Goal: Task Accomplishment & Management: Manage account settings

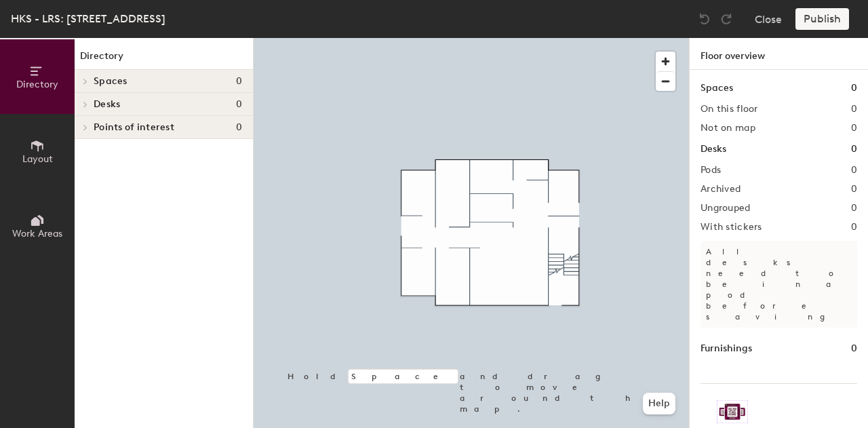
click at [57, 151] on button "Layout" at bounding box center [37, 151] width 75 height 75
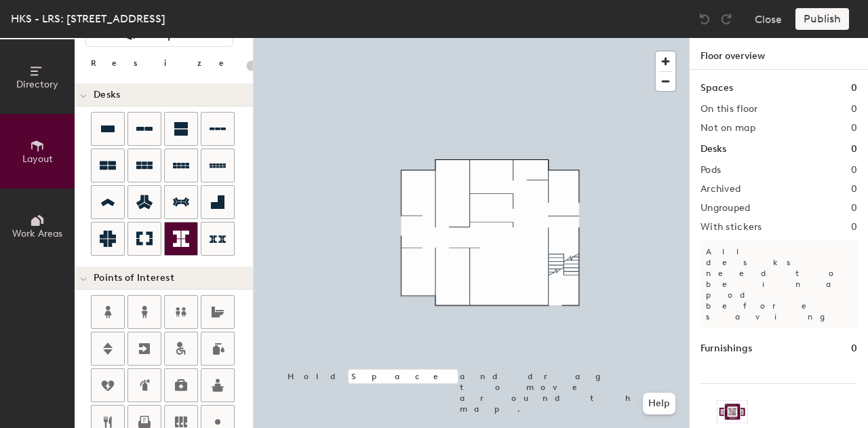
scroll to position [160, 0]
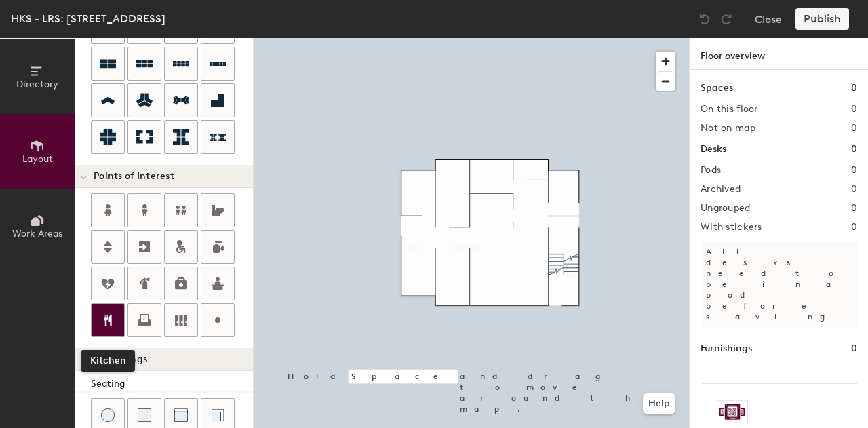
click at [115, 312] on icon at bounding box center [108, 320] width 16 height 16
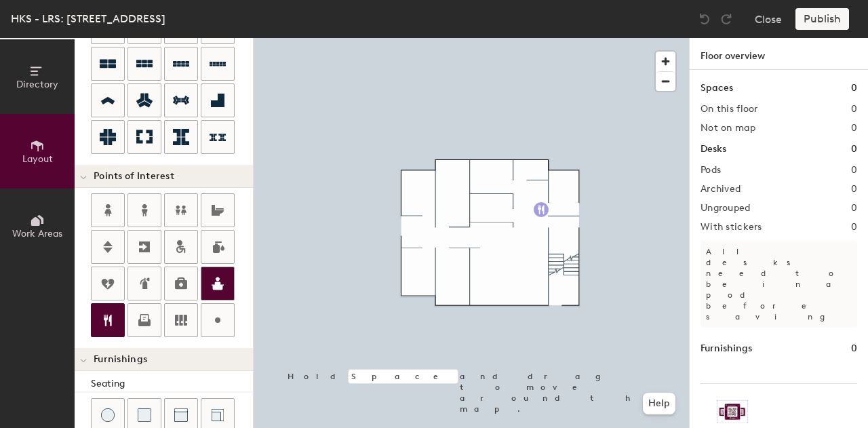
click at [541, 209] on div "Directory Layout Work Areas Layout Add space Resize Desks Points of Interest Fu…" at bounding box center [434, 233] width 868 height 390
click at [541, 246] on div "Directory Layout Work Areas Layout Add space Resize Desks Points of Interest Fu…" at bounding box center [434, 233] width 868 height 390
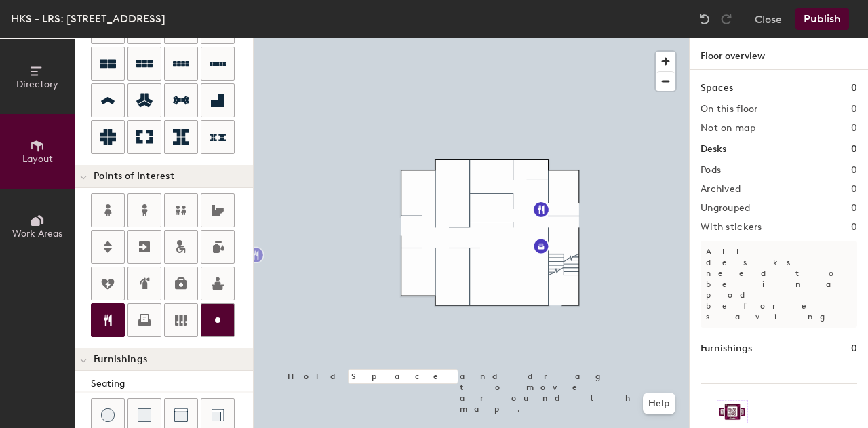
click at [210, 312] on icon at bounding box center [217, 320] width 16 height 16
click at [489, 283] on div "Directory Layout Work Areas Layout Add space Resize Desks Points of Interest Fu…" at bounding box center [434, 233] width 868 height 390
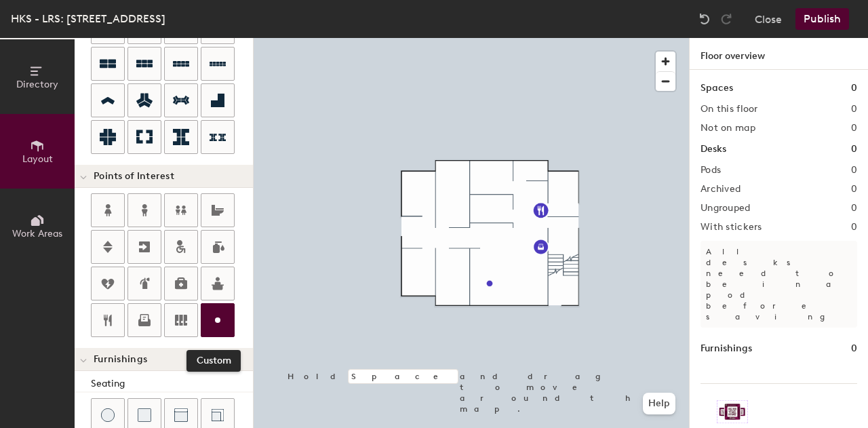
click at [209, 312] on icon at bounding box center [217, 320] width 16 height 16
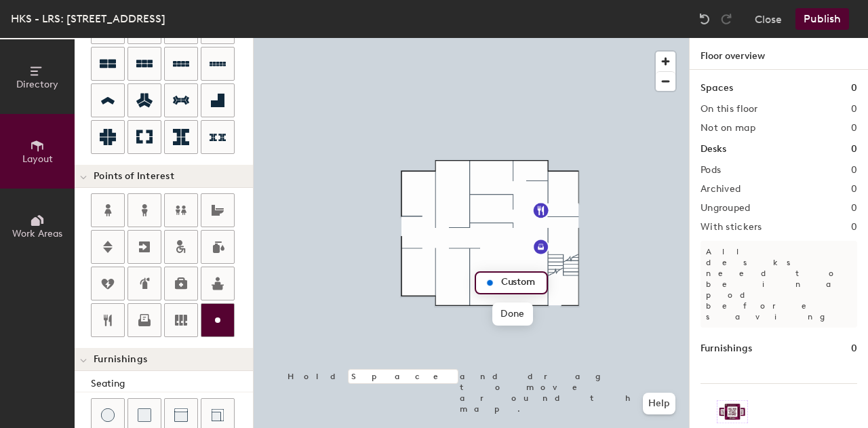
click at [217, 322] on icon at bounding box center [217, 320] width 16 height 16
click at [228, 323] on div at bounding box center [217, 320] width 33 height 33
click at [525, 314] on span "Delete" at bounding box center [535, 313] width 47 height 23
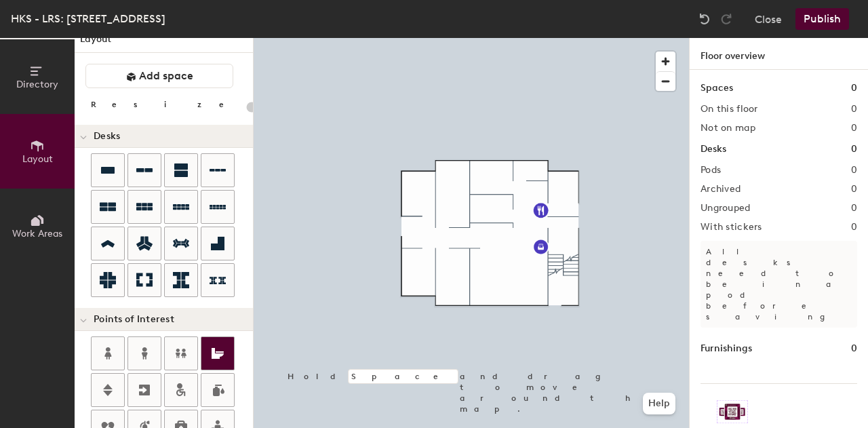
scroll to position [0, 0]
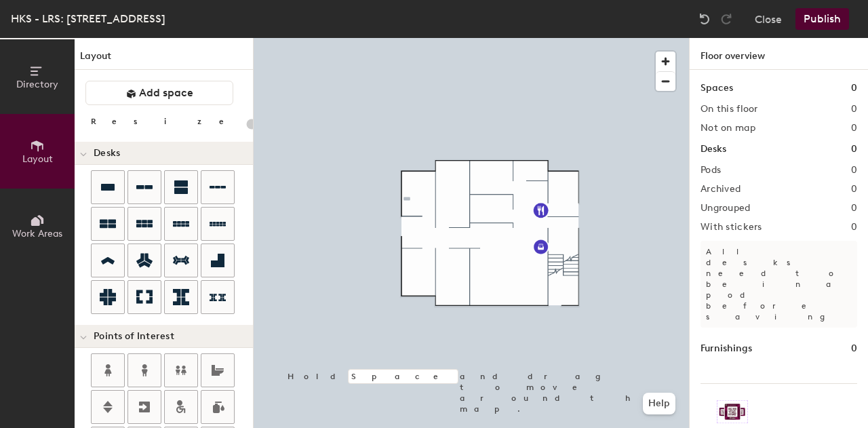
click at [407, 199] on div "Directory Layout Work Areas Layout Add space Resize Desks Points of Interest Fu…" at bounding box center [434, 233] width 868 height 390
click at [426, 277] on div "Directory Layout Work Areas Layout Add space Resize Desks Points of Interest Fu…" at bounding box center [434, 233] width 868 height 390
drag, startPoint x: 221, startPoint y: 254, endPoint x: 426, endPoint y: 272, distance: 206.2
click at [426, 38] on div at bounding box center [471, 38] width 435 height 0
click at [479, 205] on div "Directory Layout Work Areas Layout Add space Resize Desks Points of Interest Fu…" at bounding box center [434, 233] width 868 height 390
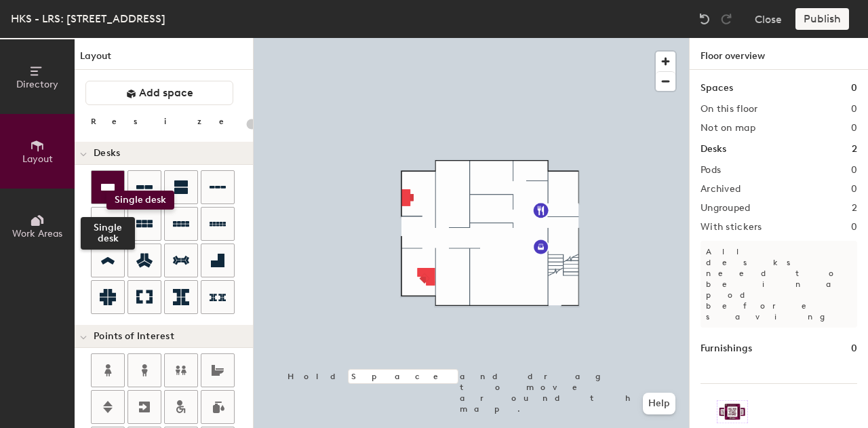
click at [106, 190] on icon at bounding box center [108, 187] width 16 height 16
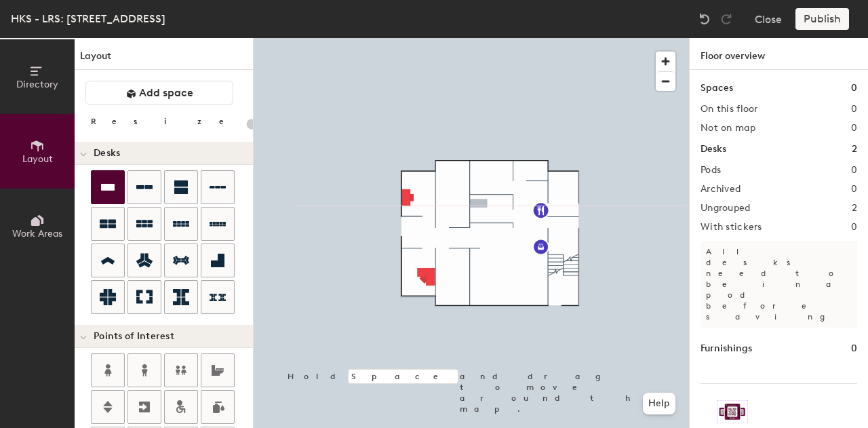
click at [479, 203] on div "Directory Layout Work Areas Layout Add space Resize Desks Points of Interest Fu…" at bounding box center [434, 233] width 868 height 390
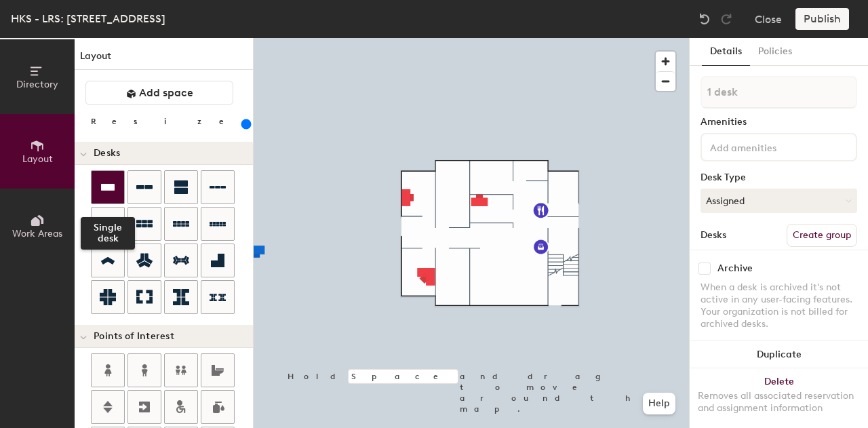
drag, startPoint x: 106, startPoint y: 190, endPoint x: 99, endPoint y: 184, distance: 10.1
click at [99, 184] on div "Directory Layout Work Areas Layout Add space Resize Desks Single desk Points of…" at bounding box center [434, 233] width 868 height 390
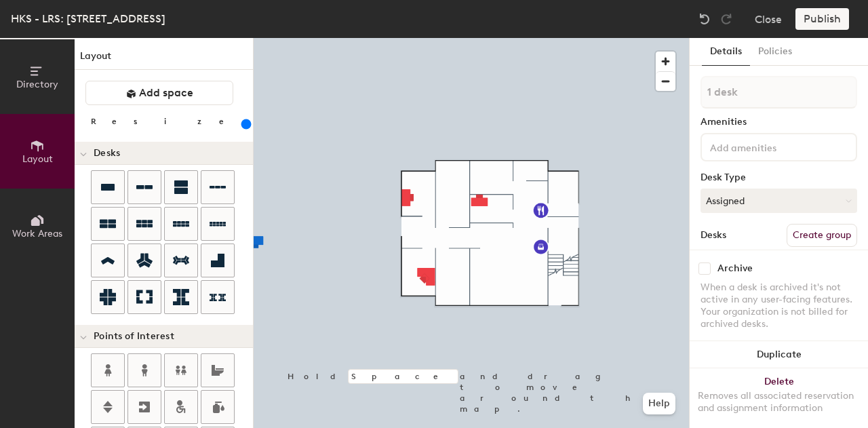
click at [214, 150] on h4 "Desks" at bounding box center [168, 153] width 148 height 11
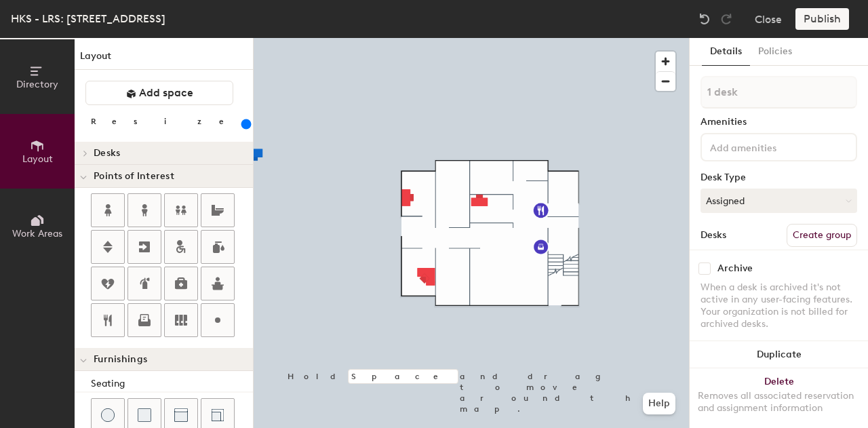
click at [86, 151] on icon at bounding box center [85, 152] width 3 height 5
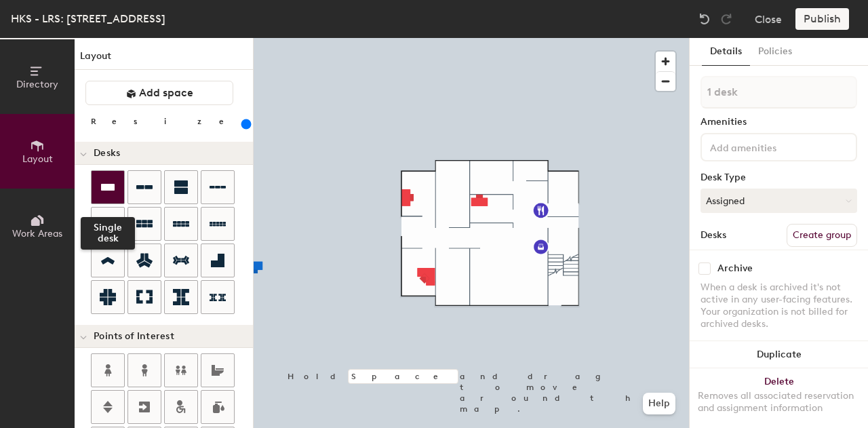
click at [102, 190] on icon at bounding box center [108, 187] width 16 height 16
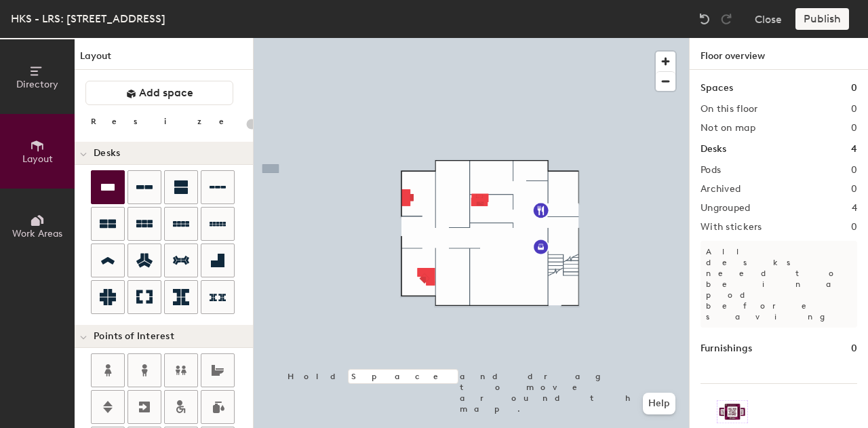
click at [89, 209] on div at bounding box center [164, 243] width 178 height 146
click at [102, 197] on div at bounding box center [108, 187] width 33 height 33
click at [102, 193] on icon at bounding box center [108, 187] width 16 height 16
click at [98, 187] on div at bounding box center [108, 187] width 33 height 33
click at [113, 193] on icon at bounding box center [108, 187] width 16 height 16
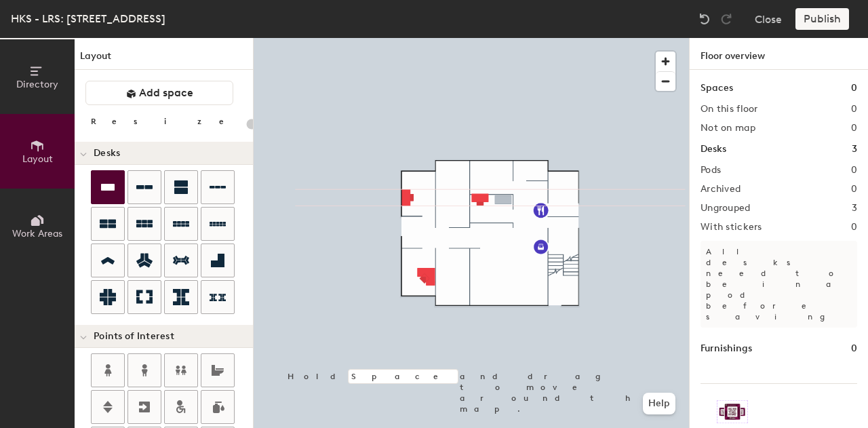
click at [503, 200] on div "Directory Layout Work Areas Layout Add space Resize Desks Points of Interest Fu…" at bounding box center [434, 233] width 868 height 390
click at [115, 189] on div at bounding box center [108, 187] width 33 height 33
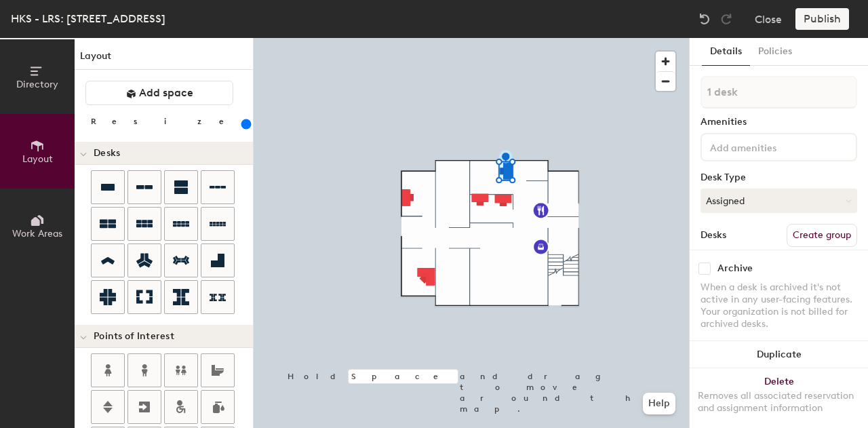
click at [204, 138] on div "Layout Add space Resize Desks Points of Interest Furnishings Seating Tables Boo…" at bounding box center [164, 233] width 178 height 390
drag, startPoint x: 171, startPoint y: 125, endPoint x: 164, endPoint y: 120, distance: 8.3
click at [246, 120] on input "range" at bounding box center [246, 124] width 0 height 11
click at [211, 136] on div "Layout Add space Resize Desks Points of Interest Furnishings Seating Tables Boo…" at bounding box center [164, 233] width 178 height 390
drag, startPoint x: 165, startPoint y: 127, endPoint x: 174, endPoint y: 127, distance: 8.2
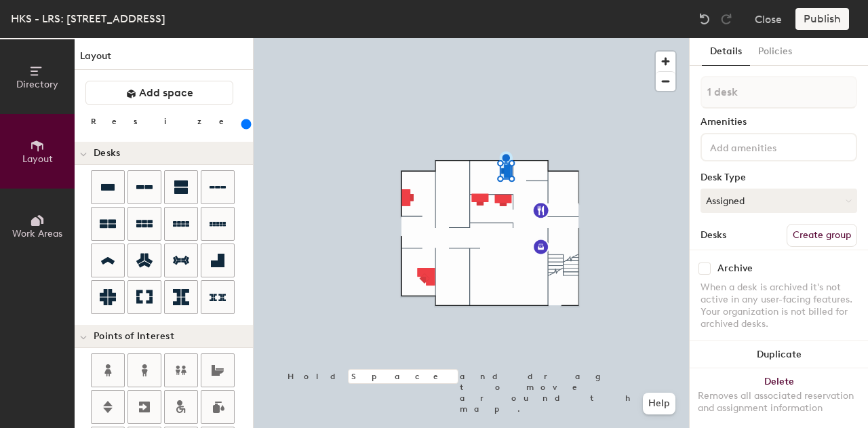
click at [246, 127] on input "range" at bounding box center [246, 124] width 0 height 11
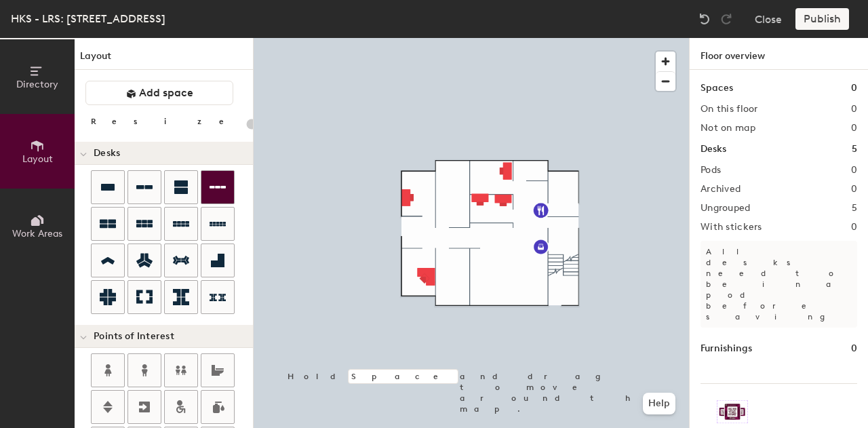
click at [209, 190] on icon at bounding box center [217, 187] width 16 height 16
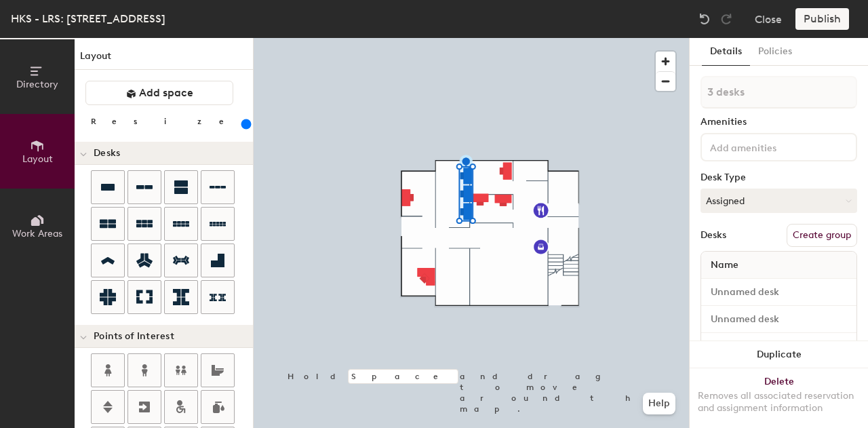
click at [222, 54] on h1 "Layout" at bounding box center [164, 59] width 178 height 21
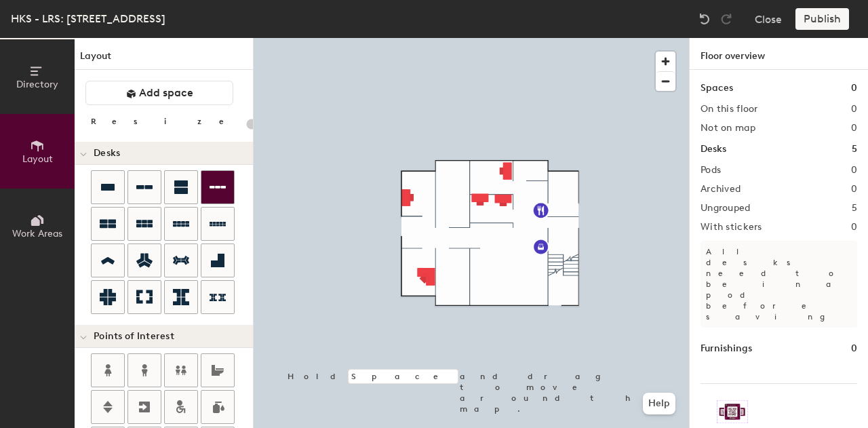
click at [211, 191] on icon at bounding box center [217, 187] width 16 height 16
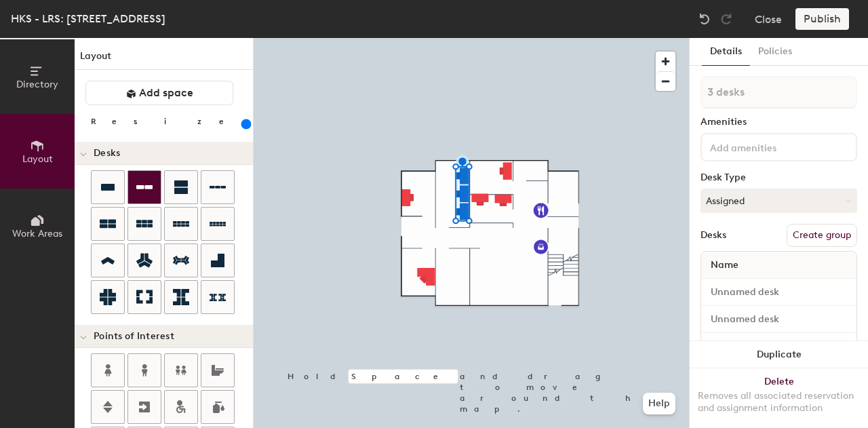
click at [146, 192] on icon at bounding box center [144, 187] width 16 height 16
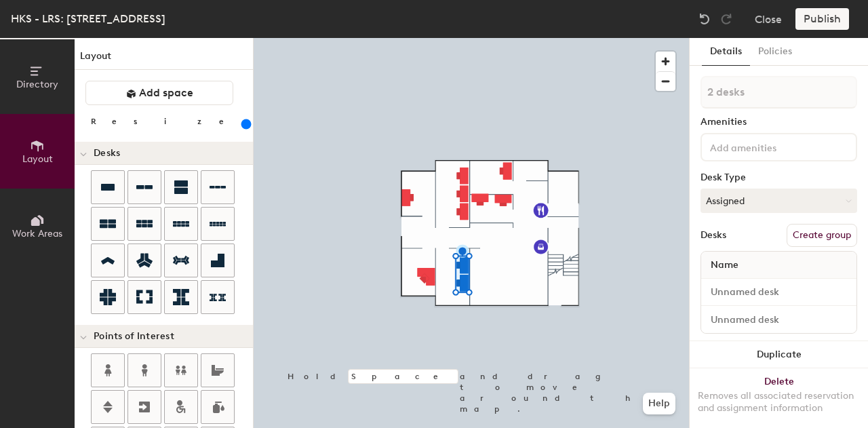
click at [207, 46] on div "Layout Add space Resize Desks Points of Interest Furnishings Seating Tables Boo…" at bounding box center [164, 233] width 178 height 390
click at [207, 55] on h1 "Layout" at bounding box center [164, 59] width 178 height 21
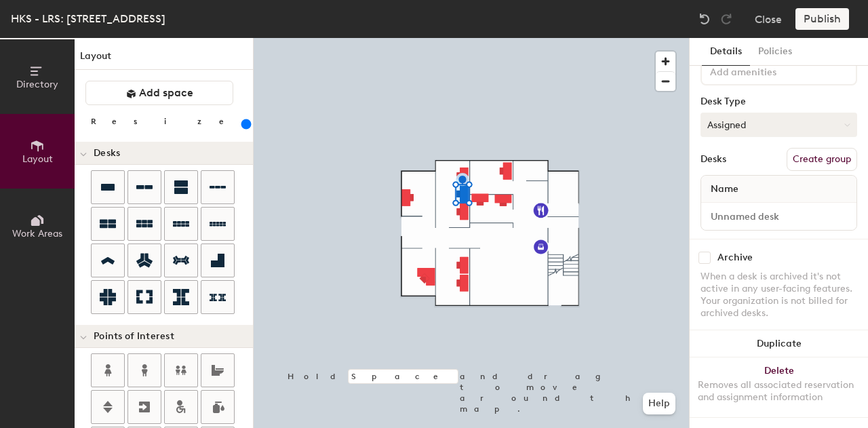
scroll to position [86, 0]
click at [753, 155] on div "Desks Create group" at bounding box center [778, 159] width 157 height 23
click at [789, 151] on button "Create group" at bounding box center [821, 159] width 70 height 23
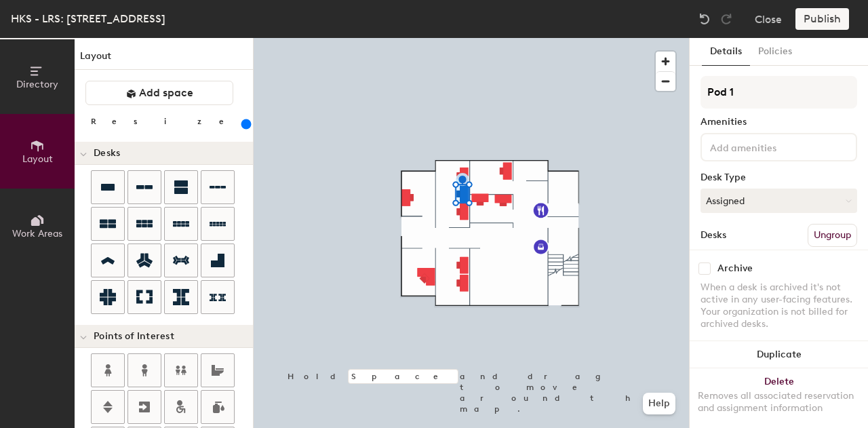
scroll to position [0, 0]
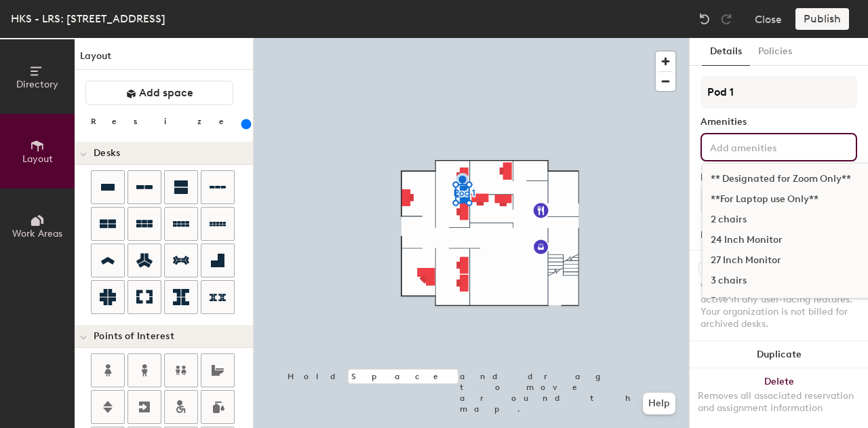
click at [807, 142] on input at bounding box center [768, 146] width 122 height 16
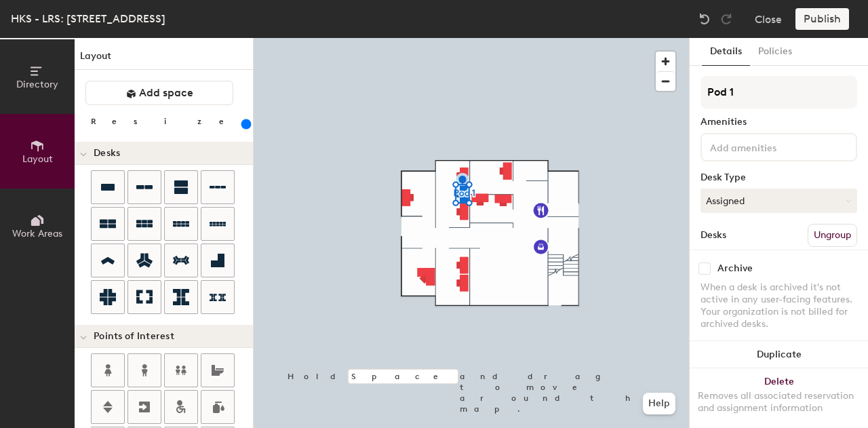
drag, startPoint x: 760, startPoint y: 167, endPoint x: 818, endPoint y: 230, distance: 84.9
click at [818, 230] on button "Ungroup" at bounding box center [831, 235] width 49 height 23
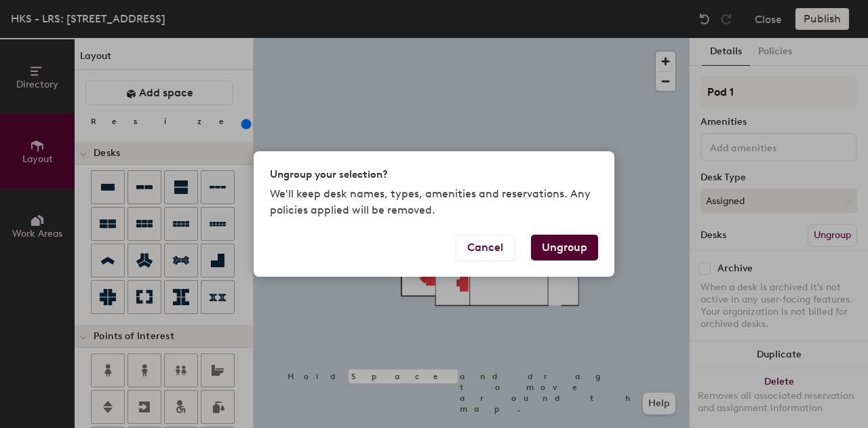
drag, startPoint x: 818, startPoint y: 230, endPoint x: 564, endPoint y: 250, distance: 254.3
click at [564, 250] on div "Ungroup your selection? We'll keep desk names, types, amenities and reservation…" at bounding box center [434, 214] width 868 height 428
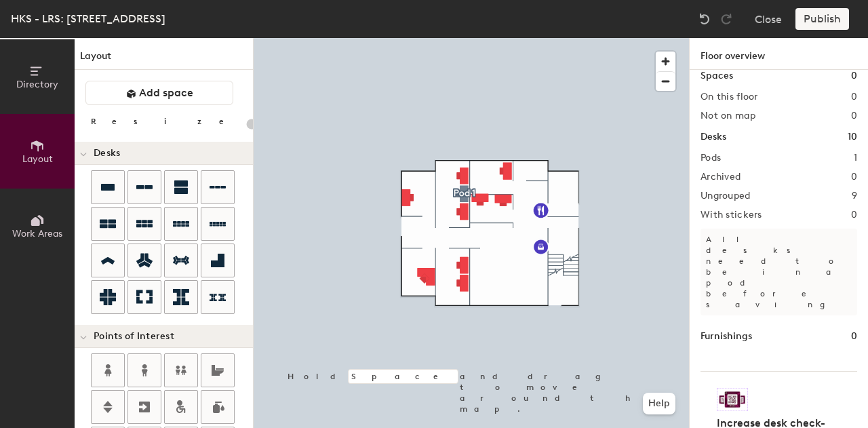
scroll to position [11, 0]
click at [743, 159] on div "Pods 1" at bounding box center [778, 159] width 157 height 11
click at [709, 156] on h2 "Pods" at bounding box center [710, 159] width 20 height 11
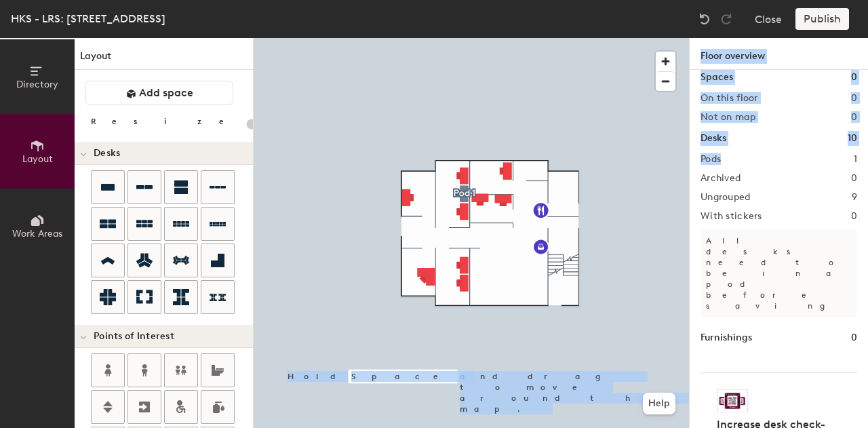
click at [645, 205] on div "Directory Layout Work Areas Layout Add space Resize Desks Points of Interest Fu…" at bounding box center [434, 233] width 868 height 390
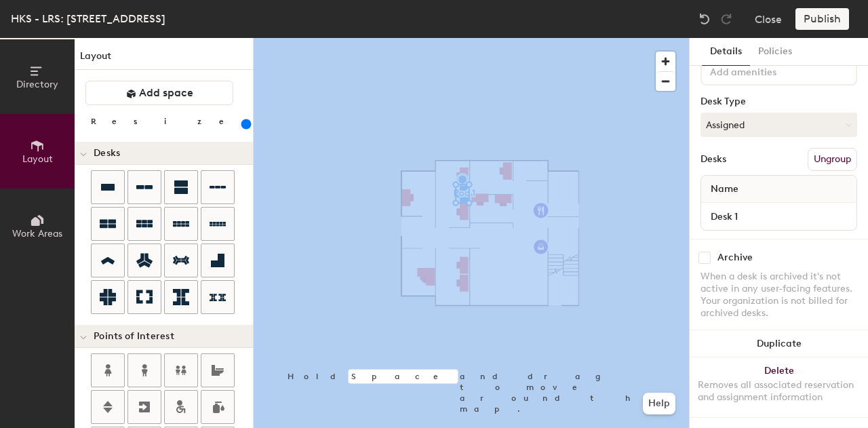
scroll to position [85, 0]
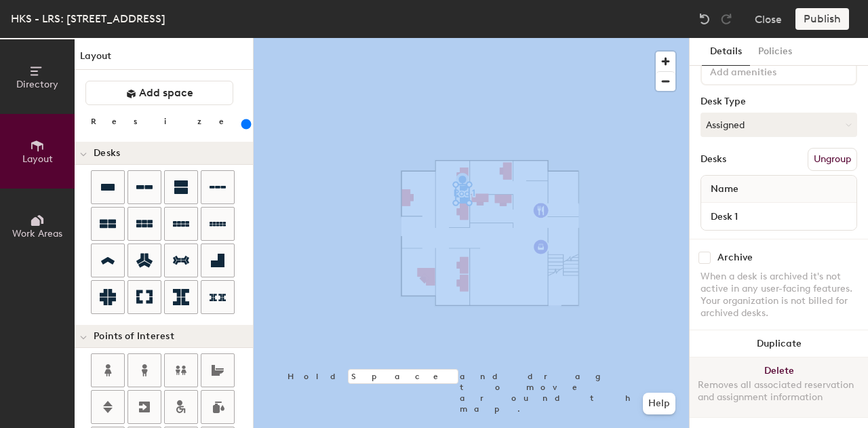
click at [770, 357] on button "Delete Removes all associated reservation and assignment information" at bounding box center [778, 387] width 178 height 60
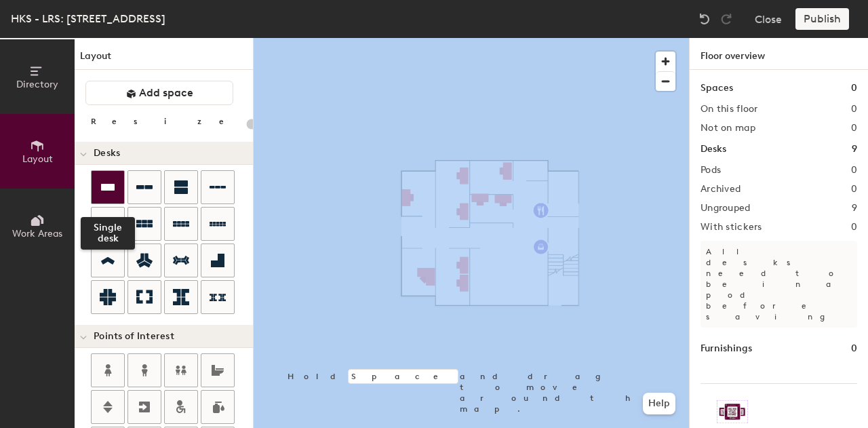
click at [102, 185] on icon at bounding box center [108, 187] width 14 height 7
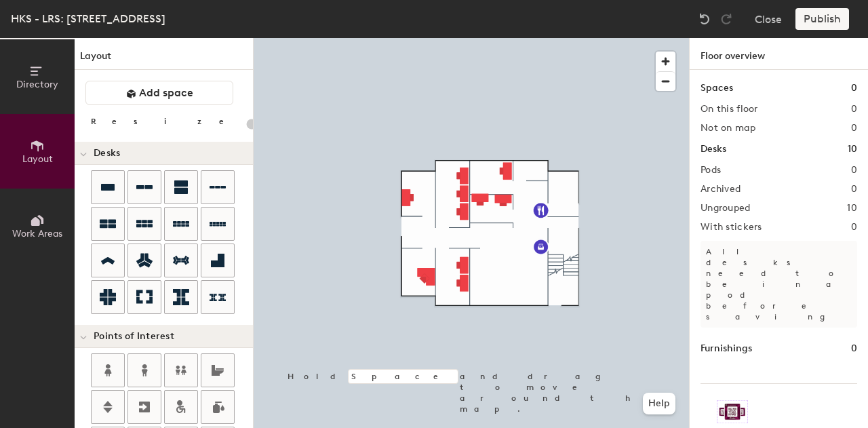
click at [720, 153] on h1 "Desks" at bounding box center [713, 149] width 26 height 15
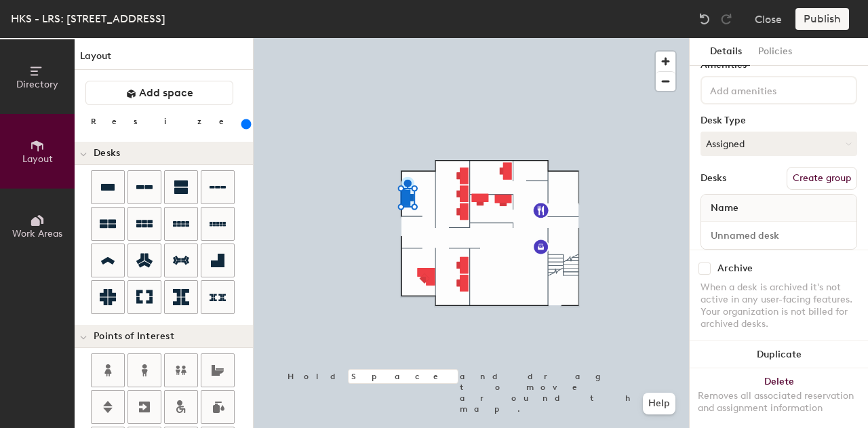
scroll to position [87, 0]
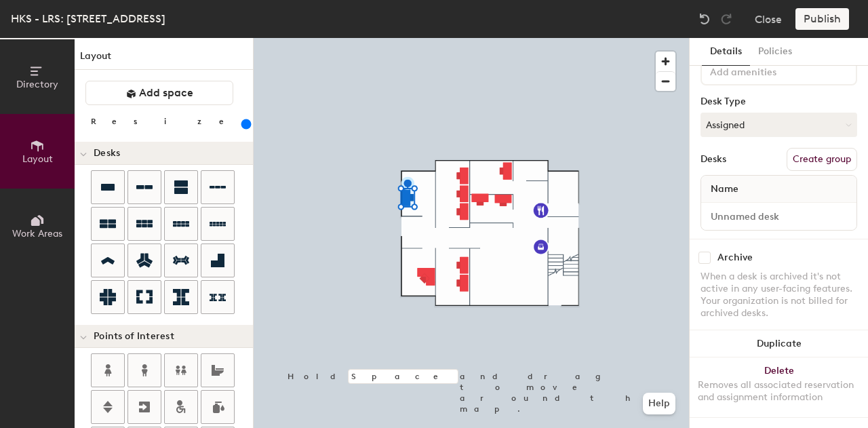
click at [793, 181] on div "Name" at bounding box center [778, 189] width 155 height 27
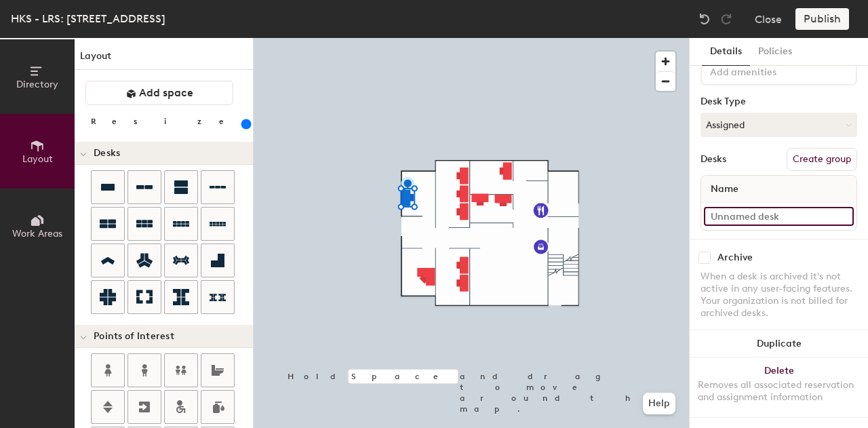
type input "300"
click at [754, 207] on input at bounding box center [779, 216] width 150 height 19
type input "G"
type input "300"
type input "G-"
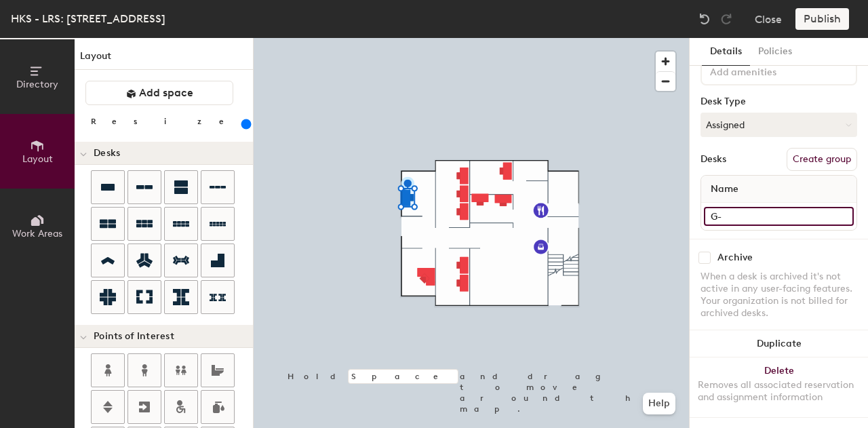
type input "300"
type input "G-0"
type input "300"
type input "G-01"
type input "300"
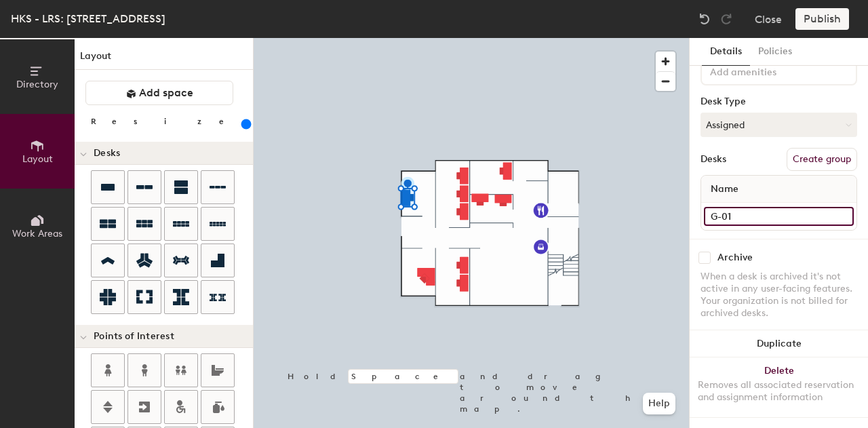
type input "G-01"
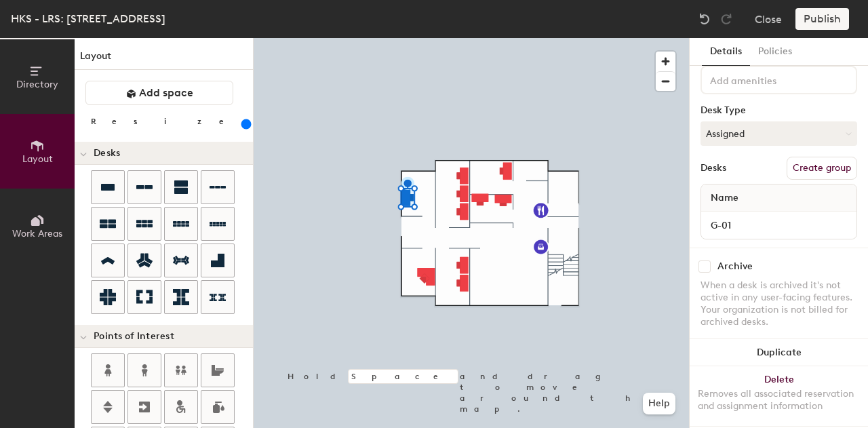
scroll to position [68, 0]
click at [742, 137] on button "Assigned" at bounding box center [778, 133] width 157 height 24
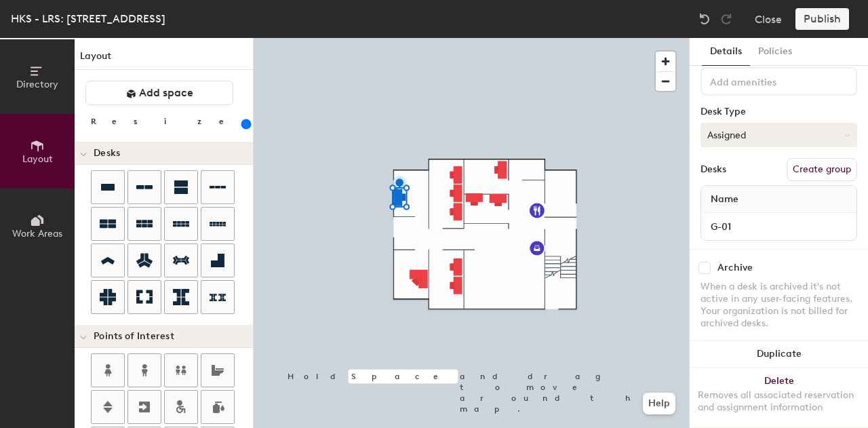
scroll to position [66, 0]
click at [794, 170] on button "Create group" at bounding box center [821, 168] width 70 height 23
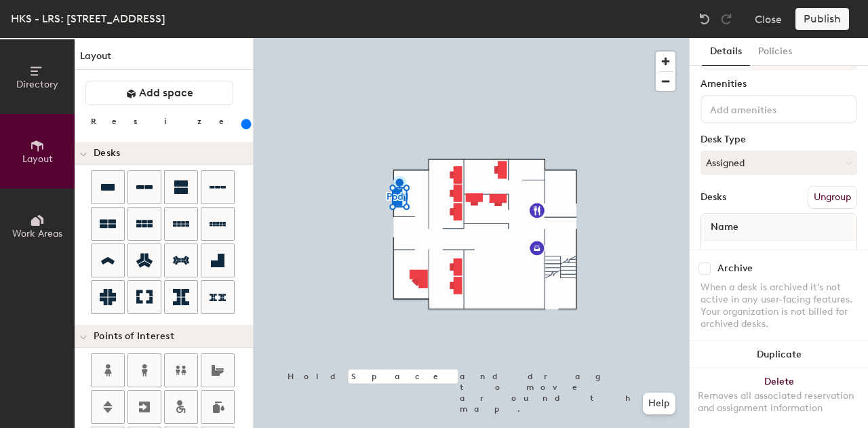
type input "300"
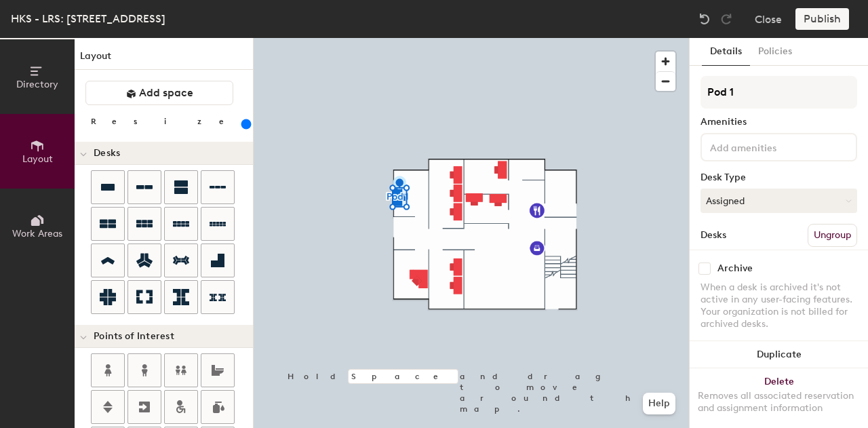
type input "Pod"
type input "300"
type input "Pod"
type input "300"
type input "P"
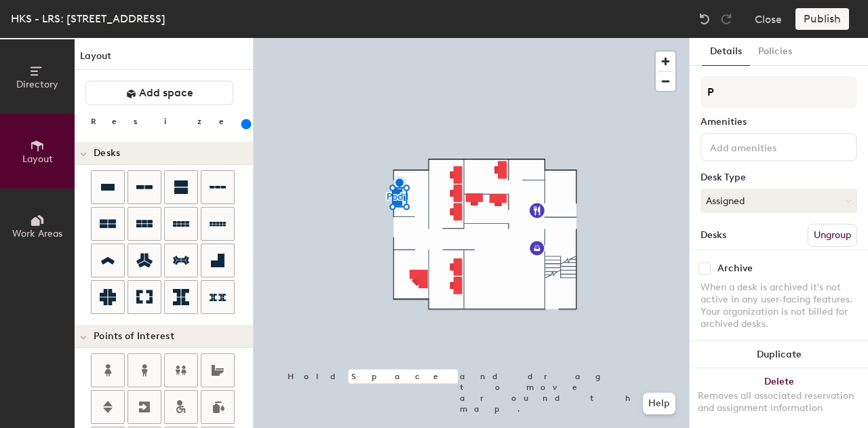
type input "300"
type input "B"
type input "300"
type input "Bac"
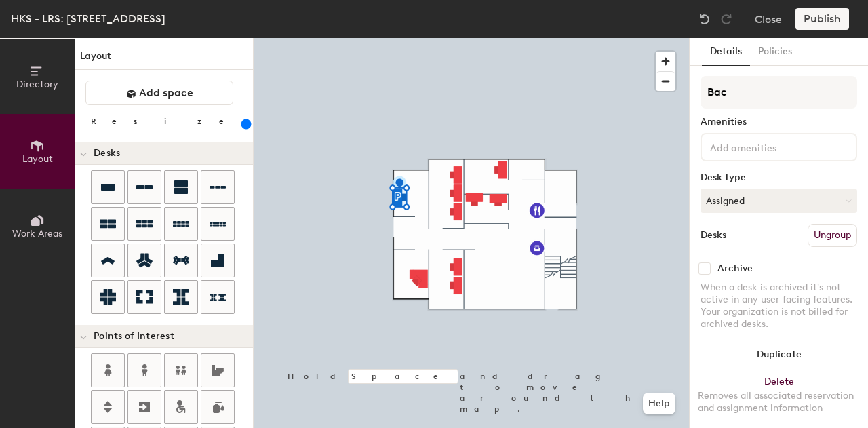
type input "300"
type input "Back"
type input "300"
type input "Back"
type input "300"
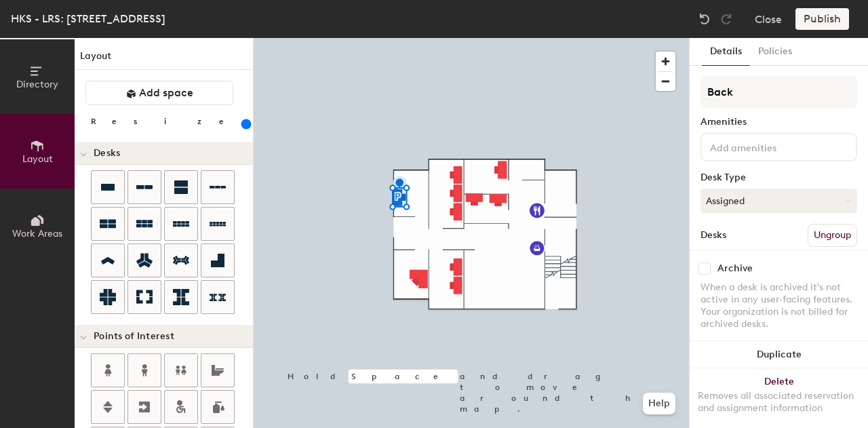
type input "Back O"
type input "300"
type input "Back Off"
type input "300"
type input "Back Offi"
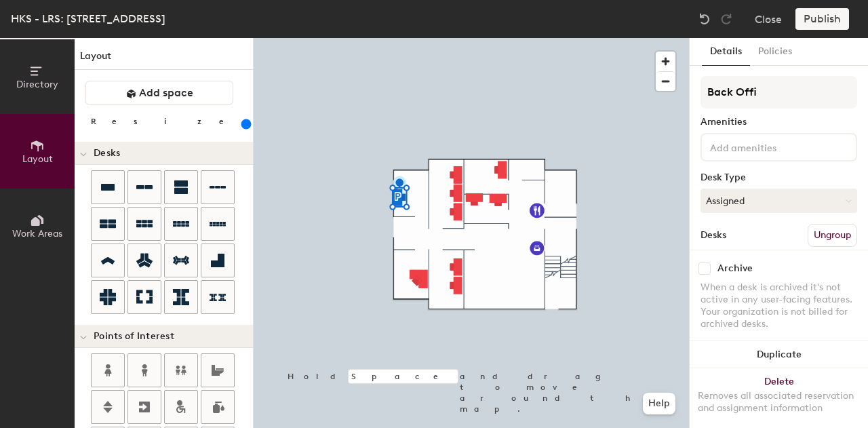
type input "300"
type input "Back Offic"
type input "300"
type input "Back Office"
type input "300"
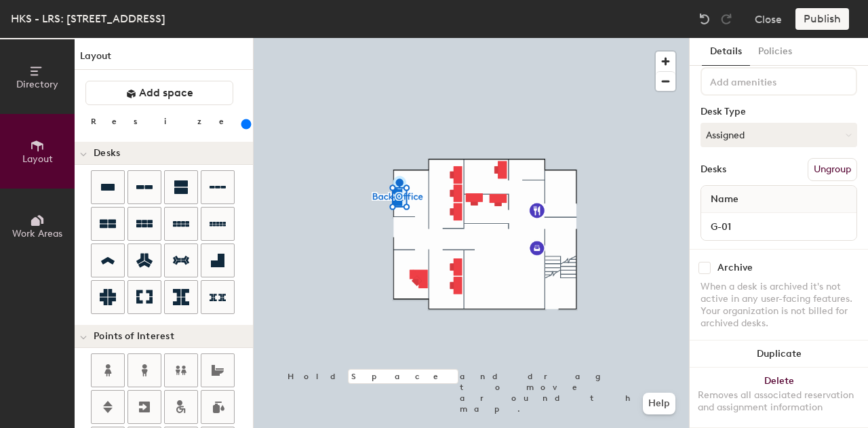
scroll to position [87, 0]
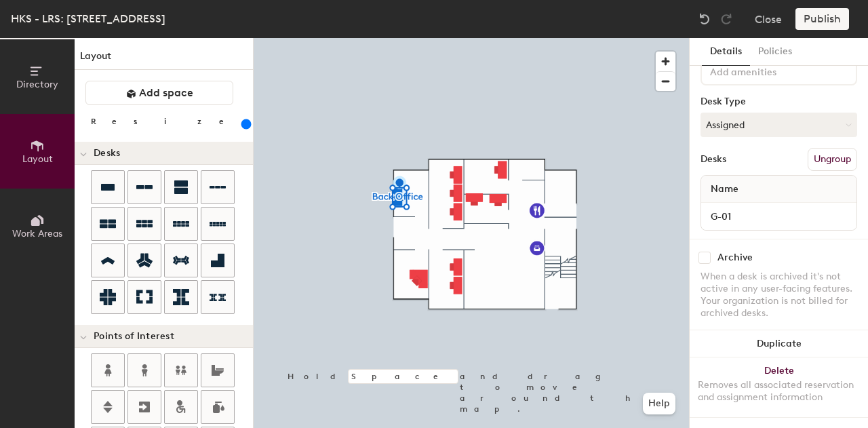
type input "Back Office"
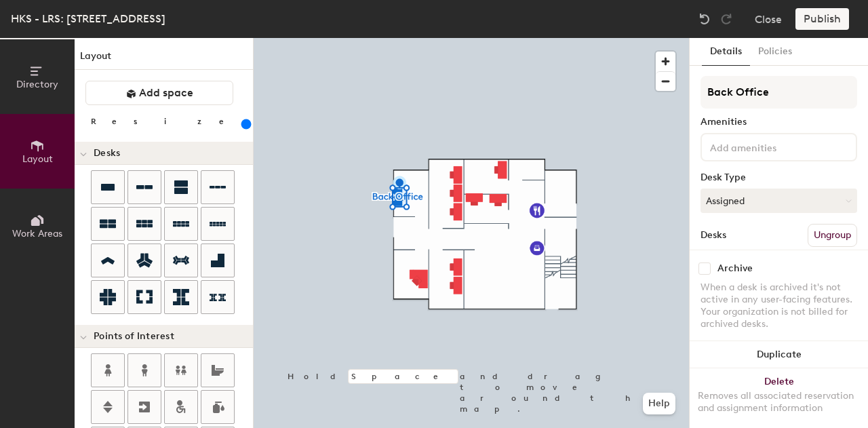
type input "300"
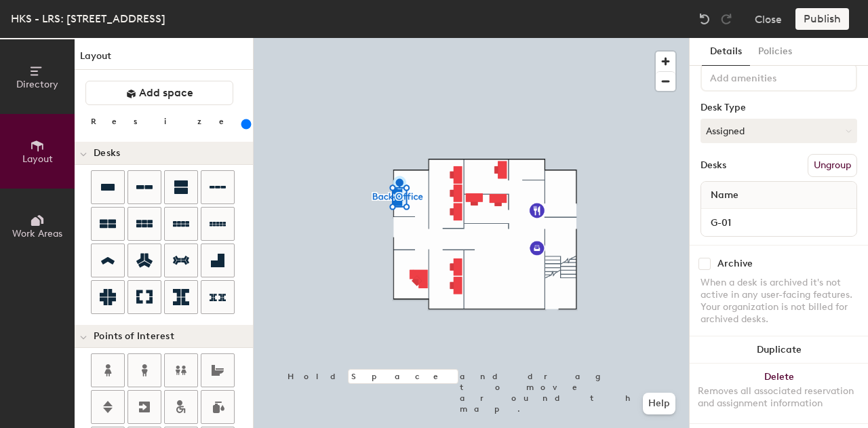
scroll to position [0, 0]
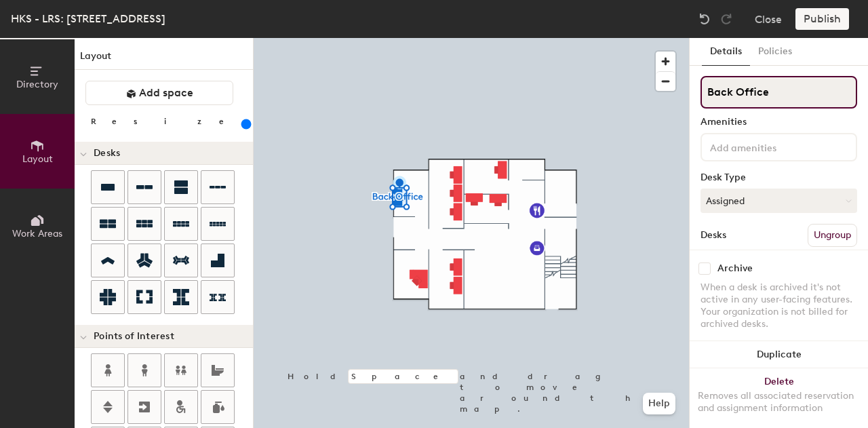
click at [780, 96] on input "Back Office" at bounding box center [778, 92] width 157 height 33
type input "Back Offic"
type input "300"
type input "Bac"
type input "300"
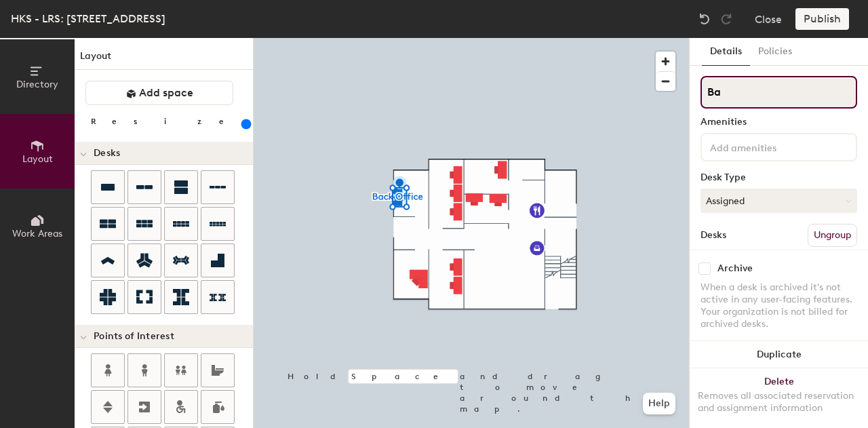
type input "B"
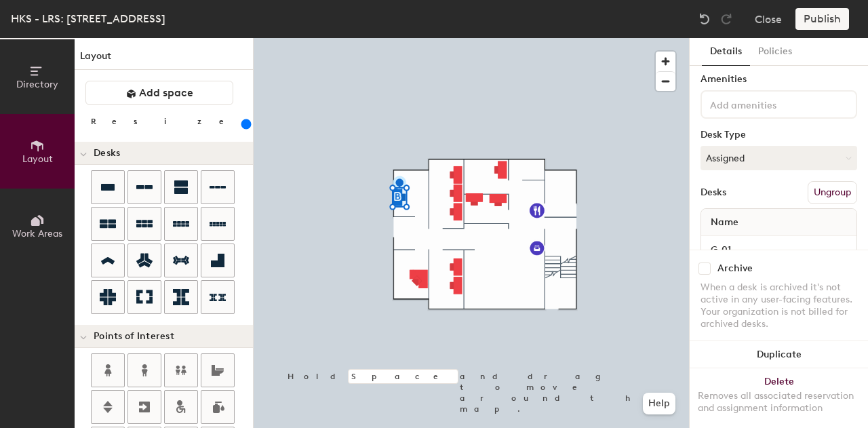
type input "300"
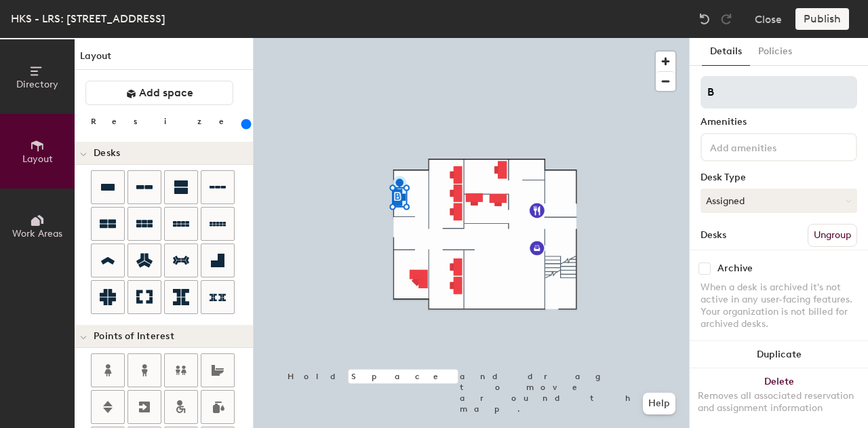
type input "300"
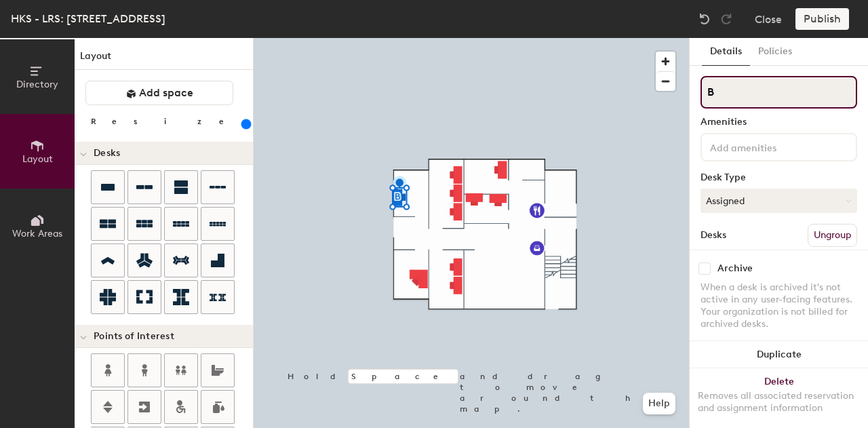
click at [748, 90] on input "B" at bounding box center [778, 92] width 157 height 33
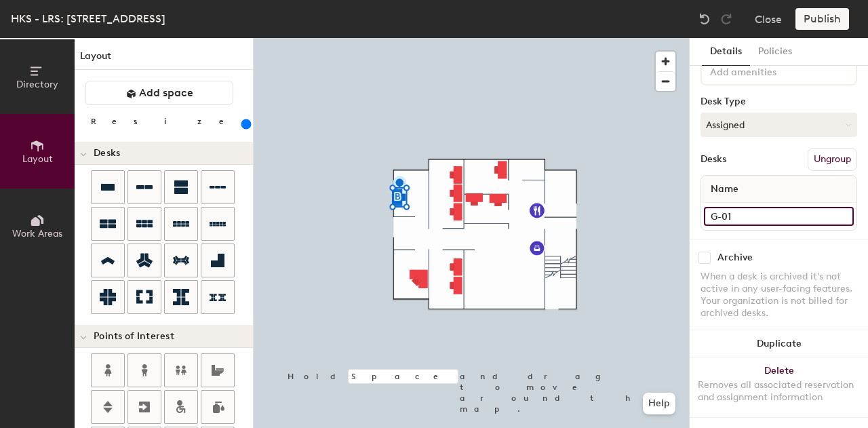
click at [732, 208] on input "G-01" at bounding box center [779, 216] width 150 height 19
click at [752, 209] on input "G-01" at bounding box center [779, 216] width 150 height 19
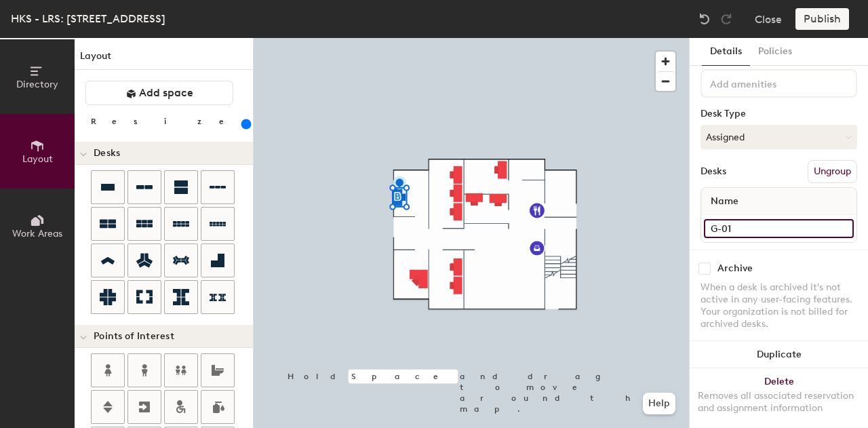
scroll to position [0, 0]
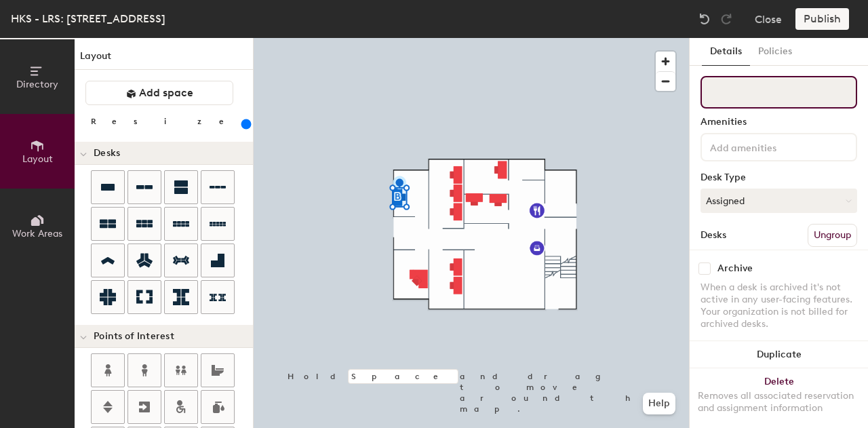
click at [782, 88] on input at bounding box center [778, 92] width 157 height 33
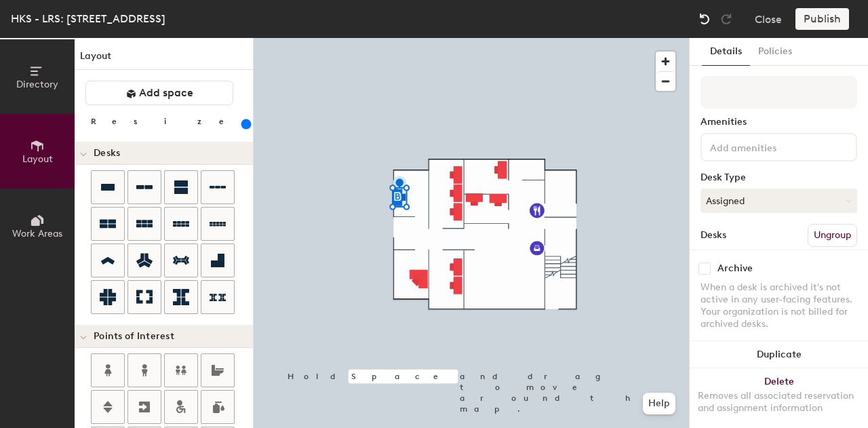
click at [709, 20] on img at bounding box center [705, 19] width 14 height 14
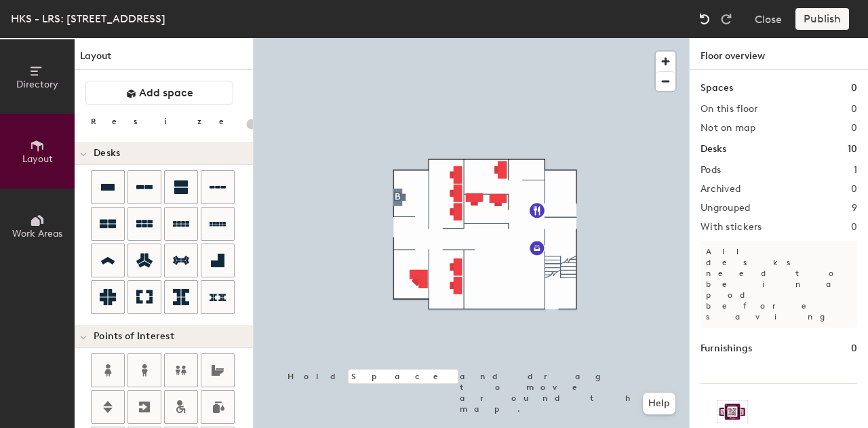
click at [709, 20] on img at bounding box center [705, 19] width 14 height 14
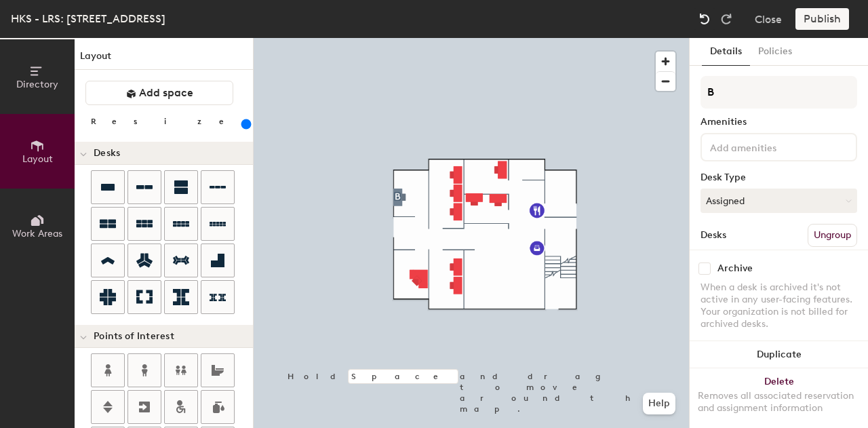
click at [709, 22] on img at bounding box center [705, 19] width 14 height 14
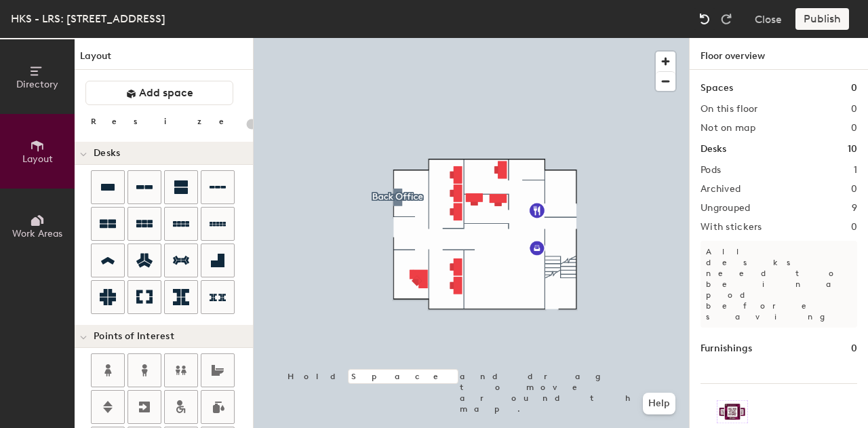
click at [709, 22] on img at bounding box center [705, 19] width 14 height 14
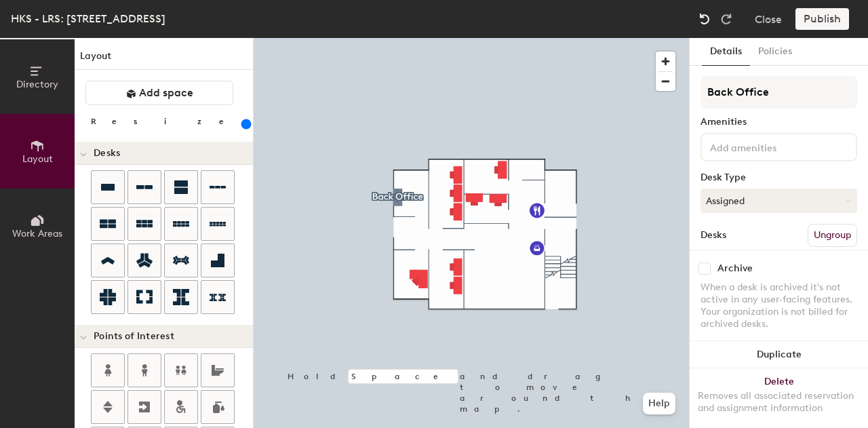
click at [709, 22] on img at bounding box center [705, 19] width 14 height 14
click at [709, 24] on img at bounding box center [705, 19] width 14 height 14
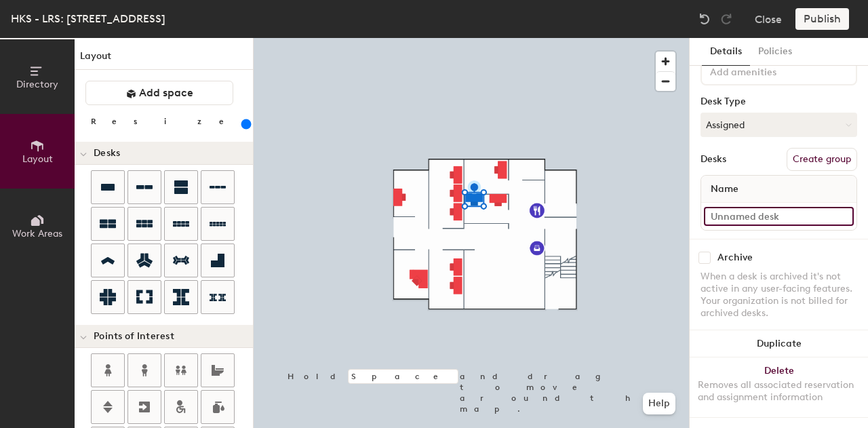
type input "300"
click at [731, 207] on input at bounding box center [779, 216] width 150 height 19
type input "G"
type input "300"
type input "G-"
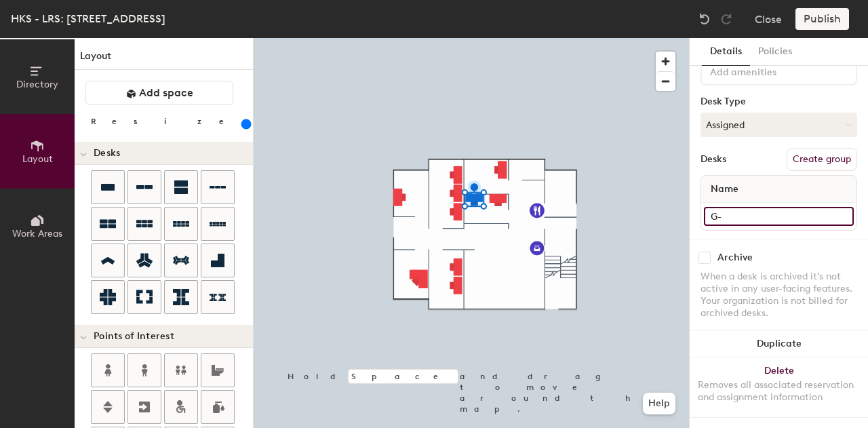
type input "300"
type input "G-0"
type input "300"
type input "G-05"
type input "300"
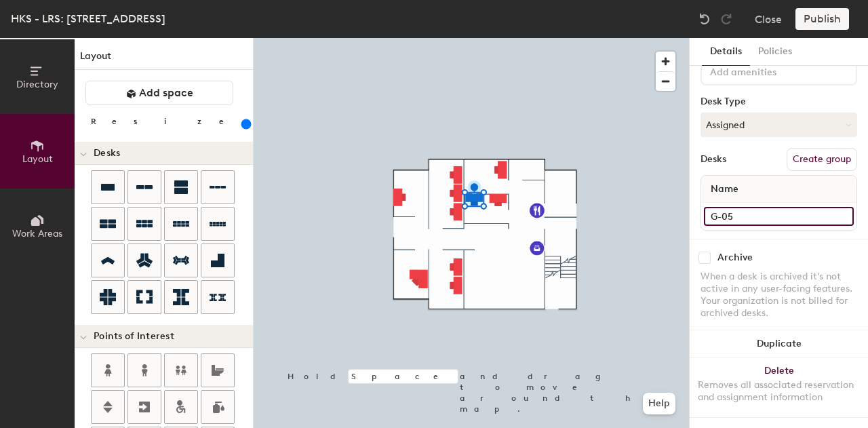
type input "G-05"
type input "300"
click at [738, 207] on input at bounding box center [779, 216] width 150 height 19
type input "G"
type input "300"
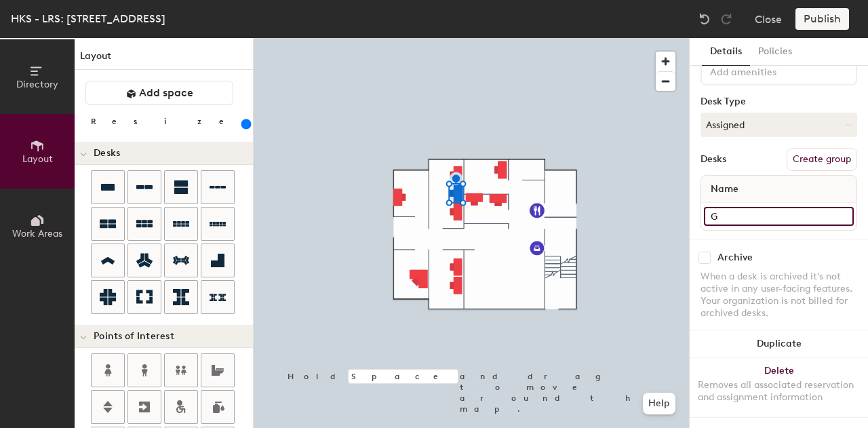
type input "G-"
type input "300"
type input "G-0"
type input "300"
type input "G-03"
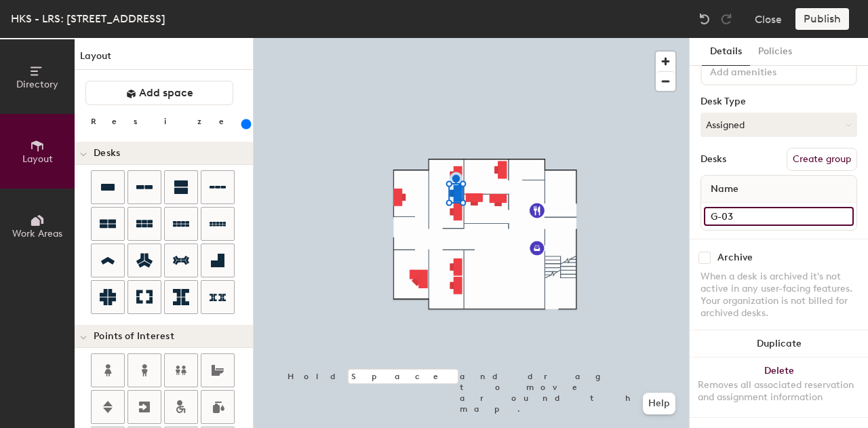
type input "300"
type input "G-03"
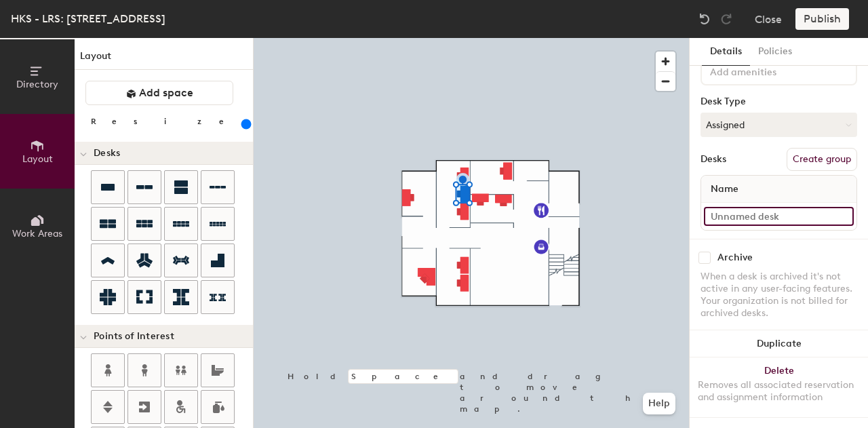
type input "300"
click at [752, 207] on input at bounding box center [779, 216] width 150 height 19
type input "G"
type input "300"
type input "G-"
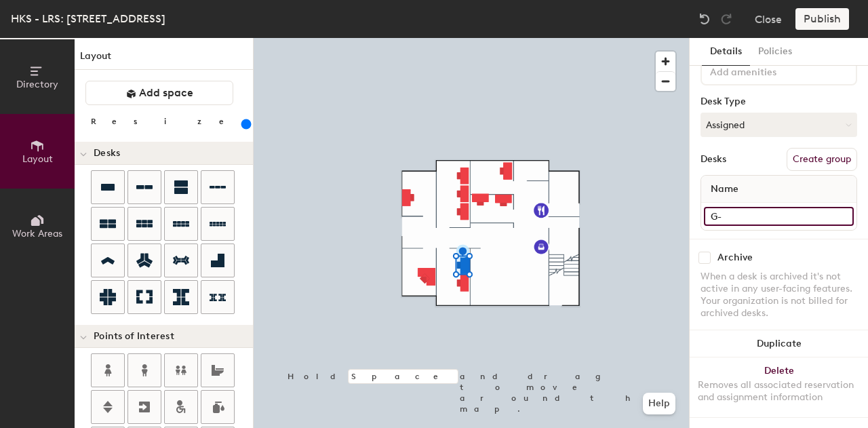
type input "300"
type input "G-0"
type input "300"
type input "G-04"
type input "300"
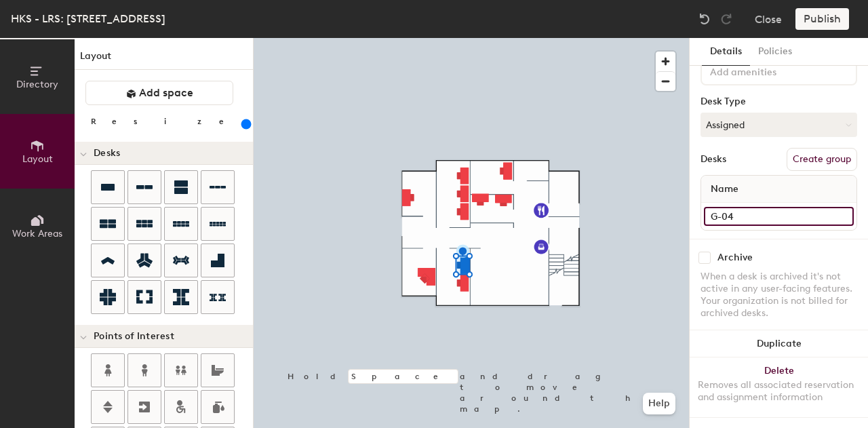
type input "G-04"
type input "320"
click at [767, 207] on input at bounding box center [779, 216] width 150 height 19
type input "G"
type input "320"
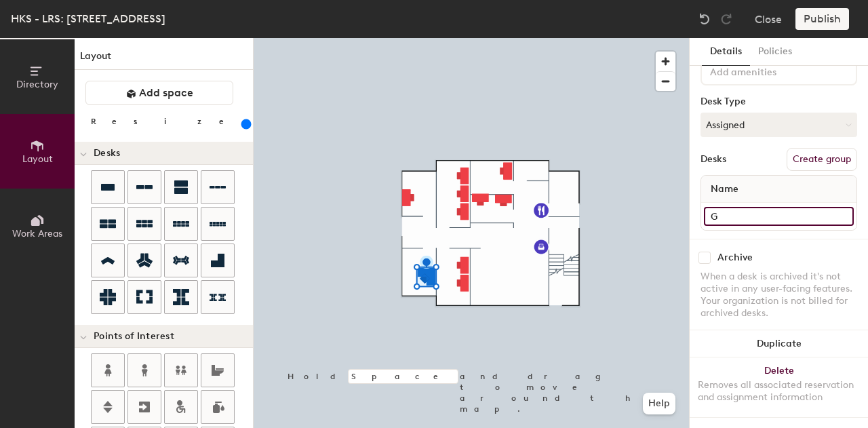
type input "G-"
type input "320"
type input "G-0"
type input "320"
type input "G-02"
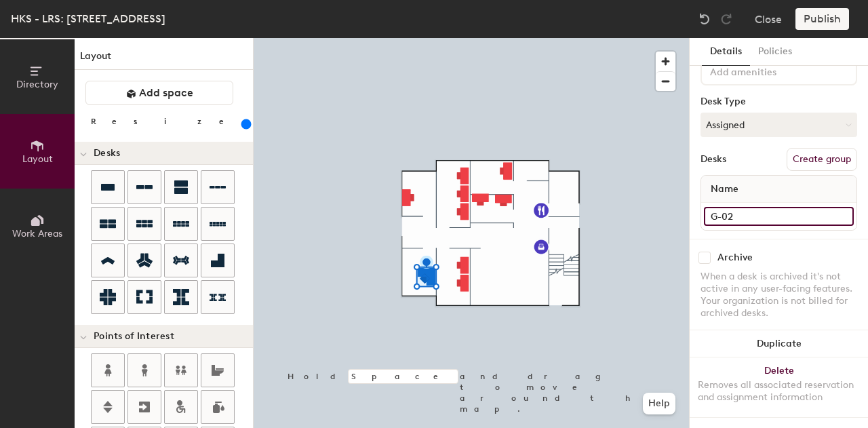
type input "320"
type input "G-02"
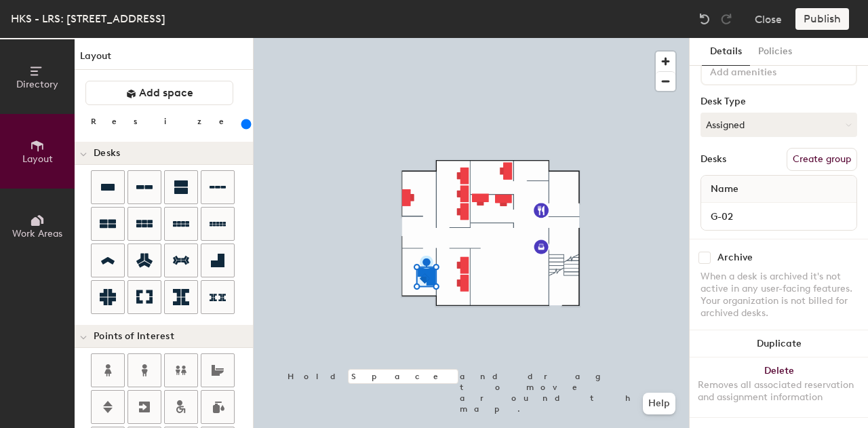
click at [800, 150] on button "Create group" at bounding box center [821, 159] width 70 height 23
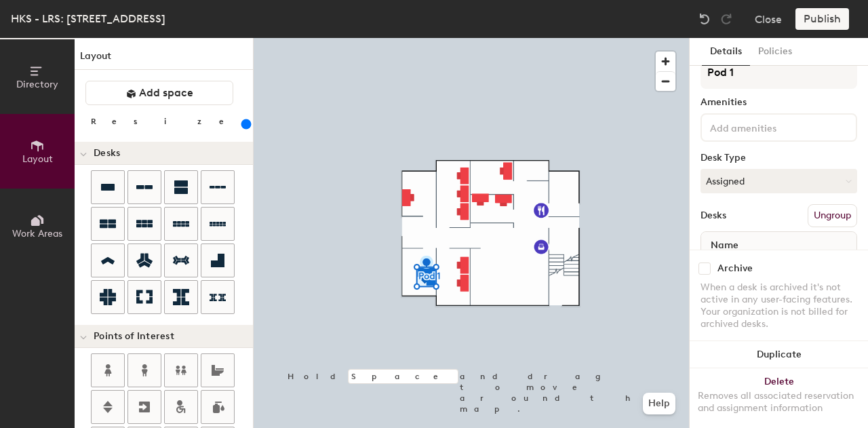
scroll to position [0, 0]
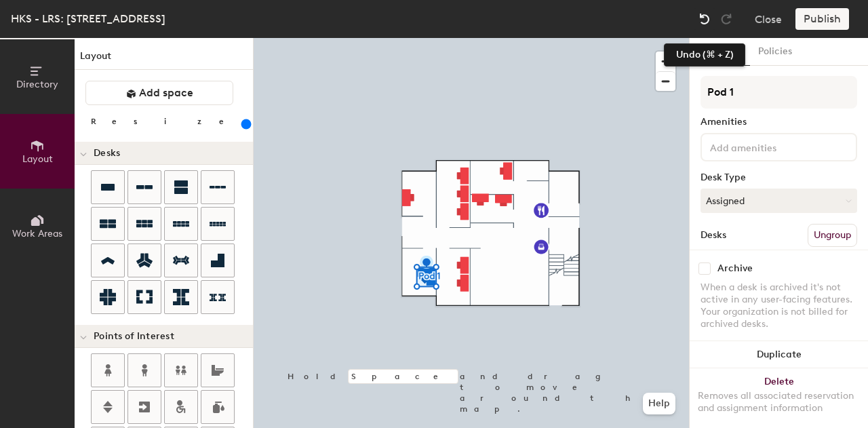
click at [704, 22] on img at bounding box center [705, 19] width 14 height 14
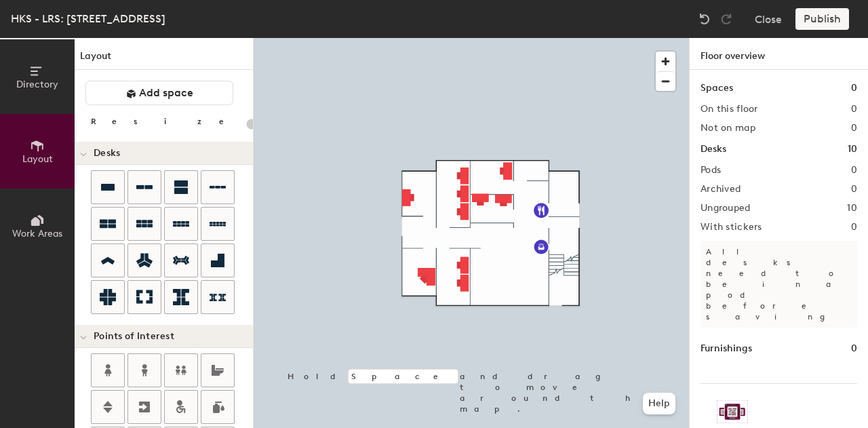
click at [731, 257] on p "All desks need to be in a pod before saving" at bounding box center [778, 284] width 157 height 87
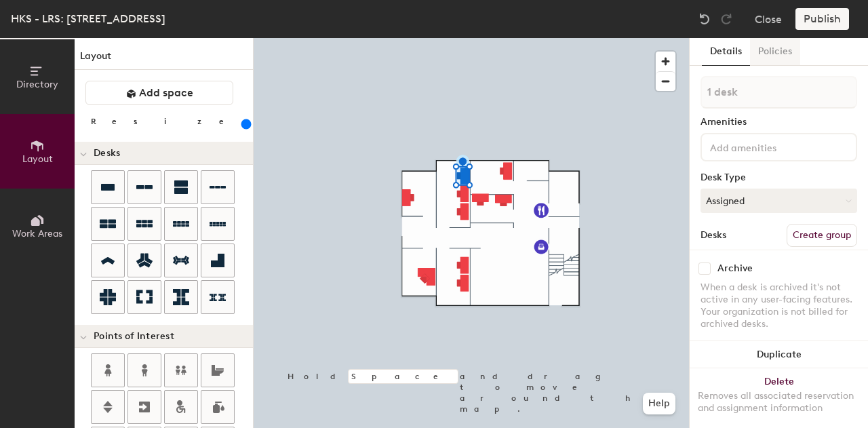
click at [776, 54] on button "Policies" at bounding box center [775, 52] width 50 height 28
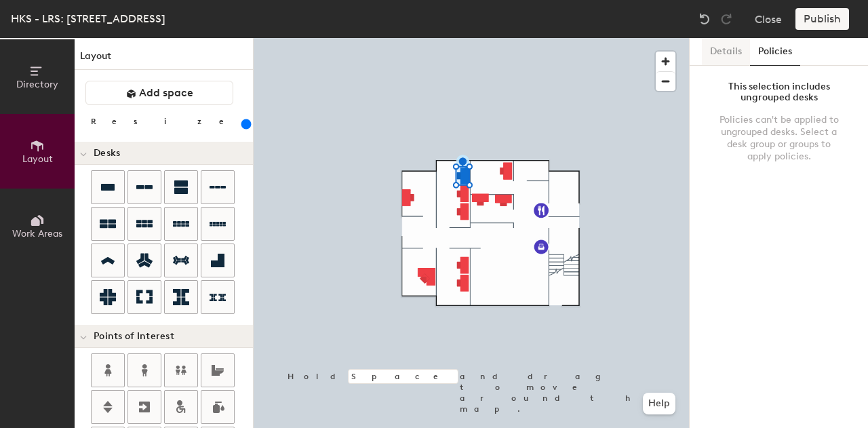
click at [721, 48] on button "Details" at bounding box center [726, 52] width 48 height 28
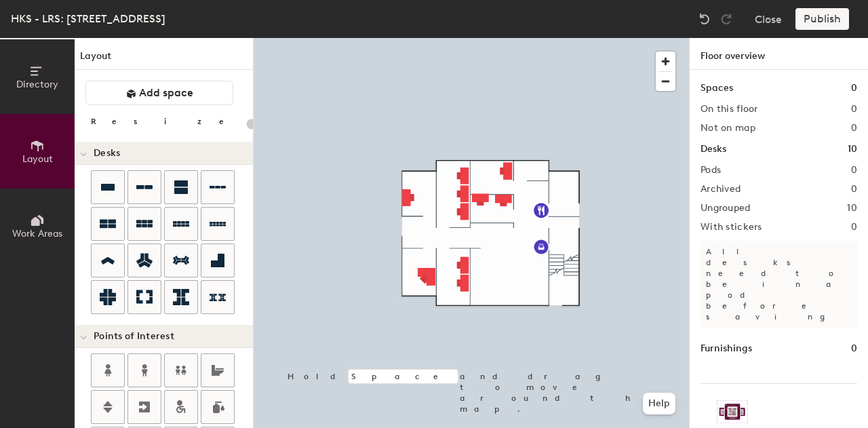
click at [716, 175] on h2 "Pods" at bounding box center [710, 170] width 20 height 11
click at [712, 172] on h2 "Pods" at bounding box center [710, 170] width 20 height 11
click at [727, 208] on h2 "Ungrouped" at bounding box center [725, 208] width 50 height 11
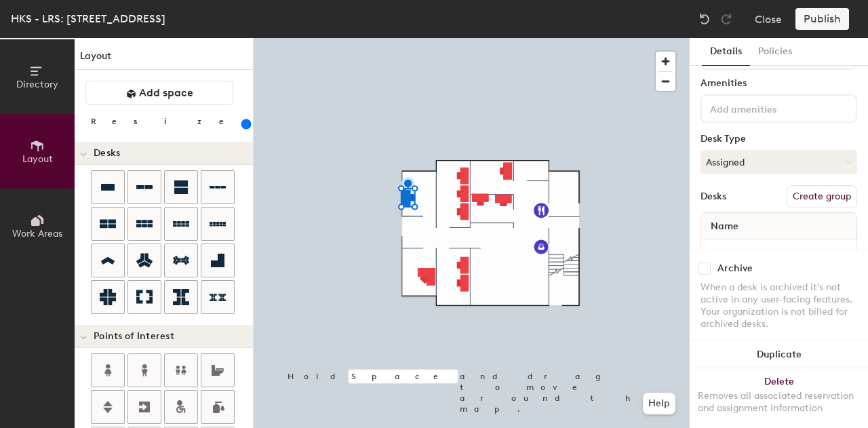
scroll to position [39, 0]
click at [752, 167] on button "Assigned" at bounding box center [778, 161] width 157 height 24
click at [755, 163] on button "Assigned" at bounding box center [778, 161] width 157 height 24
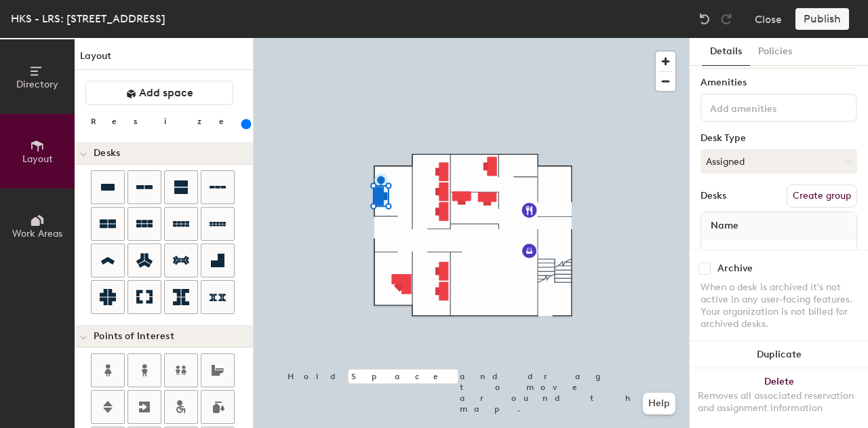
scroll to position [80, 0]
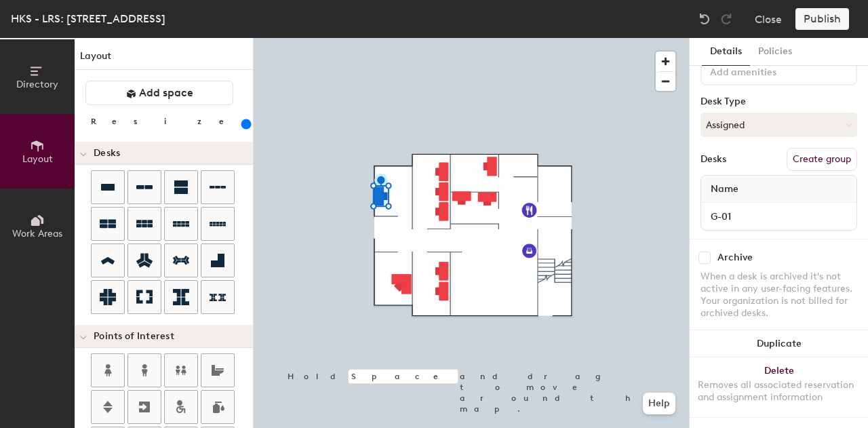
click at [743, 184] on span "Name" at bounding box center [724, 189] width 41 height 24
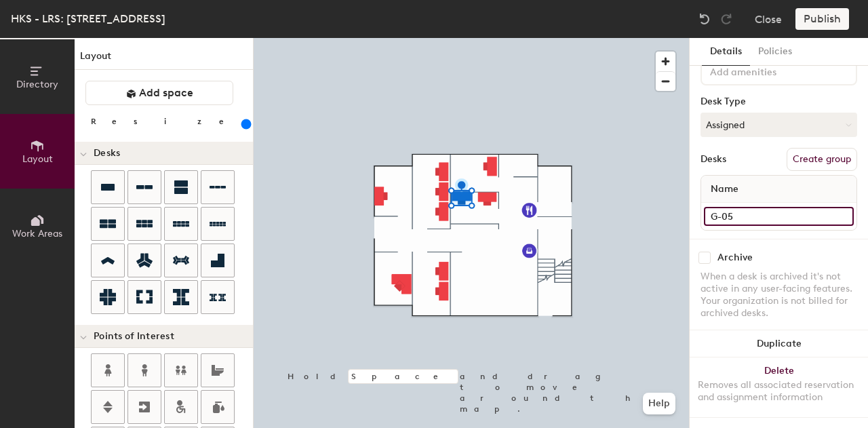
type input "300"
drag, startPoint x: 747, startPoint y: 209, endPoint x: 716, endPoint y: 208, distance: 31.2
click at [716, 208] on input "G-05" at bounding box center [779, 216] width 150 height 19
click at [715, 208] on input "G-05" at bounding box center [779, 216] width 150 height 19
type input "300"
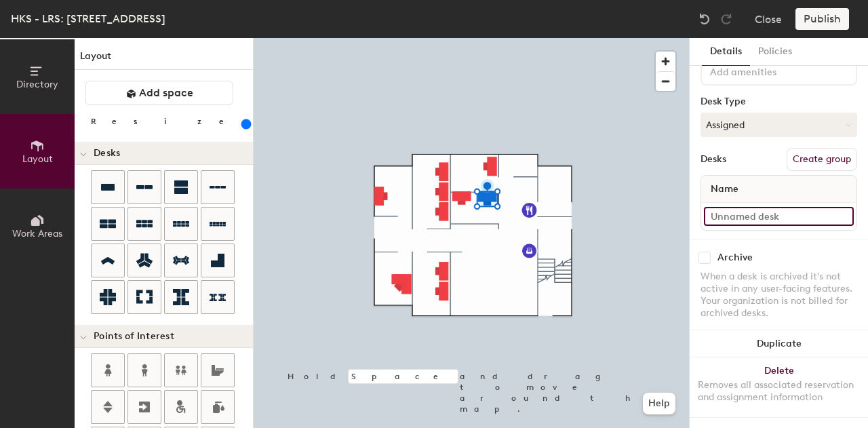
type input "300"
click at [752, 209] on input at bounding box center [779, 216] width 150 height 19
type input "G"
type input "300"
type input "G-"
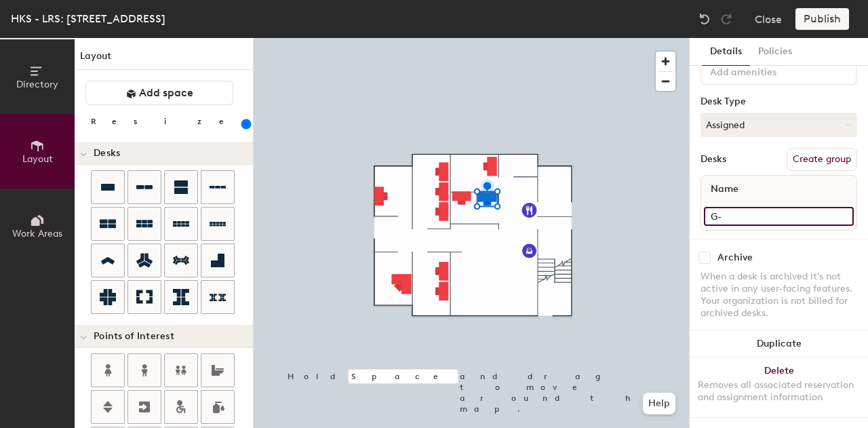
type input "300"
type input "G-0"
type input "300"
type input "G-05"
type input "300"
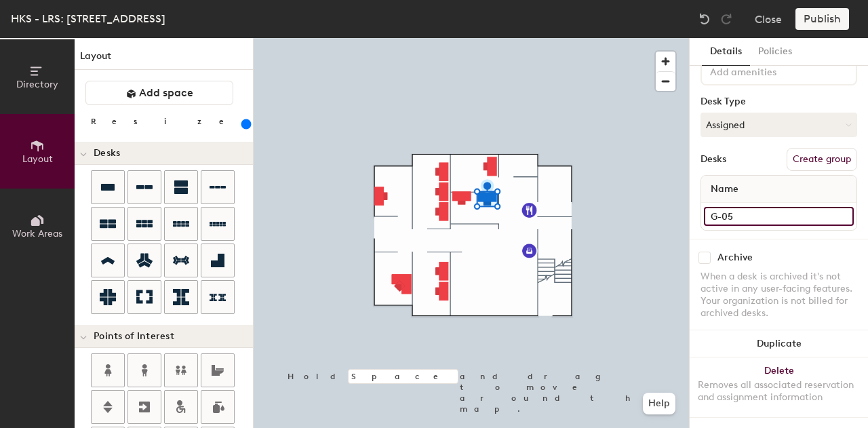
type input "G-05"
type input "300"
click at [746, 209] on input "G-05" at bounding box center [779, 216] width 150 height 19
type input "G-0"
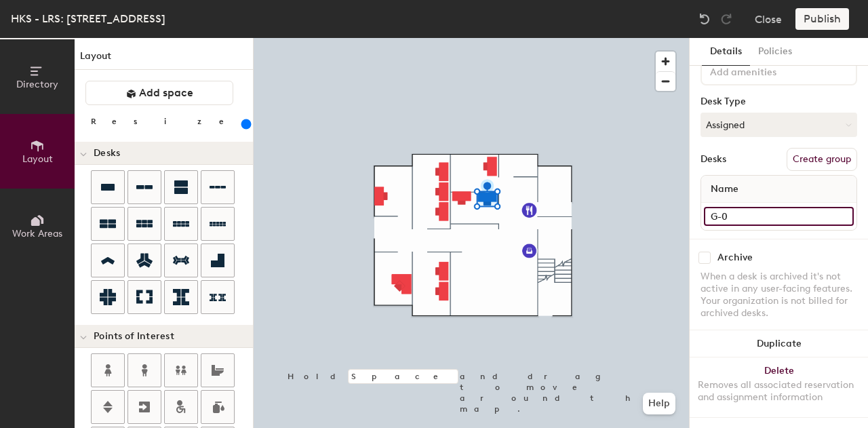
type input "300"
type input "G-09"
type input "300"
type input "G-09"
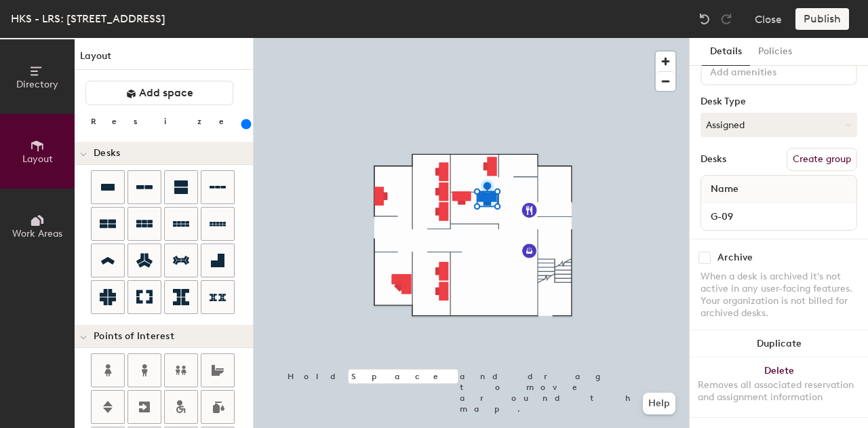
type input "300"
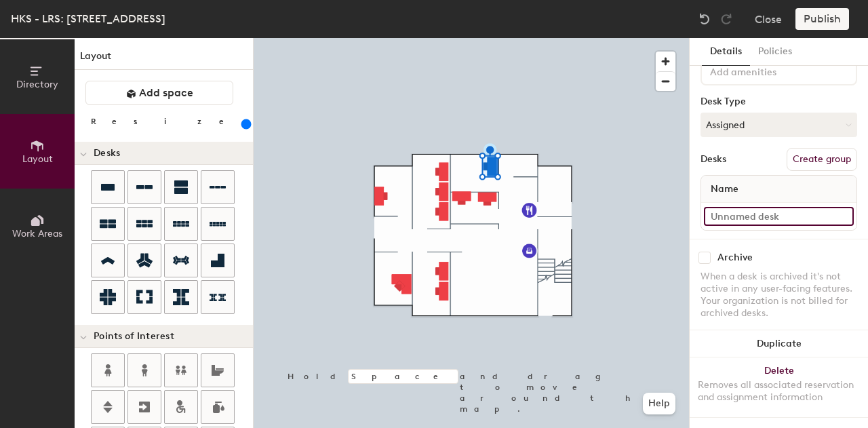
click at [772, 212] on input at bounding box center [779, 216] width 150 height 19
type input "G-05"
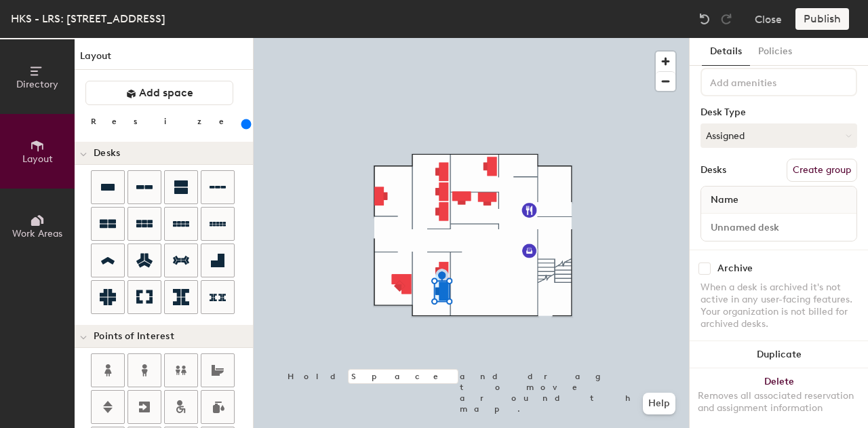
scroll to position [87, 0]
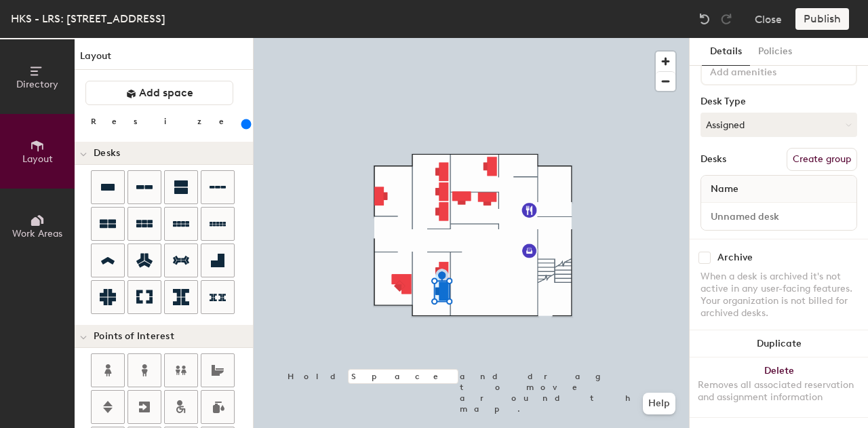
drag, startPoint x: 747, startPoint y: 205, endPoint x: 785, endPoint y: 93, distance: 118.8
click at [785, 96] on div "Desk Type" at bounding box center [778, 101] width 157 height 11
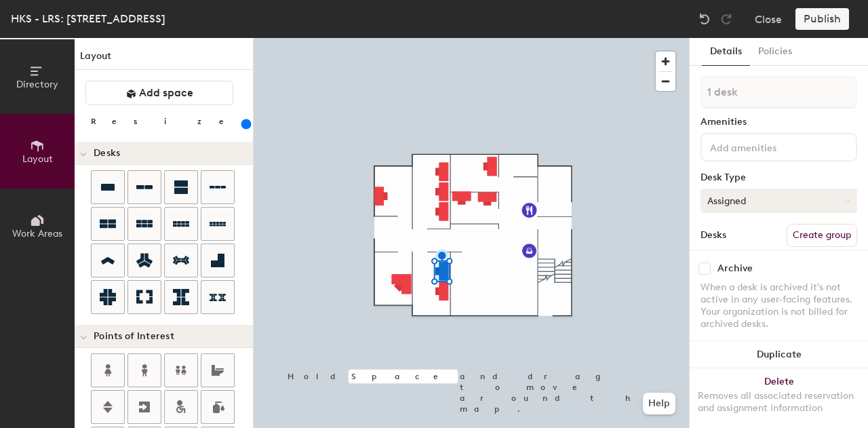
click at [769, 199] on button "Assigned" at bounding box center [778, 200] width 157 height 24
click at [729, 280] on div "Hoteled" at bounding box center [769, 283] width 136 height 20
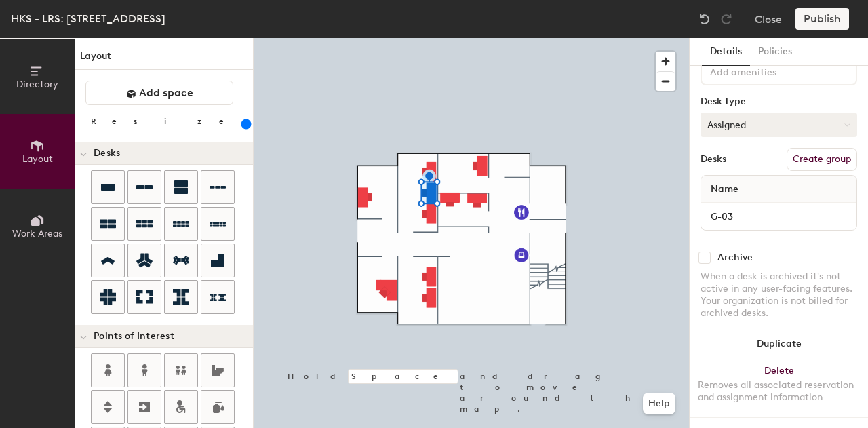
click at [724, 117] on button "Assigned" at bounding box center [778, 125] width 157 height 24
click at [739, 197] on div "Hoteled" at bounding box center [769, 207] width 136 height 20
click at [748, 119] on button "Assigned" at bounding box center [778, 125] width 157 height 24
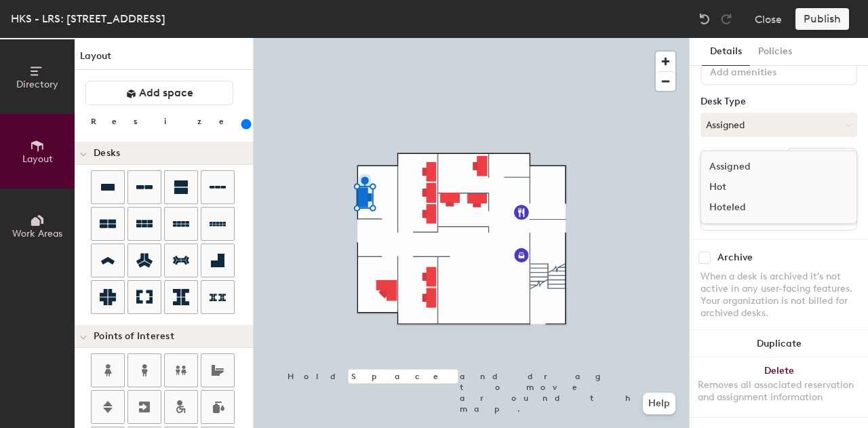
click at [738, 197] on div "Hoteled" at bounding box center [769, 207] width 136 height 20
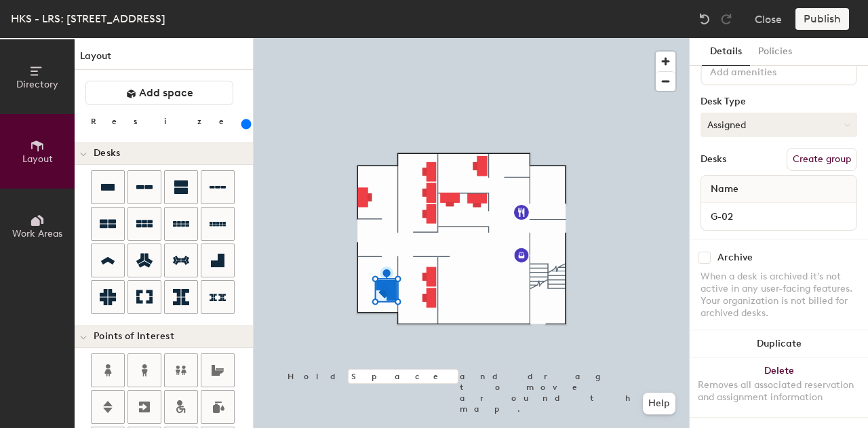
click at [734, 114] on button "Assigned" at bounding box center [778, 125] width 157 height 24
click at [735, 197] on div "Hoteled" at bounding box center [769, 207] width 136 height 20
click at [730, 115] on button "Assigned" at bounding box center [778, 125] width 157 height 24
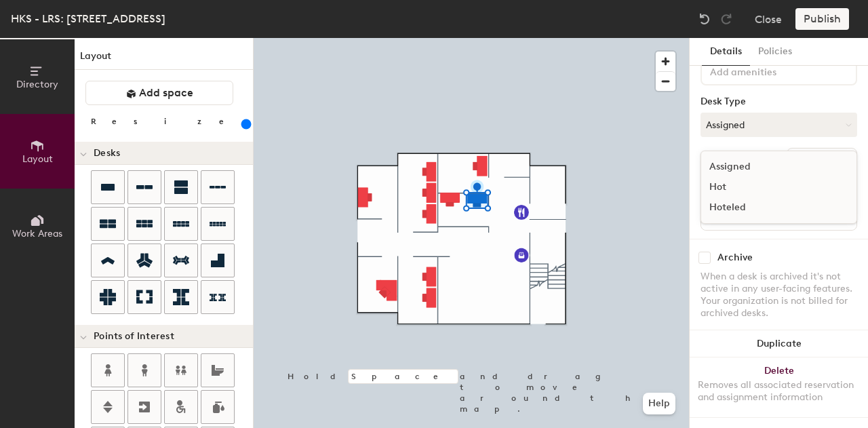
click at [728, 197] on div "Hoteled" at bounding box center [769, 207] width 136 height 20
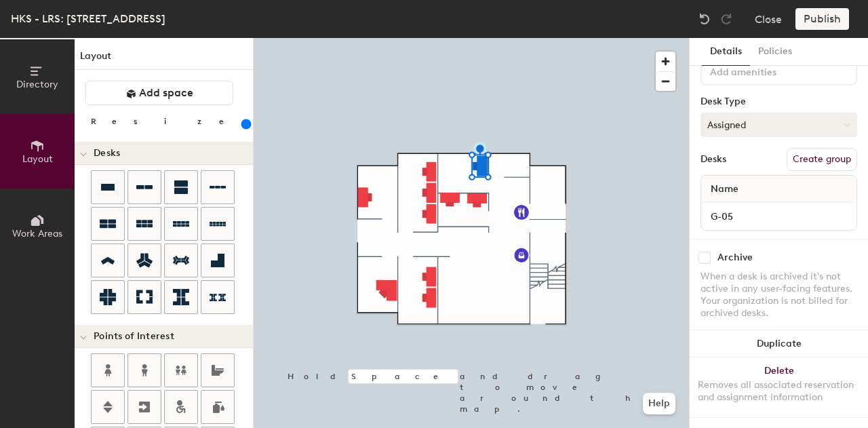
click at [746, 115] on button "Assigned" at bounding box center [778, 125] width 157 height 24
click at [731, 197] on div "Hoteled" at bounding box center [769, 207] width 136 height 20
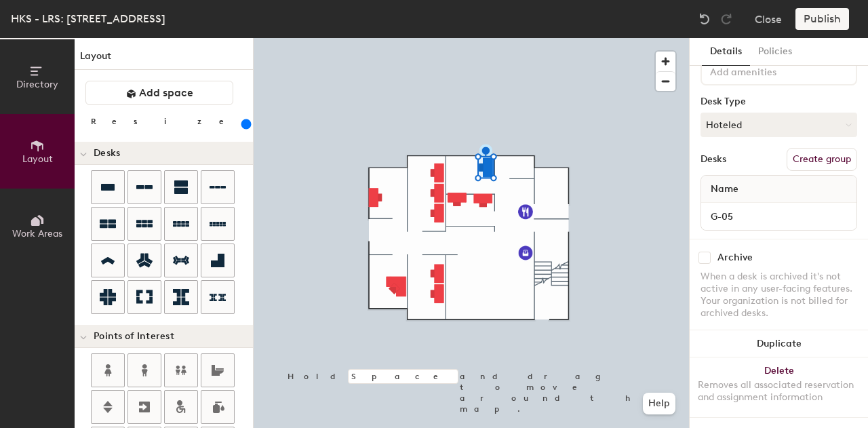
click at [792, 150] on button "Create group" at bounding box center [821, 159] width 70 height 23
click at [809, 148] on button "Create group" at bounding box center [821, 159] width 70 height 23
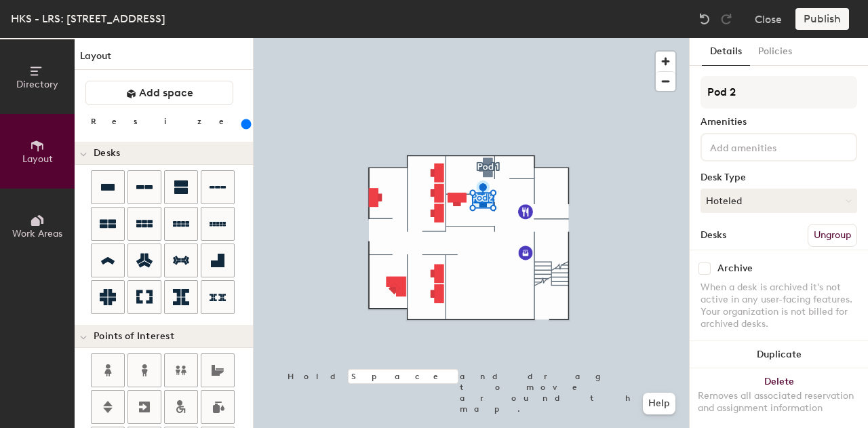
type input "300"
type input "Pod"
type input "300"
type input "Pod 1"
type input "300"
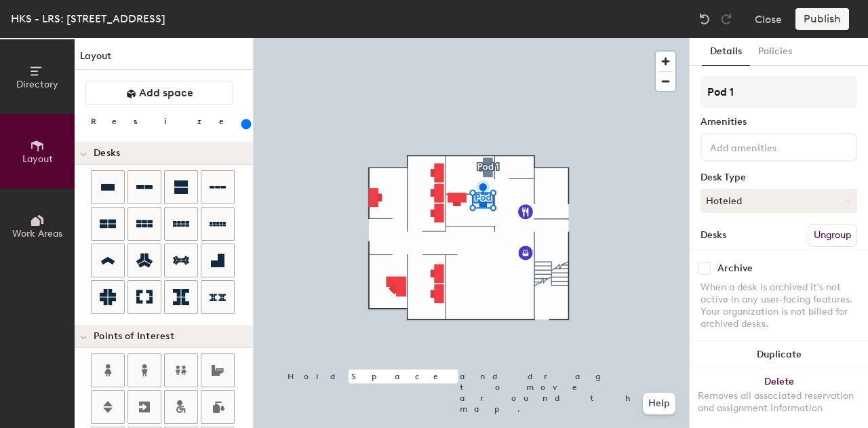
type input "Pod 1"
click at [803, 230] on button "Create group" at bounding box center [821, 235] width 70 height 23
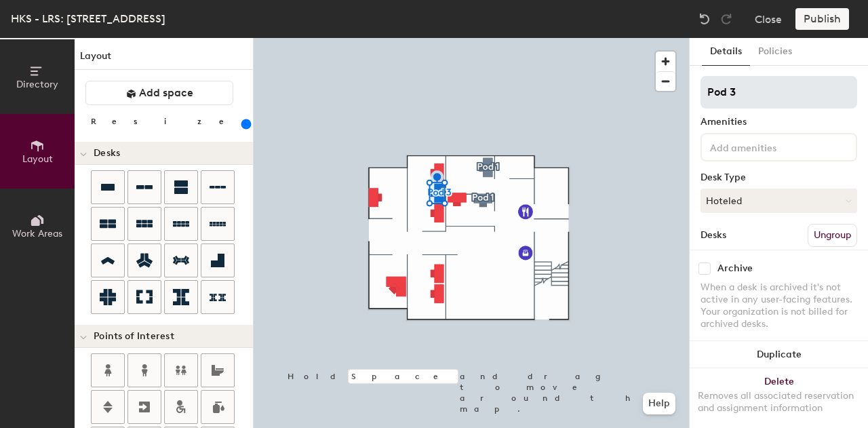
type input "300"
type input "Pod"
type input "300"
type input "Pod 1"
type input "300"
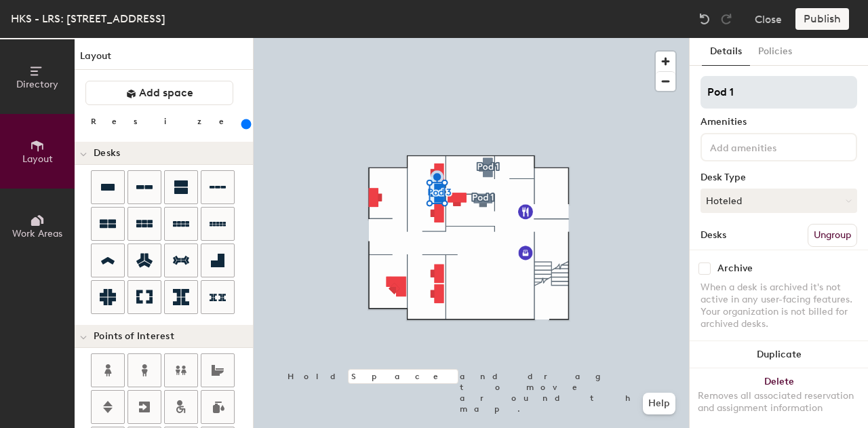
type input "Pod 1"
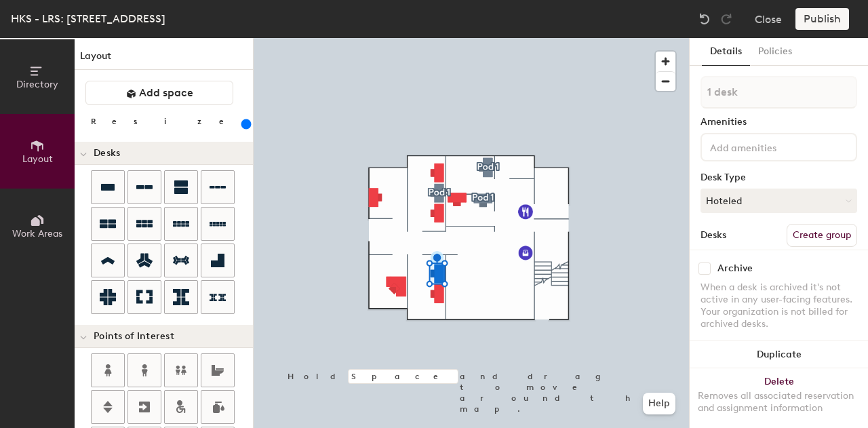
click at [807, 228] on button "Create group" at bounding box center [821, 235] width 70 height 23
type input "300"
type input "Pod"
type input "300"
type input "Pod 1"
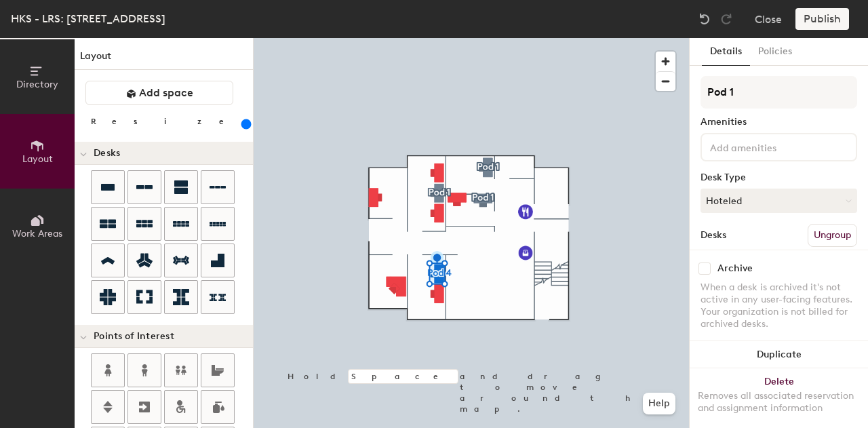
type input "300"
type input "Pod 1"
click at [823, 230] on button "Create group" at bounding box center [821, 235] width 70 height 23
type input "320"
type input "Pod"
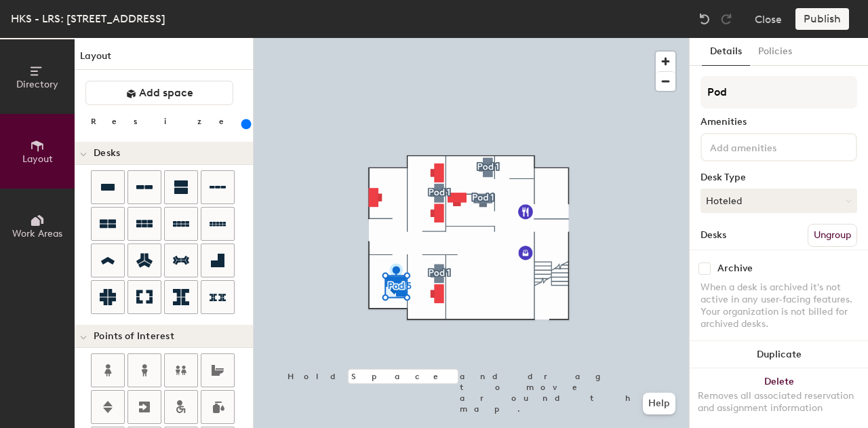
type input "320"
type input "Pod 1"
type input "320"
type input "Pod 1"
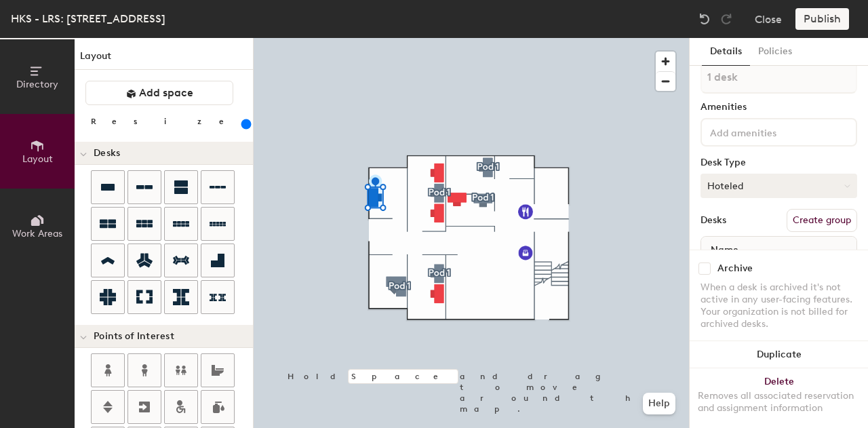
scroll to position [16, 0]
click at [813, 222] on button "Create group" at bounding box center [821, 218] width 70 height 23
type input "300"
type input "Pod"
type input "300"
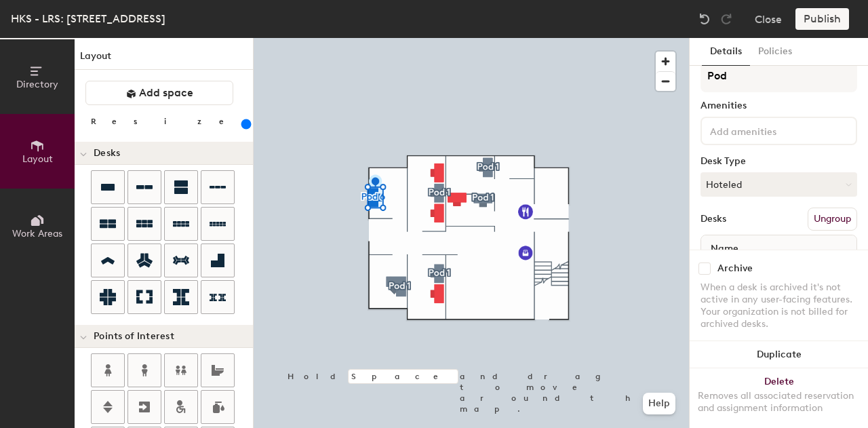
type input "Pod 1"
type input "300"
type input "Pod 1"
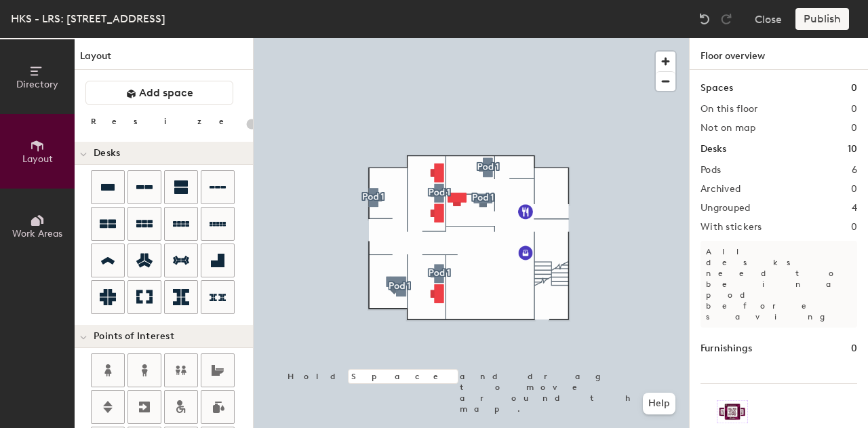
click at [819, 22] on div "Publish" at bounding box center [826, 19] width 62 height 22
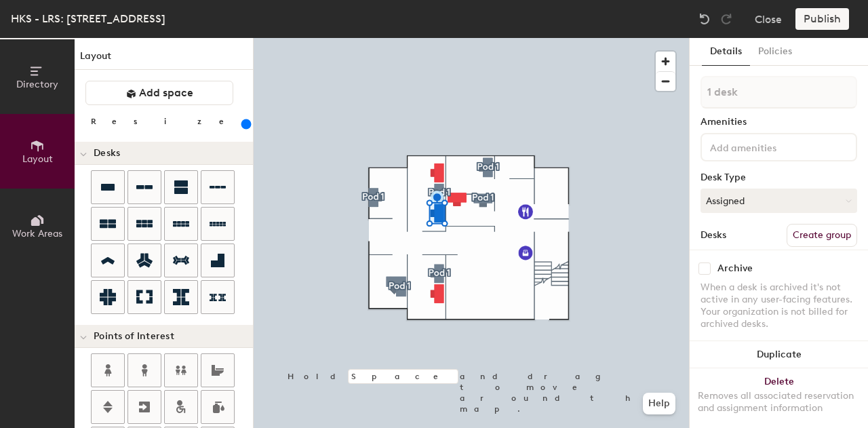
click at [792, 231] on button "Create group" at bounding box center [821, 235] width 70 height 23
type input "300"
type input "Pod"
type input "300"
type input "Pod 2"
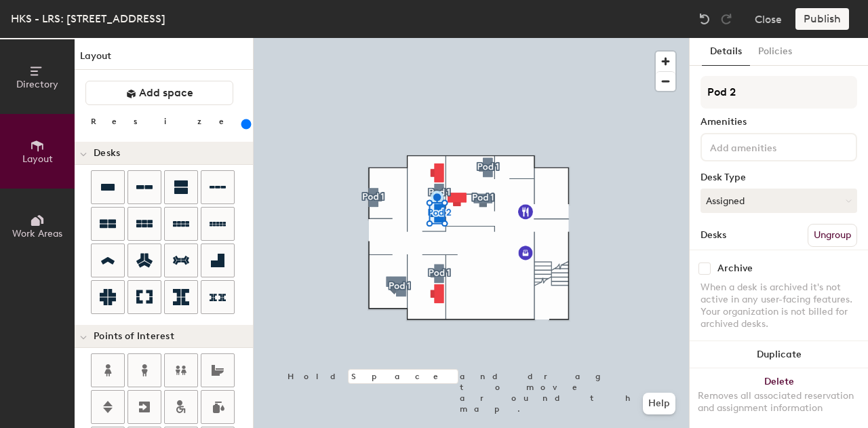
type input "300"
type input "Pod 2"
click at [822, 235] on button "Create group" at bounding box center [821, 235] width 70 height 23
type input "300"
type input "Pod"
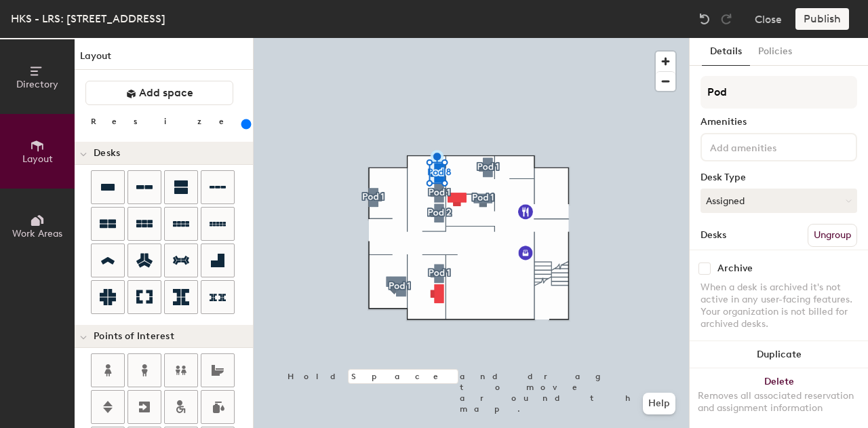
type input "300"
type input "Pod 2"
type input "300"
type input "Pod 2"
click at [796, 232] on button "Create group" at bounding box center [821, 235] width 70 height 23
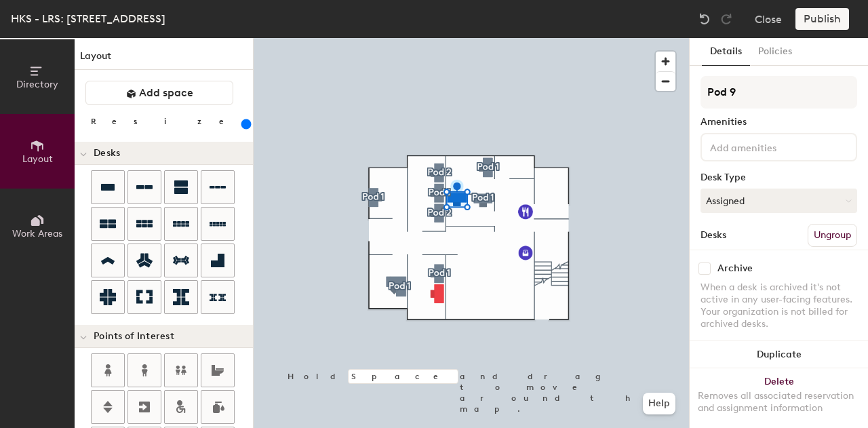
type input "300"
type input "Pod"
type input "300"
type input "Pod 2"
type input "300"
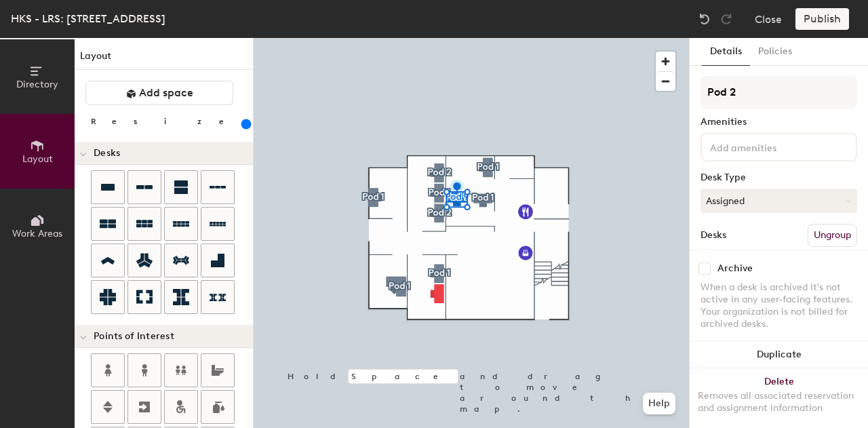
type input "Pod 2"
click at [799, 227] on button "Create group" at bounding box center [821, 235] width 70 height 23
type input "300"
type input "Pod 1"
type input "300"
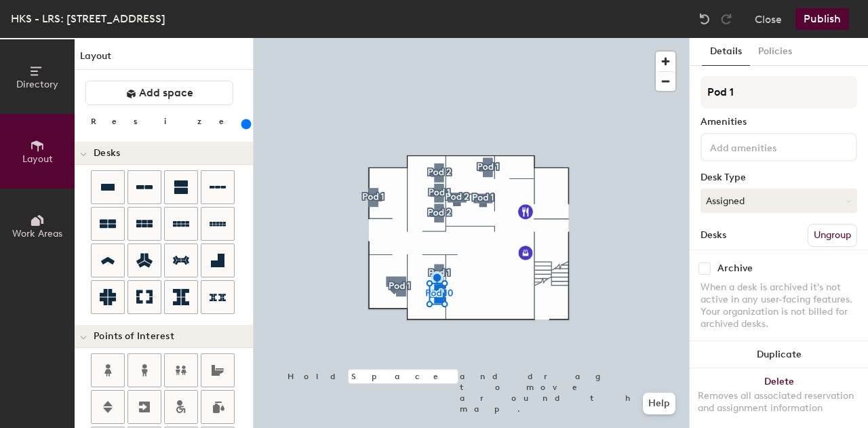
type input "Pod"
type input "300"
type input "Pod 2"
type input "300"
type input "Pod 2"
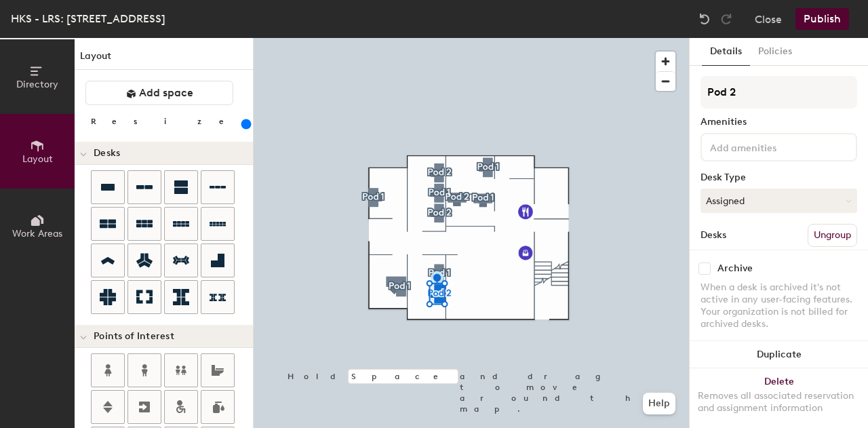
click at [826, 20] on button "Publish" at bounding box center [822, 19] width 54 height 22
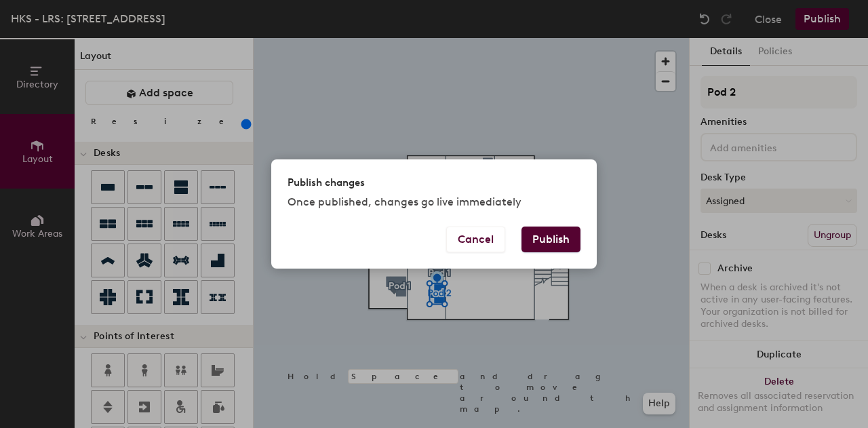
click at [559, 242] on button "Publish" at bounding box center [550, 239] width 59 height 26
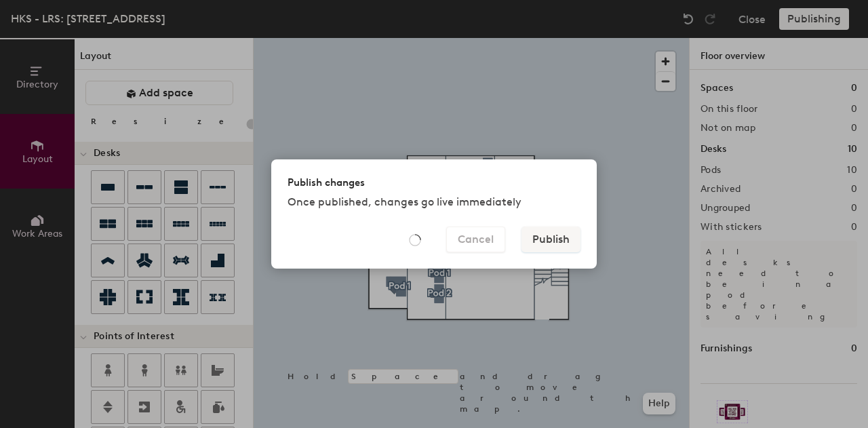
type input "20"
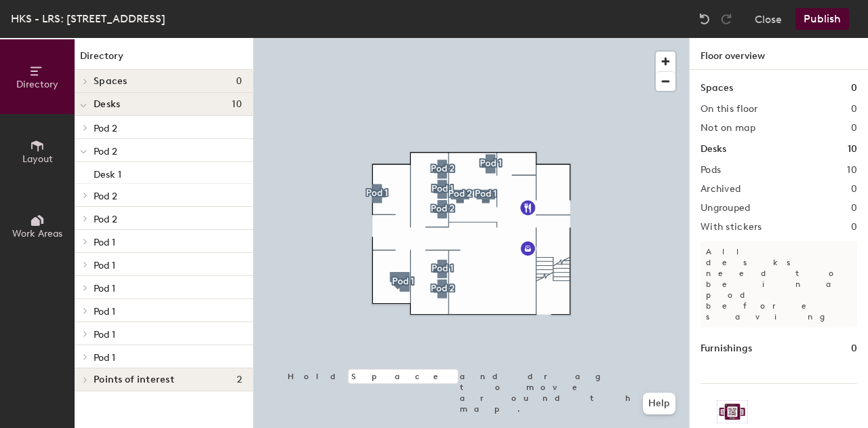
click at [714, 170] on h2 "Pods" at bounding box center [710, 170] width 20 height 11
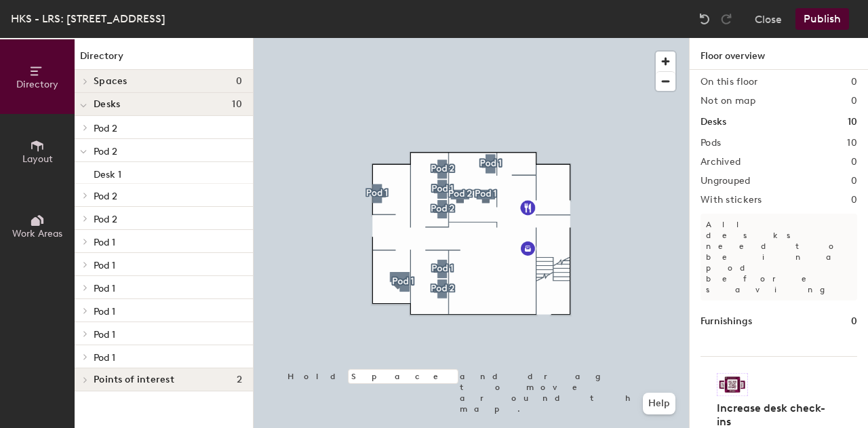
click at [86, 195] on icon at bounding box center [85, 195] width 5 height 7
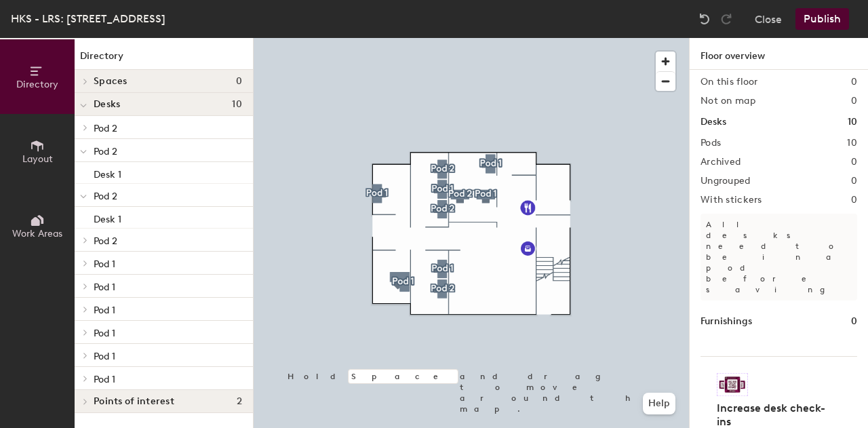
click at [86, 195] on icon at bounding box center [83, 196] width 7 height 5
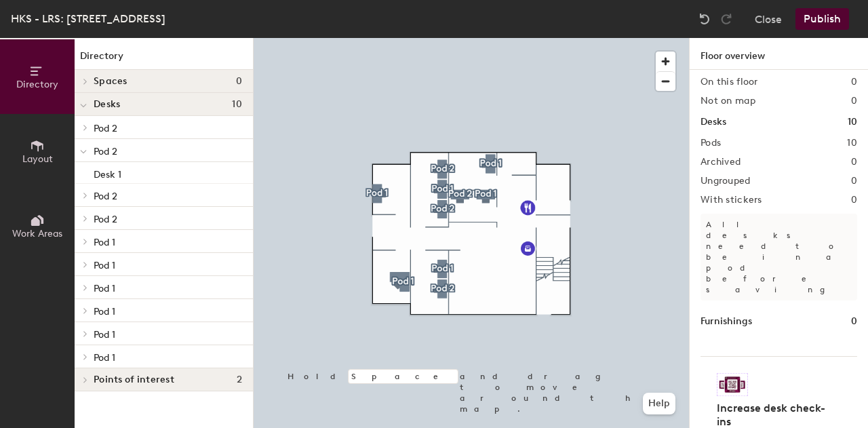
click at [85, 153] on icon at bounding box center [83, 151] width 7 height 5
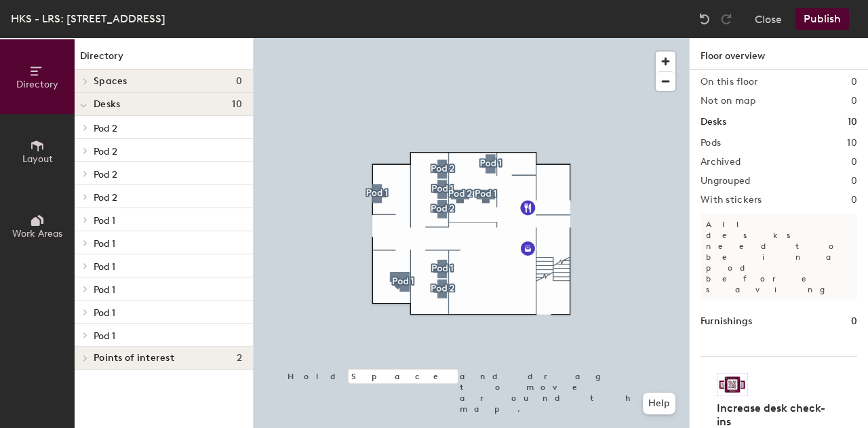
click at [83, 124] on icon at bounding box center [85, 127] width 5 height 7
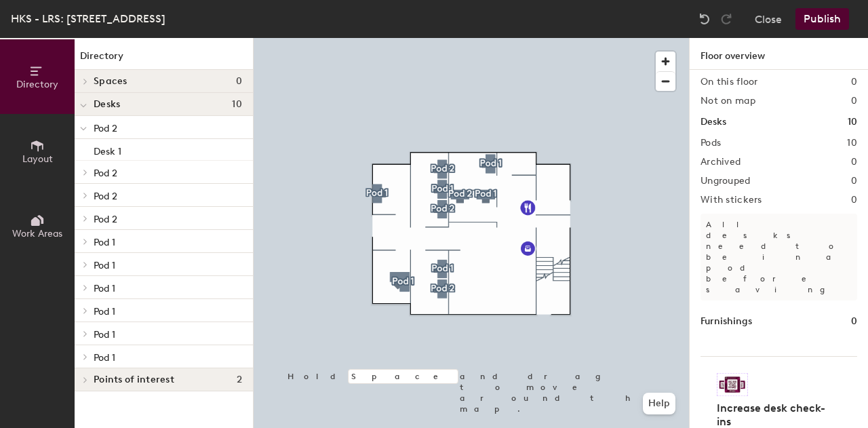
click at [83, 124] on span at bounding box center [83, 129] width 7 height 12
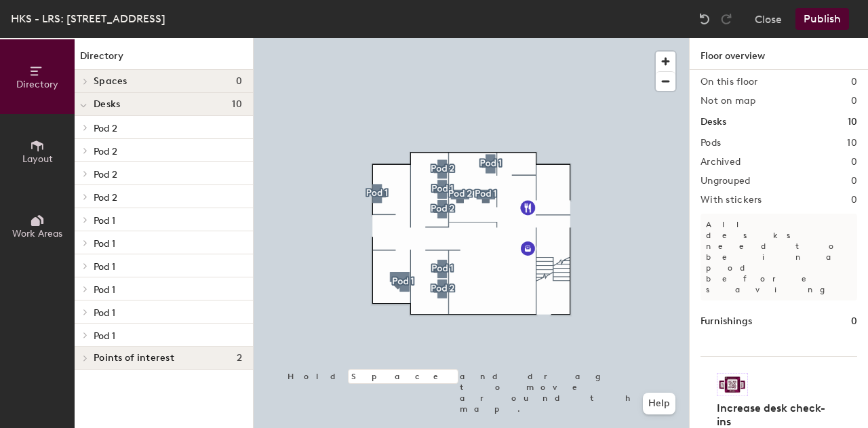
click at [378, 38] on div at bounding box center [471, 38] width 435 height 0
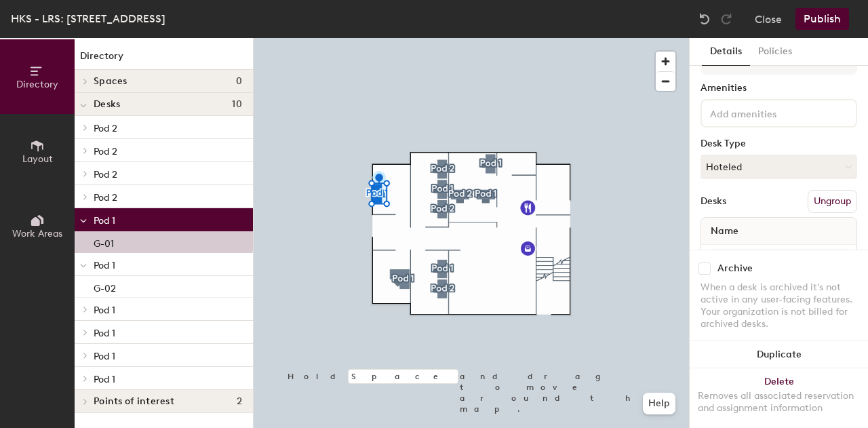
scroll to position [33, 0]
click at [746, 209] on div "Desks Ungroup" at bounding box center [778, 201] width 157 height 23
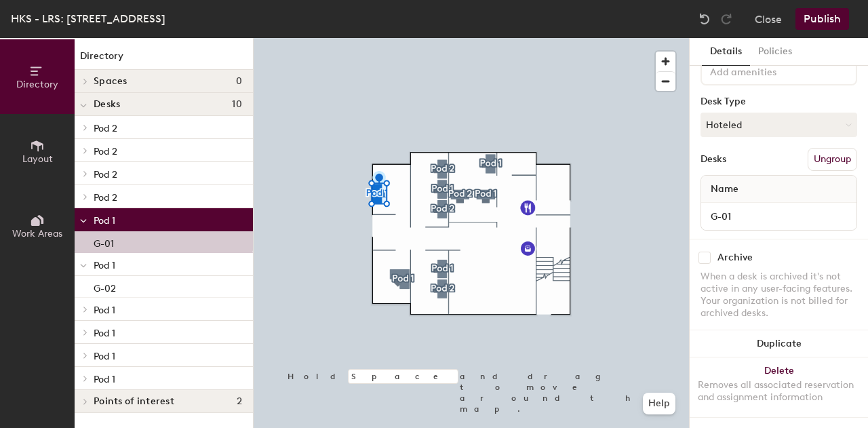
scroll to position [35, 0]
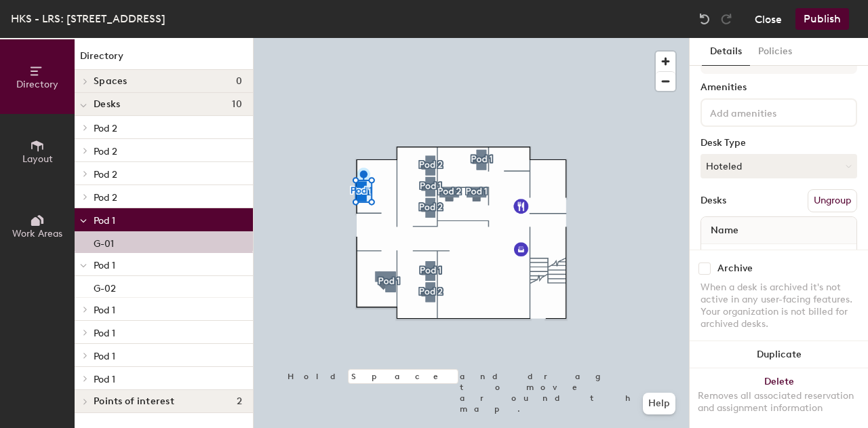
click at [763, 22] on button "Close" at bounding box center [767, 19] width 27 height 22
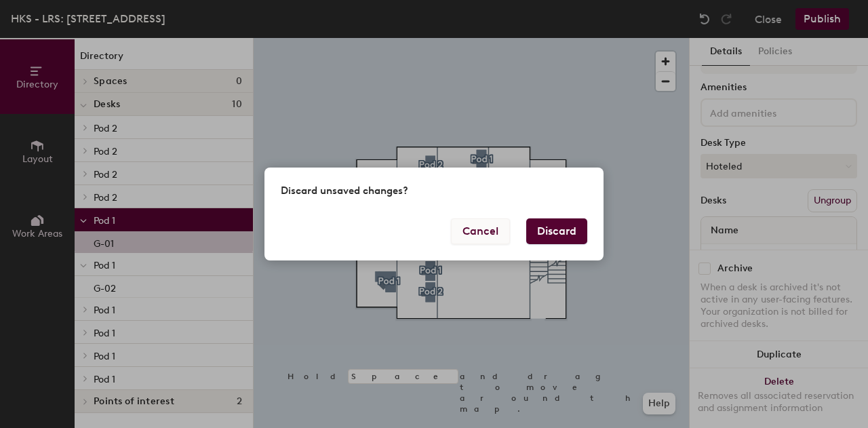
click at [496, 224] on button "Cancel" at bounding box center [480, 231] width 59 height 26
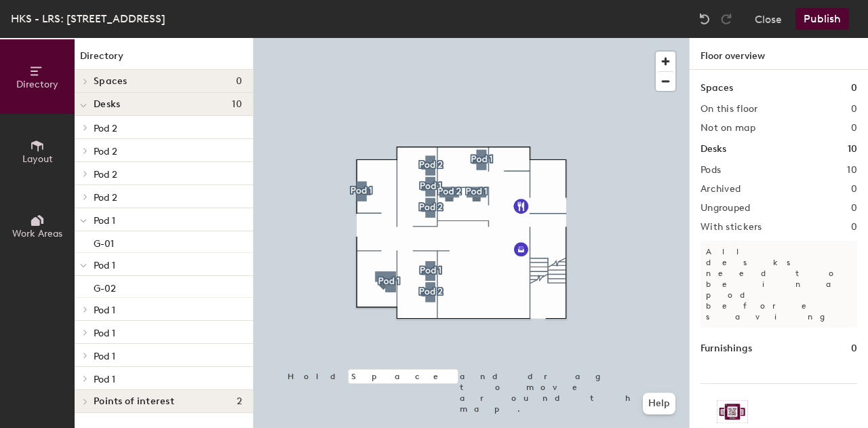
click at [712, 167] on h2 "Pods" at bounding box center [710, 170] width 20 height 11
drag, startPoint x: 107, startPoint y: 152, endPoint x: 111, endPoint y: 128, distance: 24.1
click at [111, 128] on div "Pod 2 Desk 1 Pod 2 Desk 1 Pod 2 Desk 1 Pod 2 Desk 1 Pod 1 G-01 Pod 1 G-02 Pod 1…" at bounding box center [164, 253] width 178 height 274
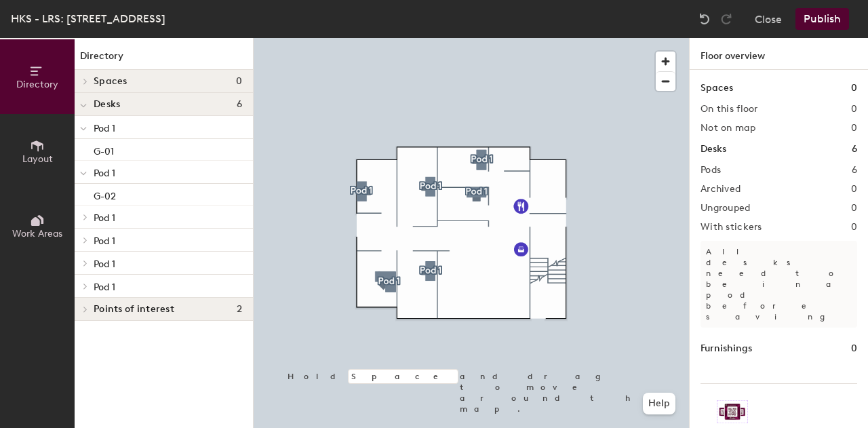
click at [44, 156] on span "Layout" at bounding box center [37, 159] width 31 height 12
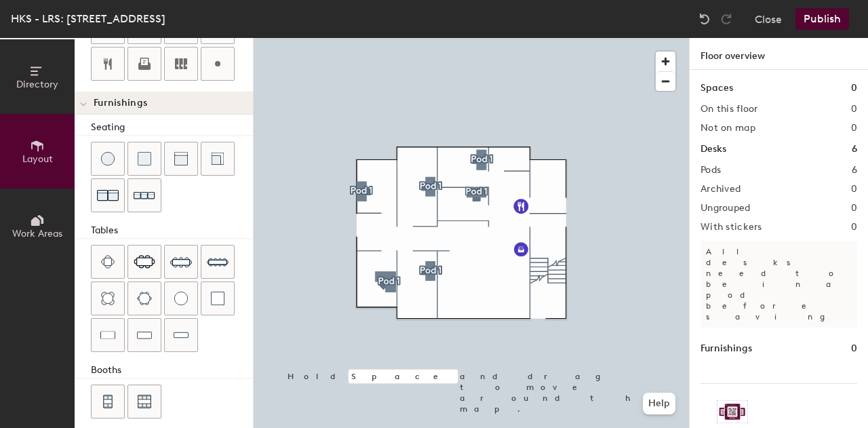
scroll to position [422, 0]
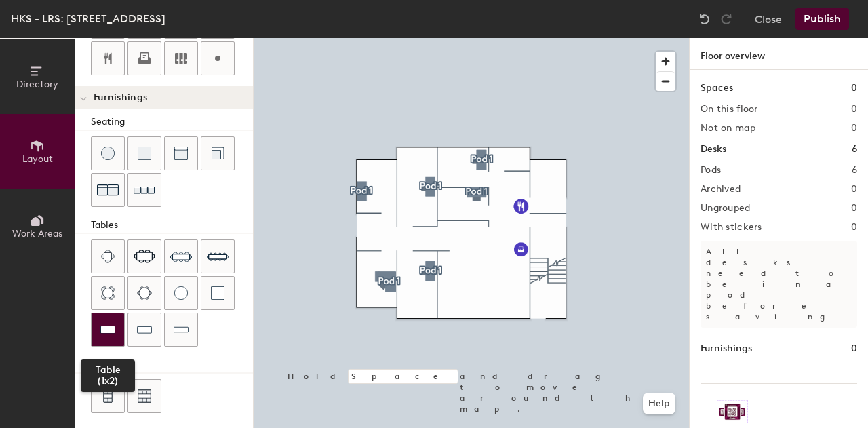
click at [110, 327] on img at bounding box center [107, 330] width 15 height 14
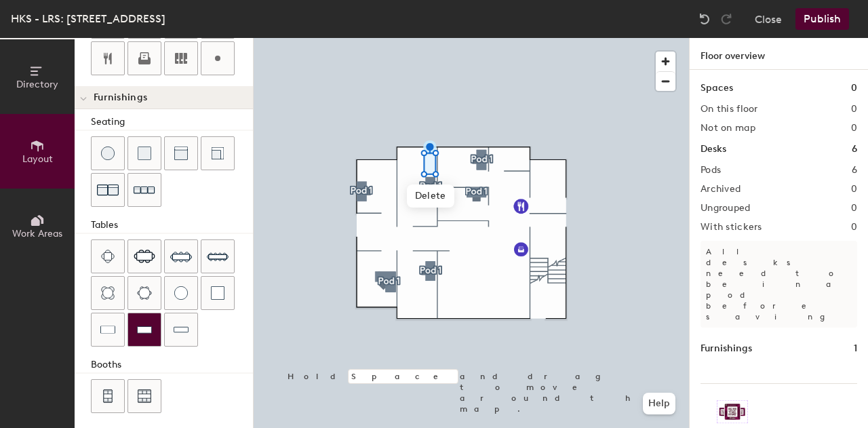
click at [143, 325] on img at bounding box center [144, 330] width 15 height 14
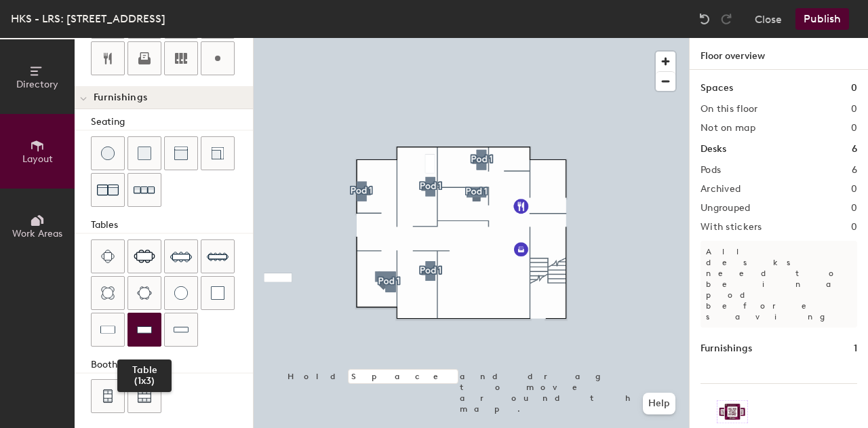
click at [143, 323] on img at bounding box center [144, 330] width 15 height 14
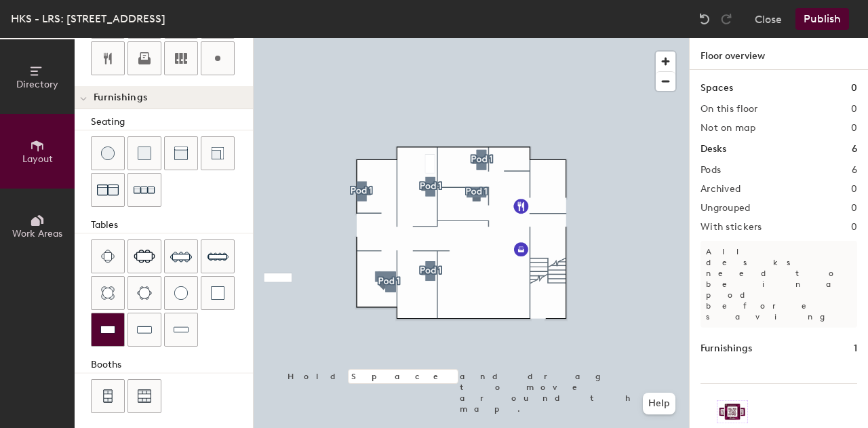
click at [119, 319] on div at bounding box center [108, 329] width 33 height 33
click at [114, 323] on img at bounding box center [107, 330] width 15 height 14
click at [110, 323] on img at bounding box center [107, 330] width 15 height 14
click at [118, 327] on div at bounding box center [108, 329] width 33 height 33
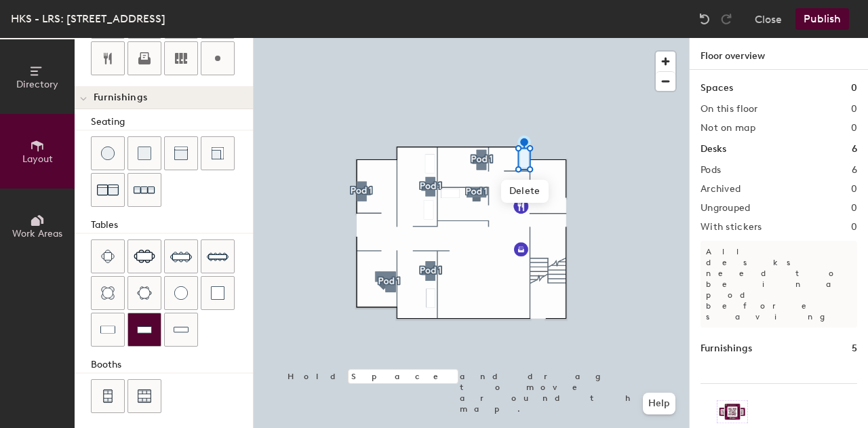
click at [133, 319] on div at bounding box center [144, 329] width 33 height 33
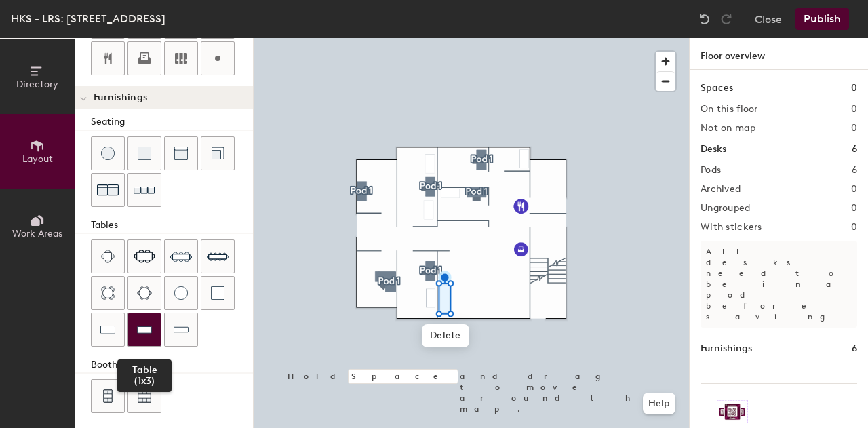
click at [140, 326] on img at bounding box center [144, 330] width 15 height 14
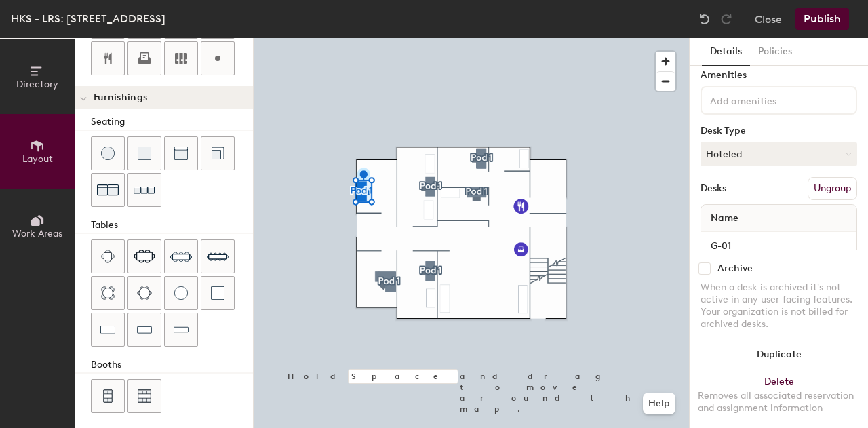
scroll to position [0, 0]
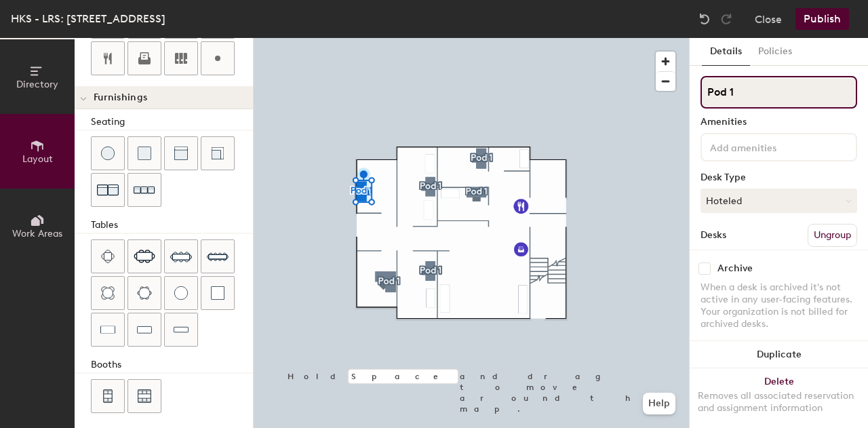
click at [756, 89] on input "Pod 1" at bounding box center [778, 92] width 157 height 33
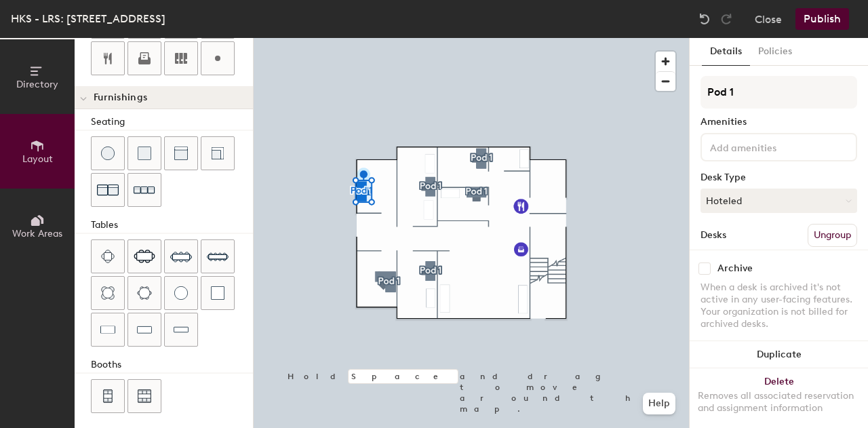
click at [811, 228] on button "Ungroup" at bounding box center [831, 235] width 49 height 23
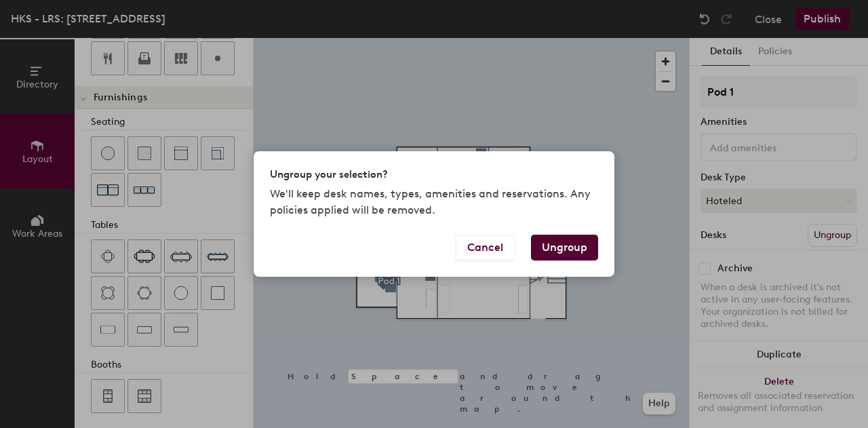
click at [570, 249] on button "Ungroup" at bounding box center [564, 248] width 67 height 26
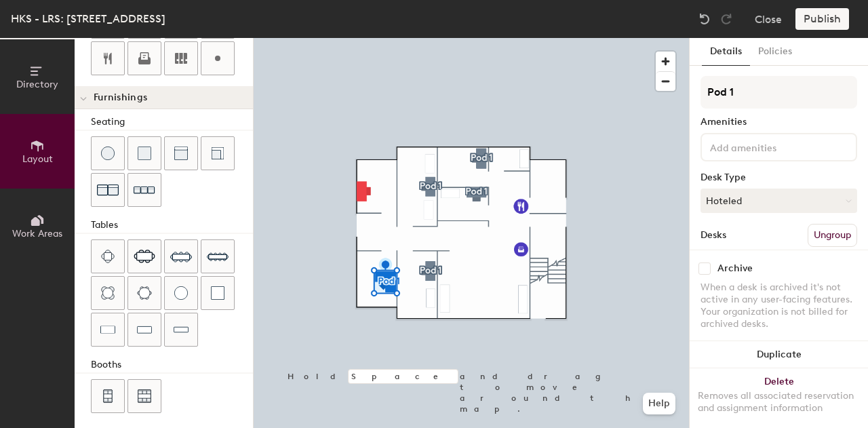
click at [812, 228] on button "Ungroup" at bounding box center [831, 235] width 49 height 23
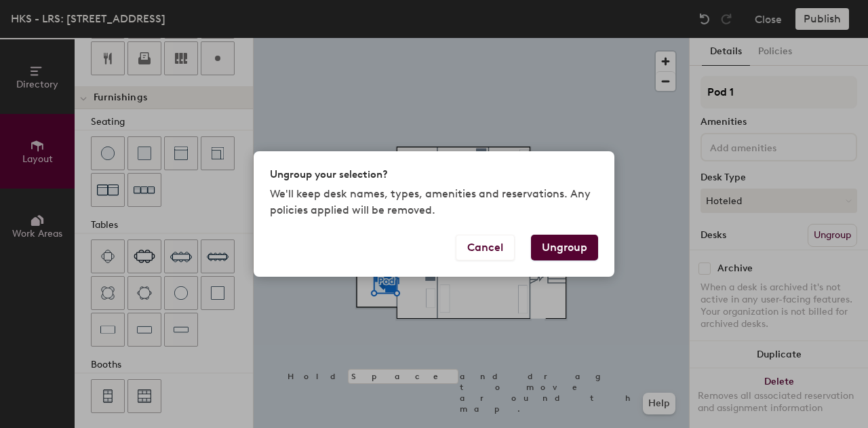
click at [576, 249] on button "Ungroup" at bounding box center [564, 248] width 67 height 26
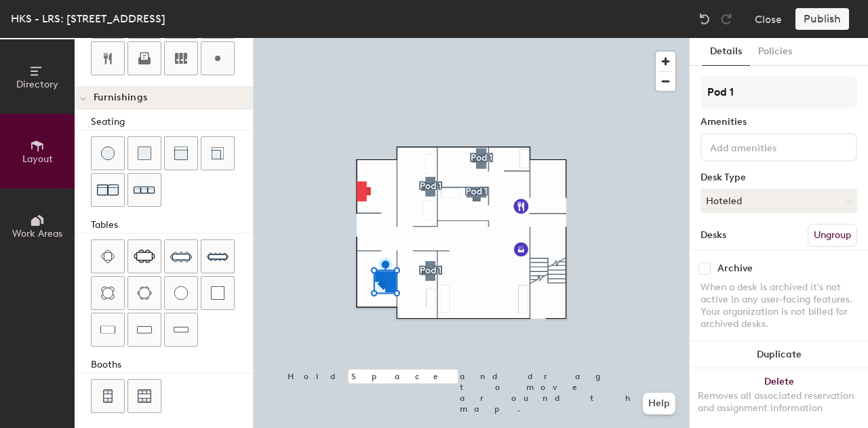
click at [811, 230] on button "Ungroup" at bounding box center [831, 235] width 49 height 23
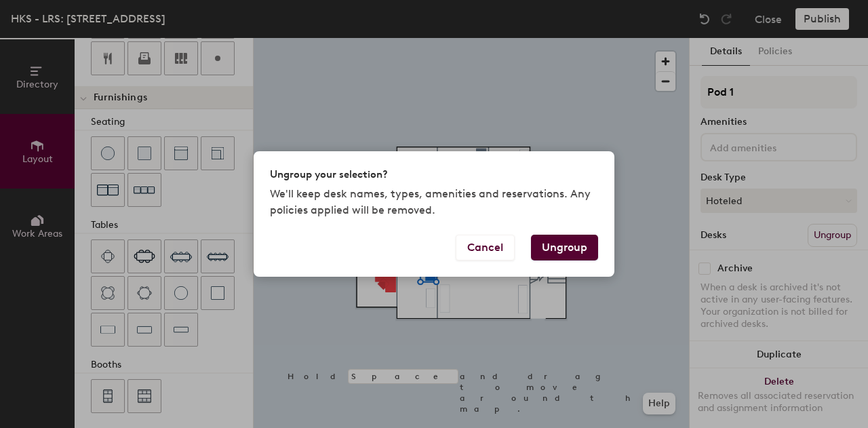
click at [563, 243] on button "Ungroup" at bounding box center [564, 248] width 67 height 26
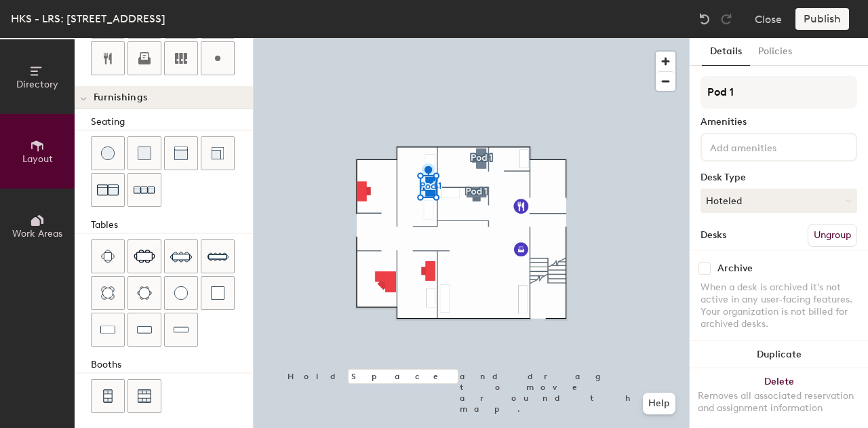
click at [808, 232] on button "Ungroup" at bounding box center [831, 235] width 49 height 23
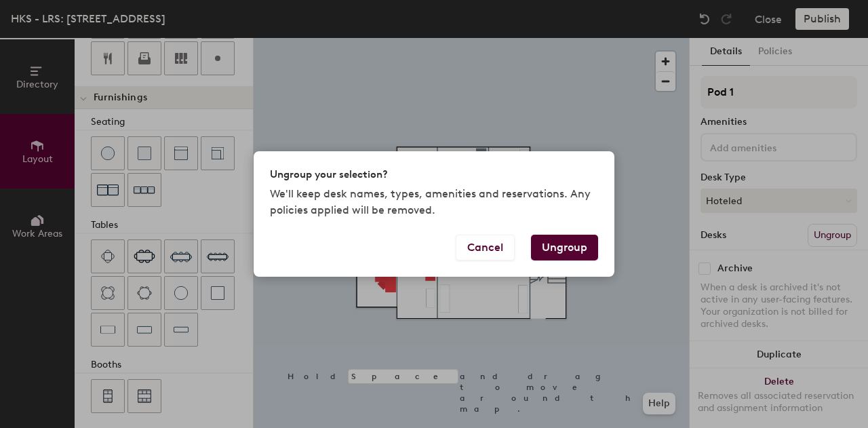
click at [548, 251] on button "Ungroup" at bounding box center [564, 248] width 67 height 26
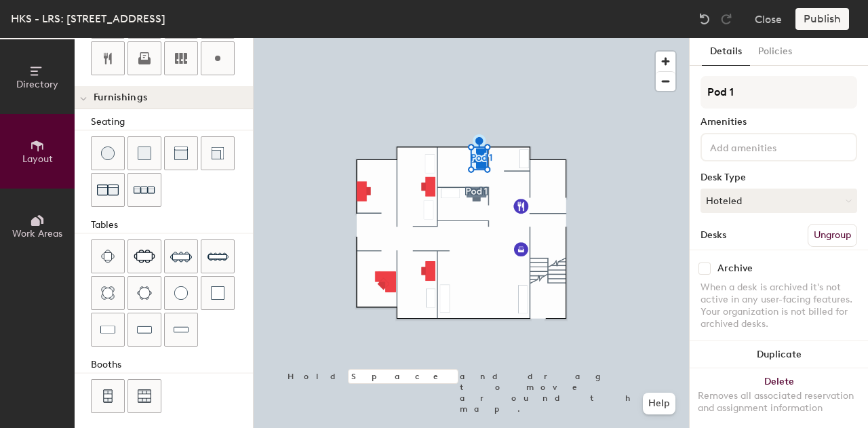
click at [810, 228] on button "Ungroup" at bounding box center [831, 235] width 49 height 23
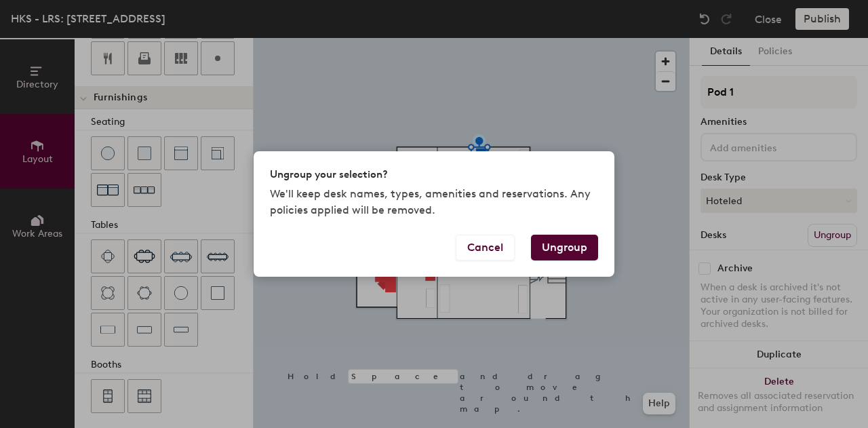
click at [583, 249] on button "Ungroup" at bounding box center [564, 248] width 67 height 26
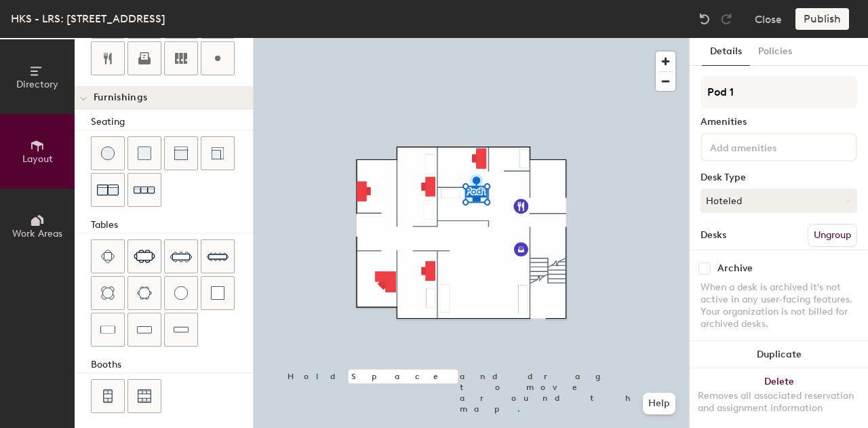
click at [812, 233] on button "Ungroup" at bounding box center [831, 235] width 49 height 23
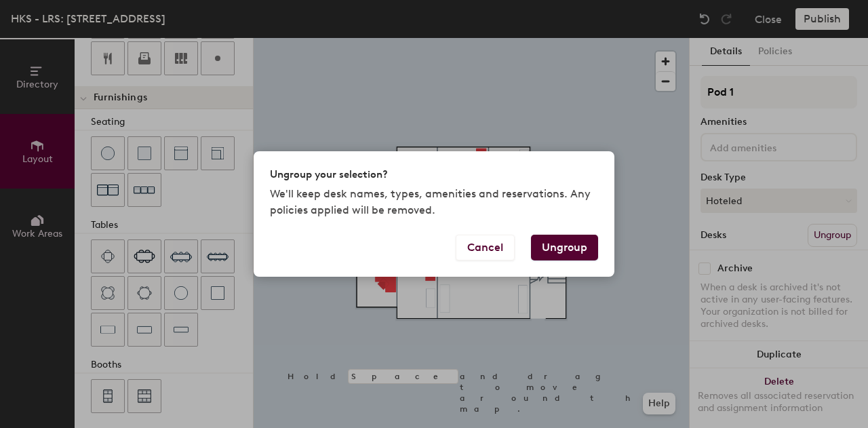
click at [569, 250] on button "Ungroup" at bounding box center [564, 248] width 67 height 26
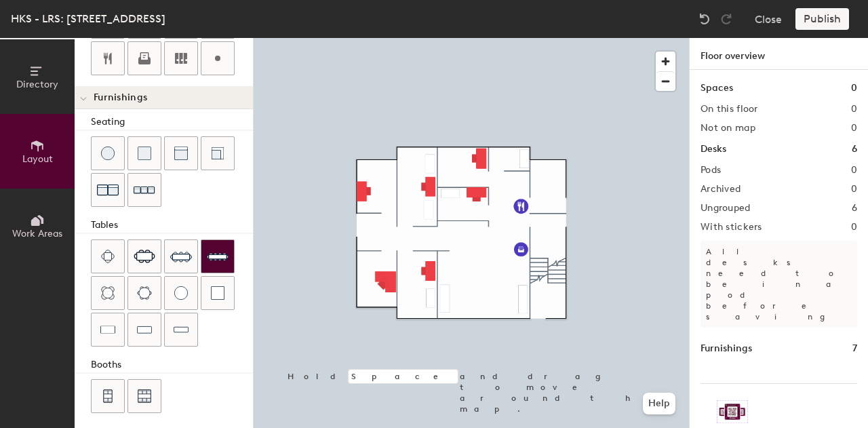
click at [216, 249] on img at bounding box center [218, 256] width 22 height 22
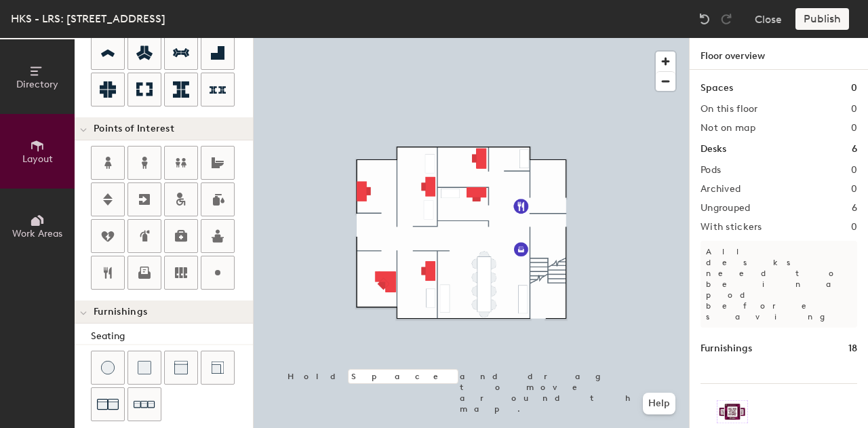
scroll to position [200, 0]
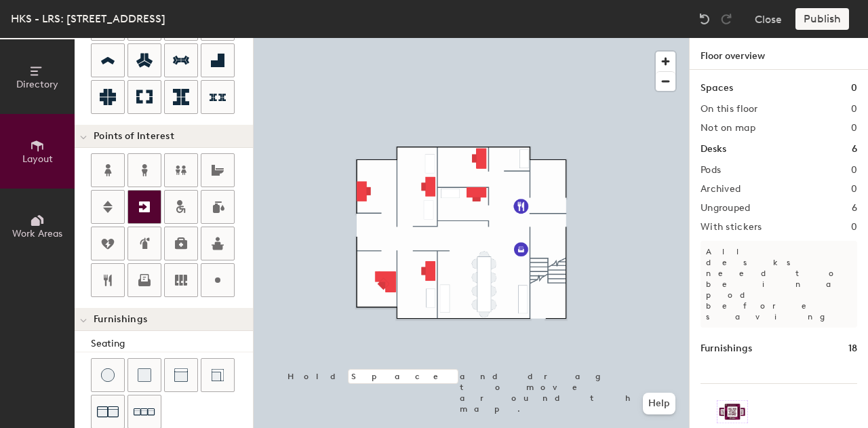
click at [146, 202] on icon at bounding box center [144, 206] width 11 height 11
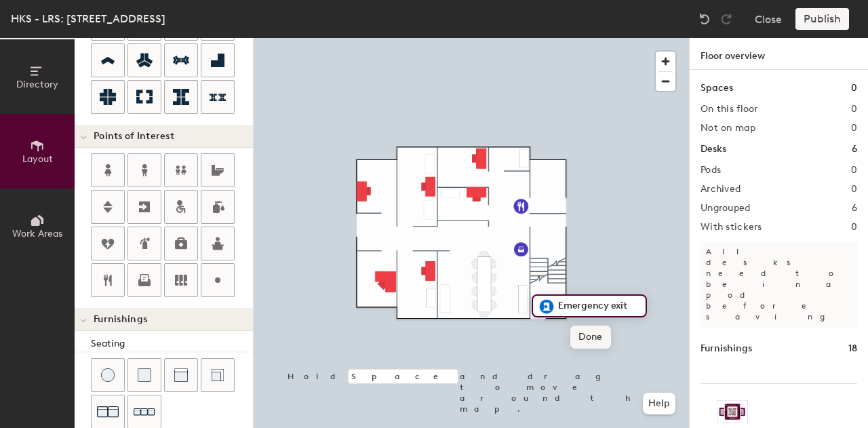
click at [587, 337] on span "Done" at bounding box center [590, 336] width 40 height 23
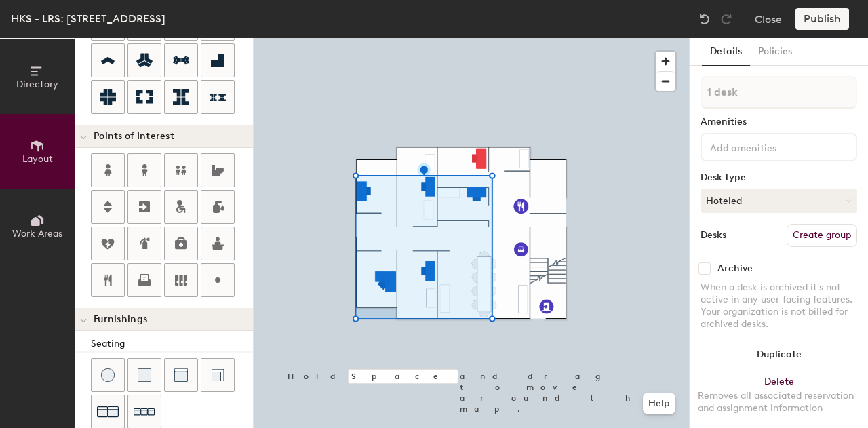
type input "20"
type input "1 desk"
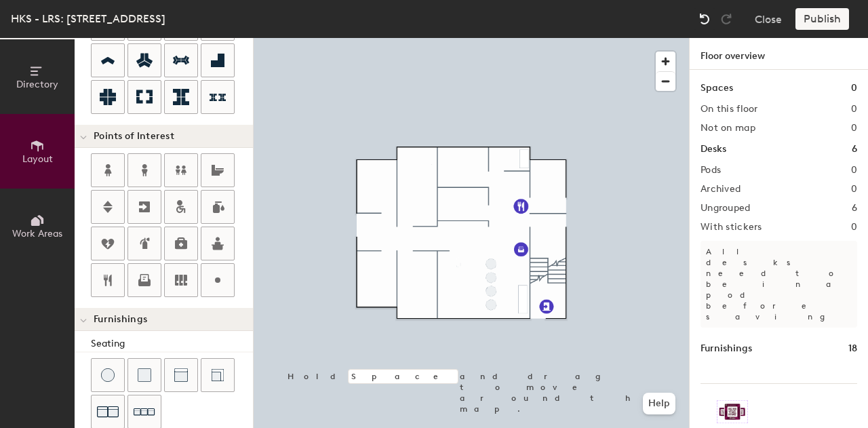
click at [708, 14] on img at bounding box center [705, 19] width 14 height 14
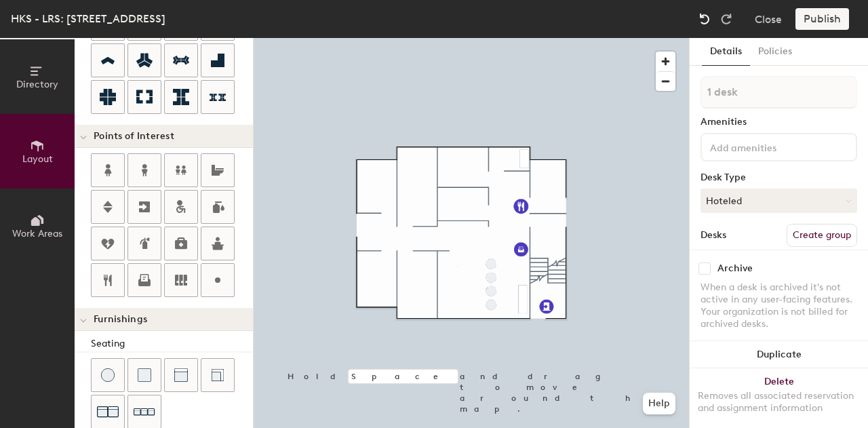
click at [708, 14] on img at bounding box center [705, 19] width 14 height 14
type input "20"
type input "5 desks"
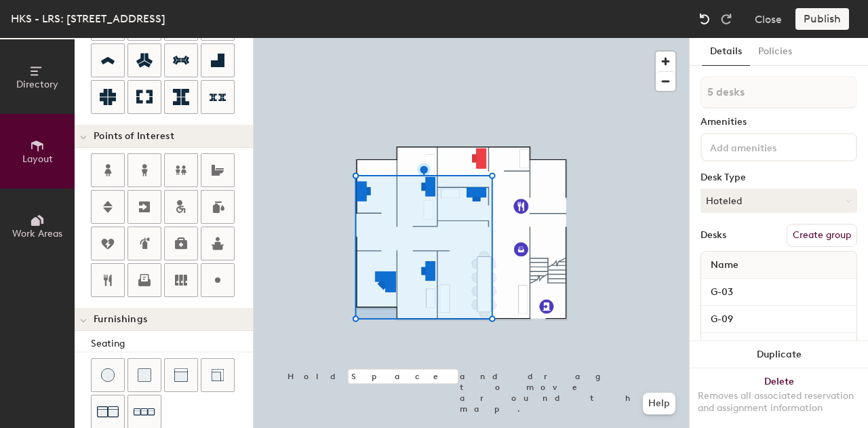
click at [708, 14] on img at bounding box center [705, 19] width 14 height 14
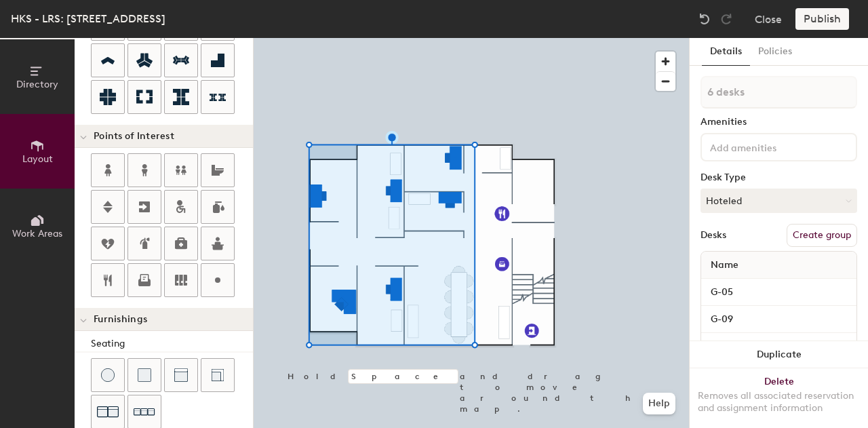
click at [792, 237] on button "Create group" at bounding box center [821, 235] width 70 height 23
type input "20"
type input "Pod"
type input "20"
type input "Po"
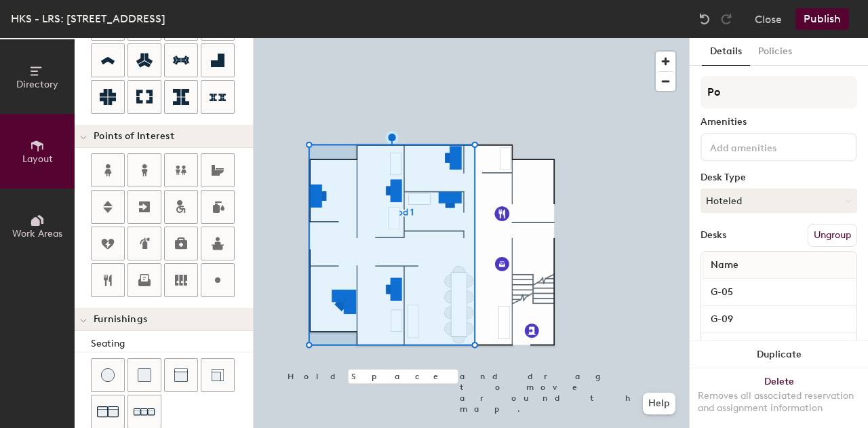
type input "20"
type input "P"
type input "20"
type input "B"
type input "20"
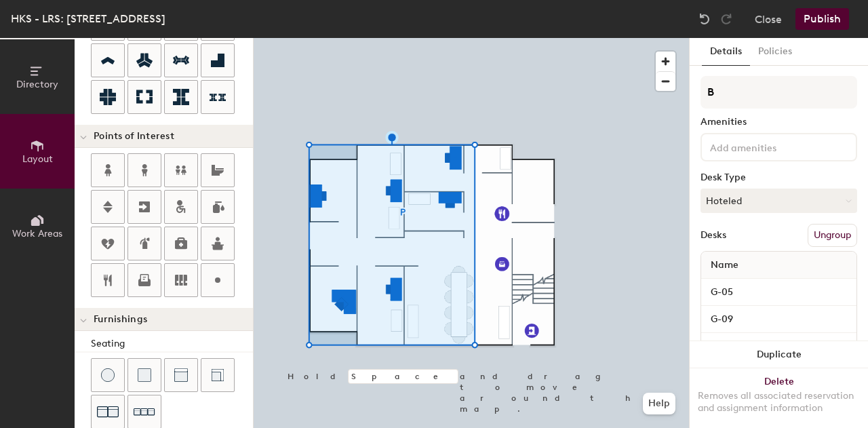
type input "Ba"
type input "20"
type input "Bac"
type input "20"
type input "Back"
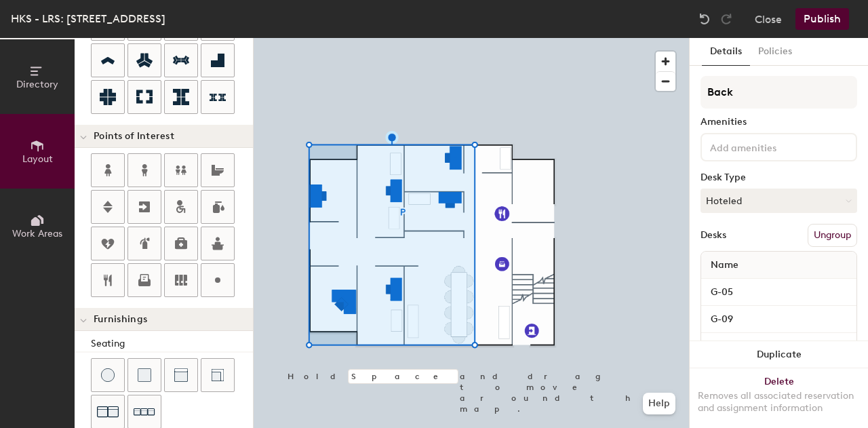
type input "20"
type input "Back"
type input "20"
type input "Back O"
type input "20"
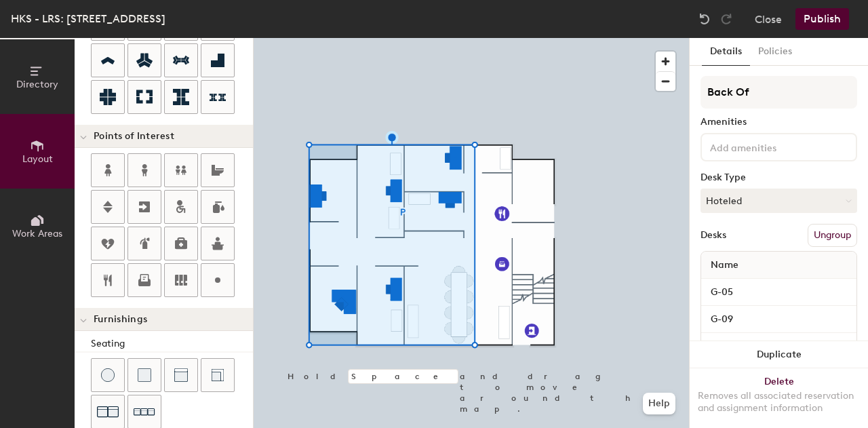
type input "Back Off"
type input "20"
type input "Back Offic"
type input "20"
type input "Back Office"
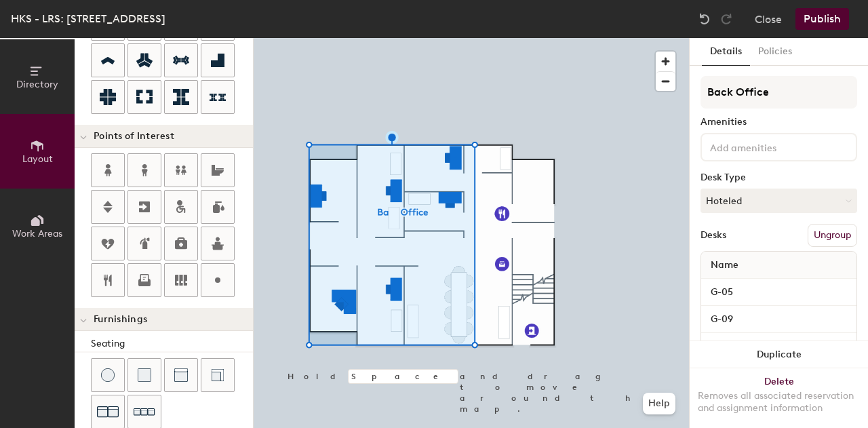
type input "20"
type input "Back Office"
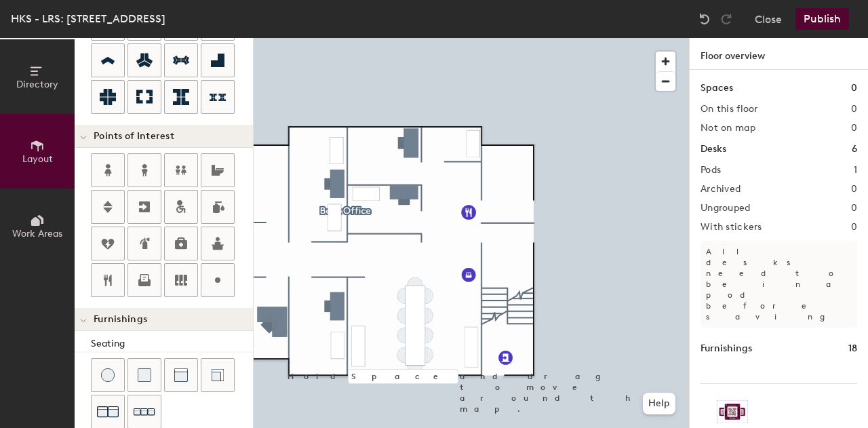
click at [714, 173] on h2 "Pods" at bounding box center [710, 170] width 20 height 11
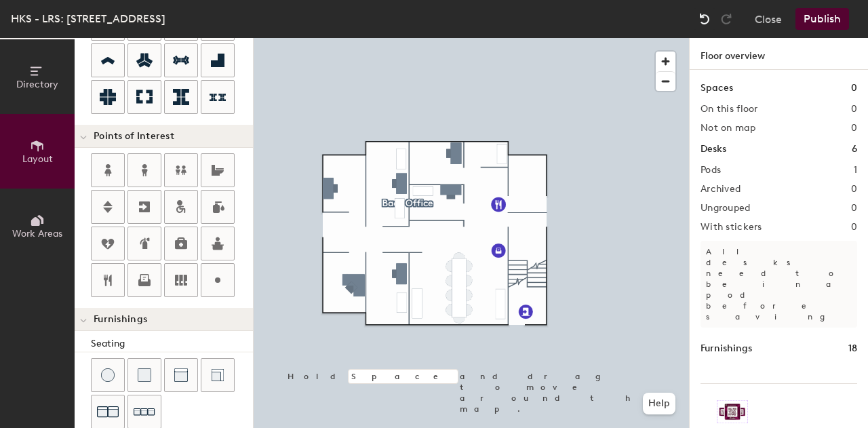
click at [704, 19] on img at bounding box center [705, 19] width 14 height 14
type input "20"
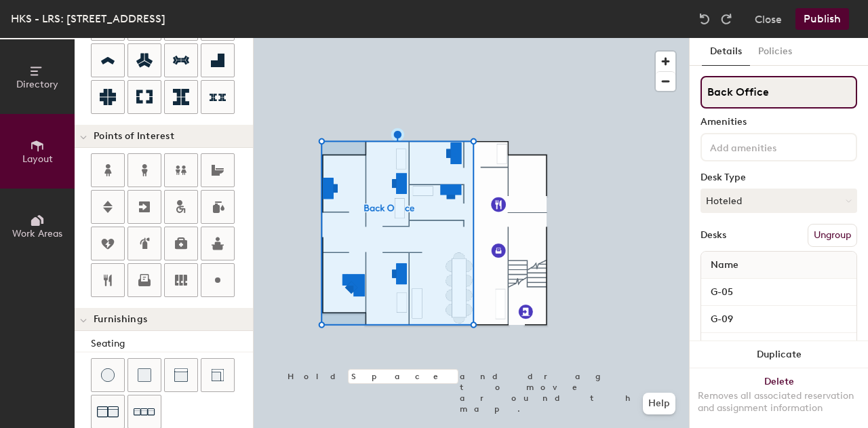
drag, startPoint x: 770, startPoint y: 87, endPoint x: 693, endPoint y: 88, distance: 77.3
click at [693, 88] on div "Details Policies Back Office Amenities Desk Type Hoteled Desks Ungroup Name G-0…" at bounding box center [778, 233] width 178 height 390
type input "."
type input "20"
type input "."
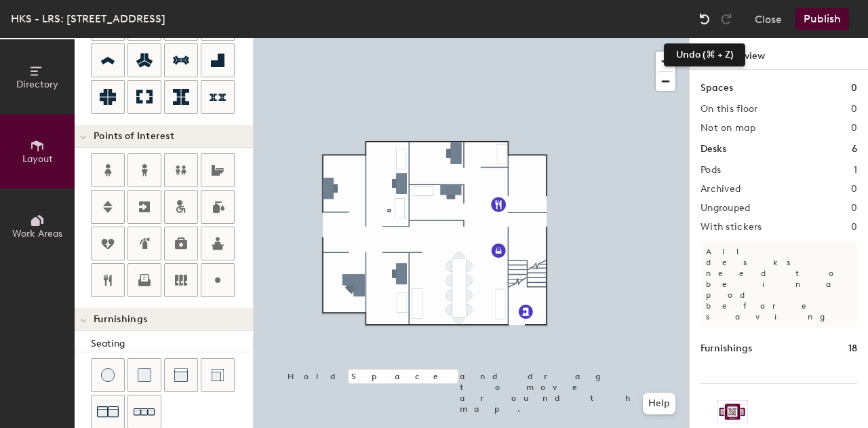
click at [700, 20] on img at bounding box center [705, 19] width 14 height 14
type input "20"
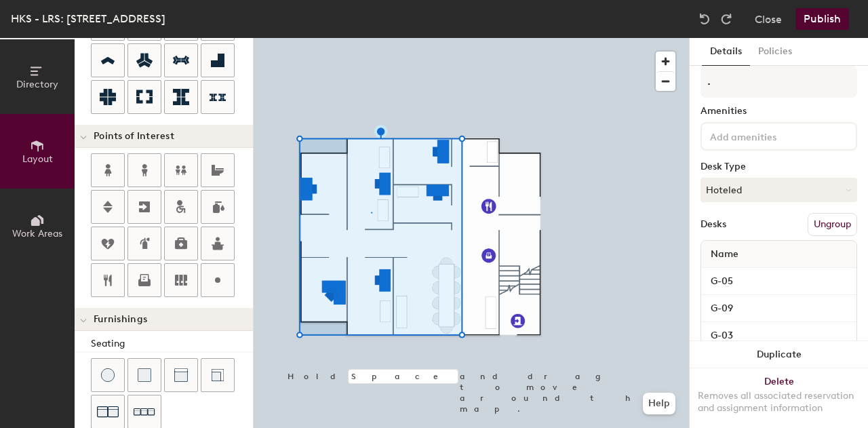
scroll to position [0, 0]
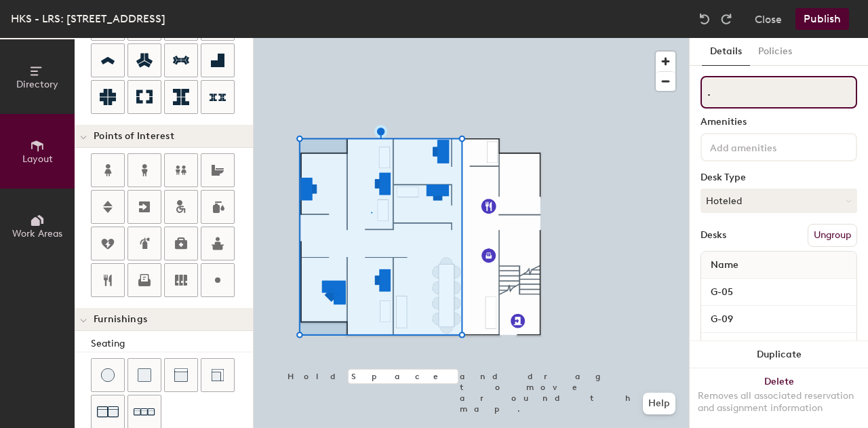
click at [725, 93] on input "." at bounding box center [778, 92] width 157 height 33
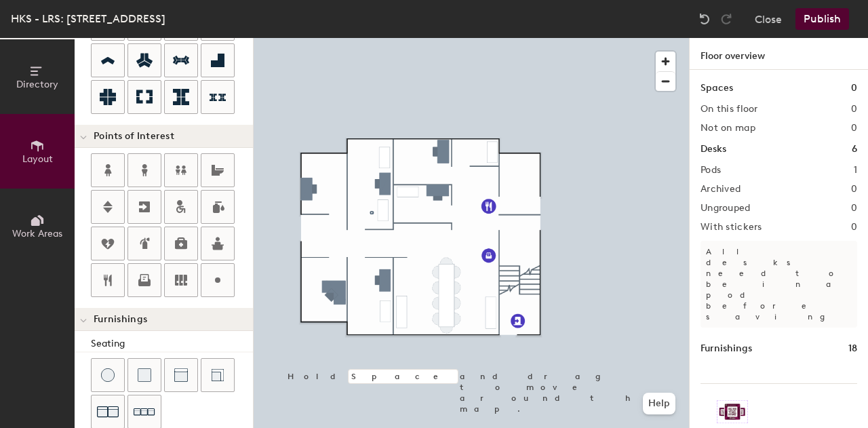
click at [725, 150] on h1 "Desks" at bounding box center [713, 149] width 26 height 15
click at [705, 147] on h1 "Desks" at bounding box center [713, 149] width 26 height 15
click at [719, 148] on h1 "Desks" at bounding box center [713, 149] width 26 height 15
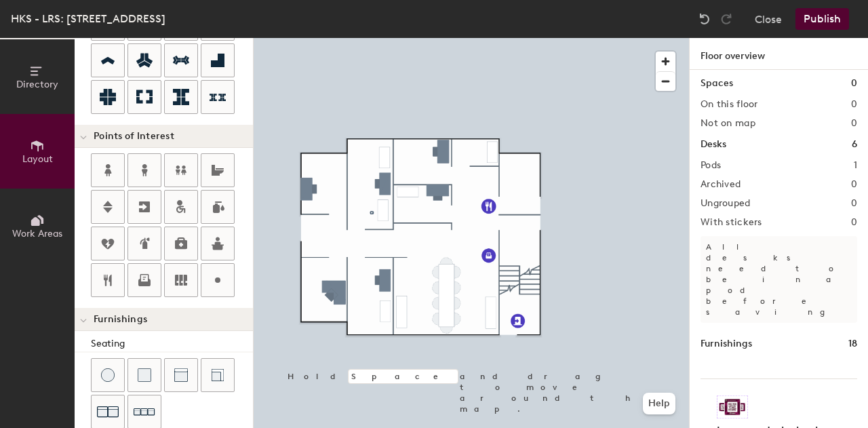
scroll to position [4, 0]
click at [716, 166] on h2 "Pods" at bounding box center [710, 166] width 20 height 11
click at [717, 166] on h2 "Pods" at bounding box center [710, 166] width 20 height 11
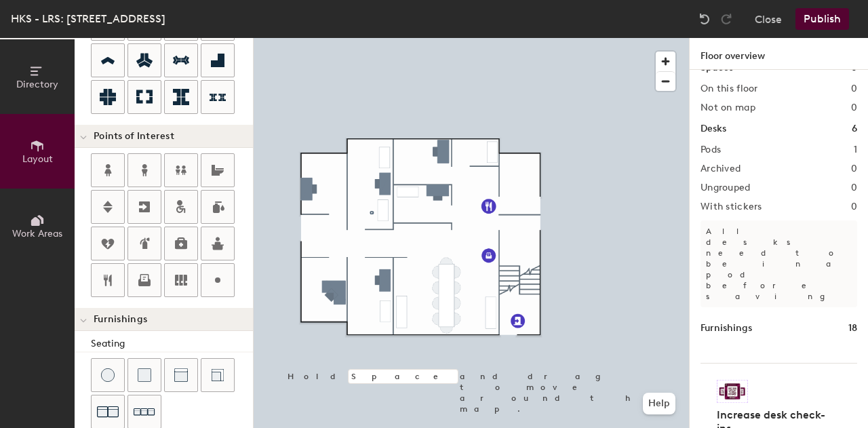
scroll to position [0, 0]
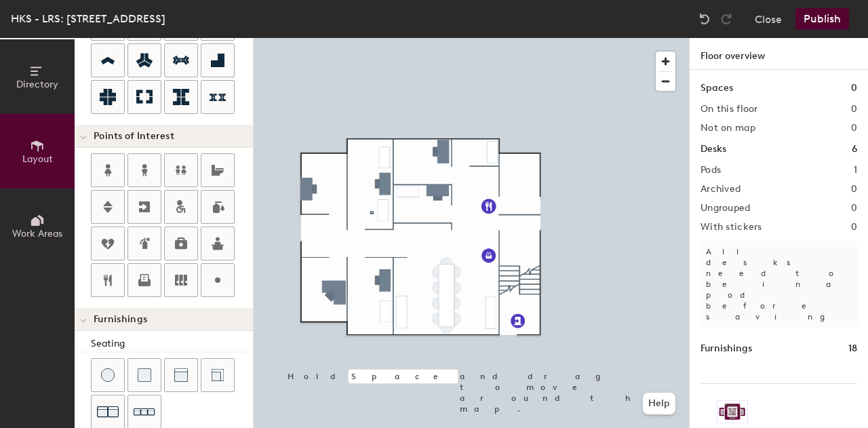
click at [723, 148] on h1 "Desks" at bounding box center [713, 149] width 26 height 15
click at [704, 20] on img at bounding box center [705, 19] width 14 height 14
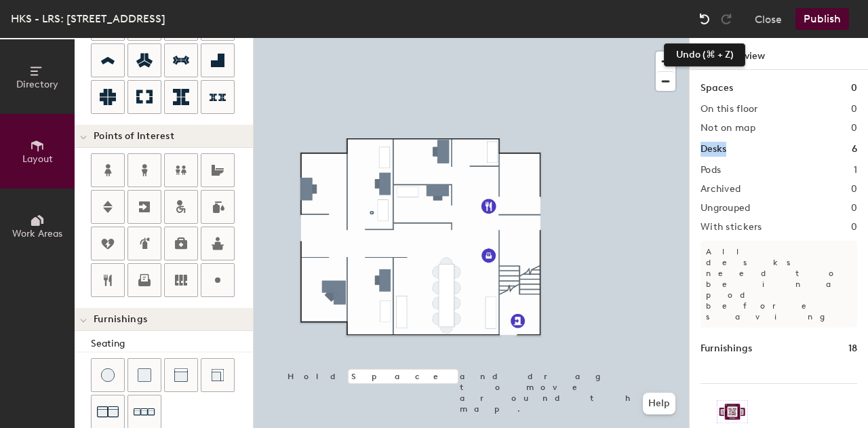
type input "20"
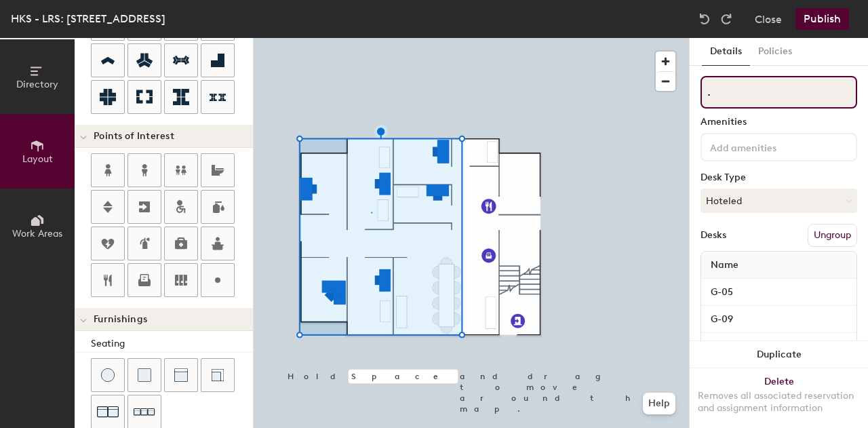
click at [725, 94] on input "." at bounding box center [778, 92] width 157 height 33
type input "B"
type input "20"
type input "Ba"
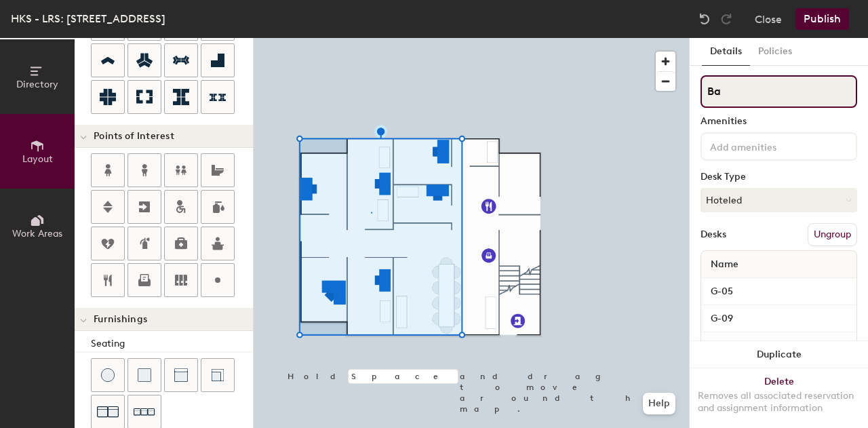
type input "20"
type input "Bac"
type input "20"
type input "Back"
type input "20"
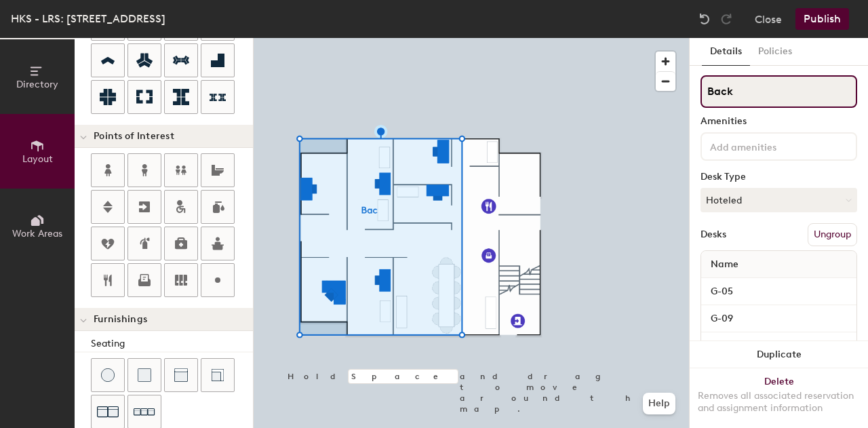
type input "Back"
type input "20"
type input "Back O"
type input "20"
type input "Back Off"
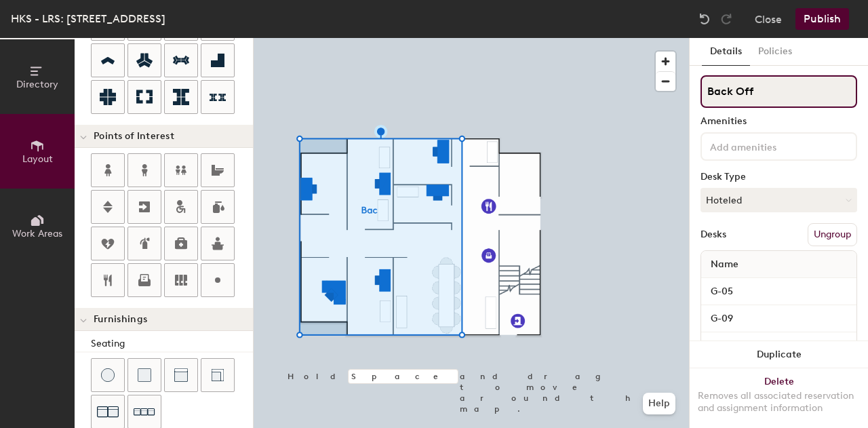
type input "20"
type input "Back Offi"
type input "20"
type input "Back Offic"
type input "20"
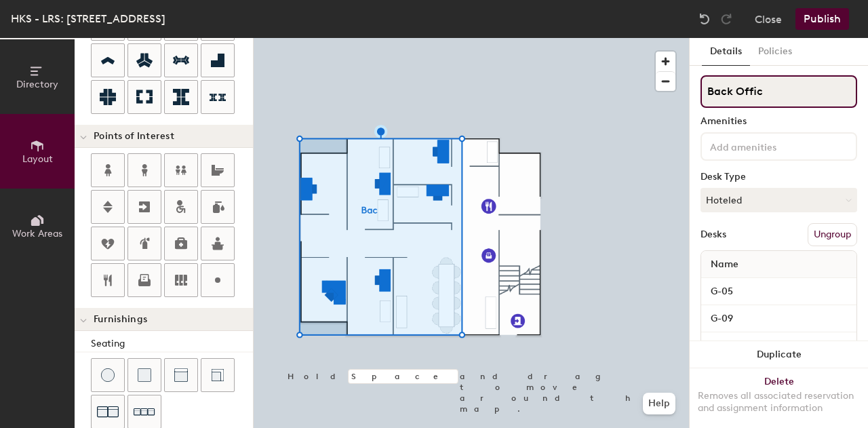
type input "Back Office"
type input "20"
type input "Back Office"
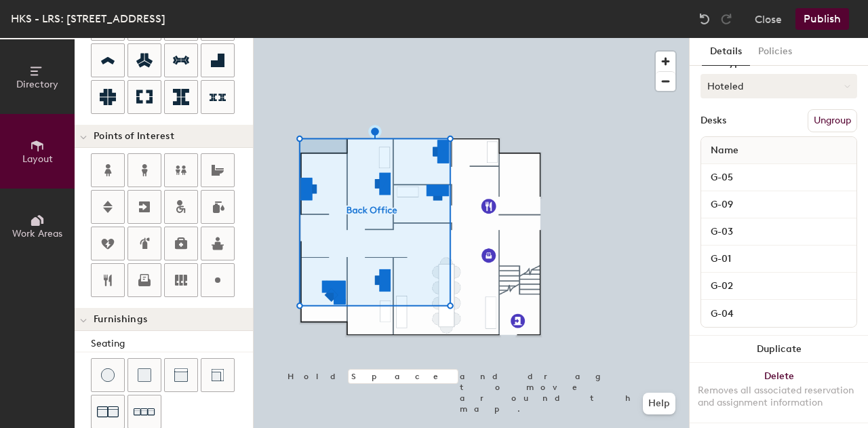
scroll to position [0, 0]
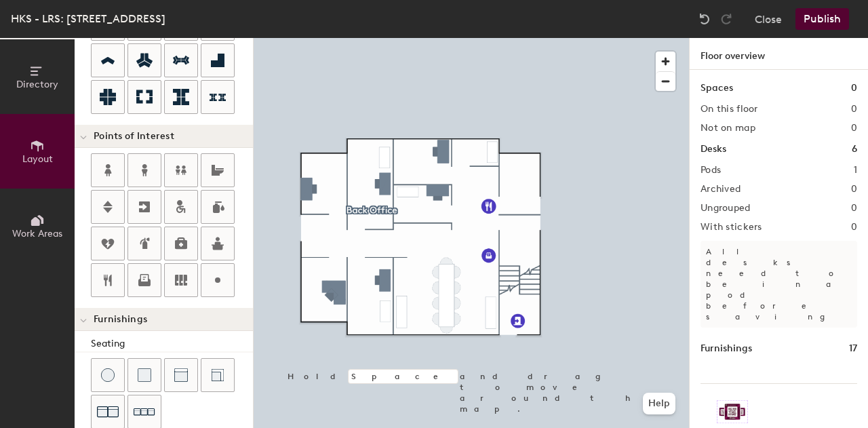
click at [824, 15] on button "Publish" at bounding box center [822, 19] width 54 height 22
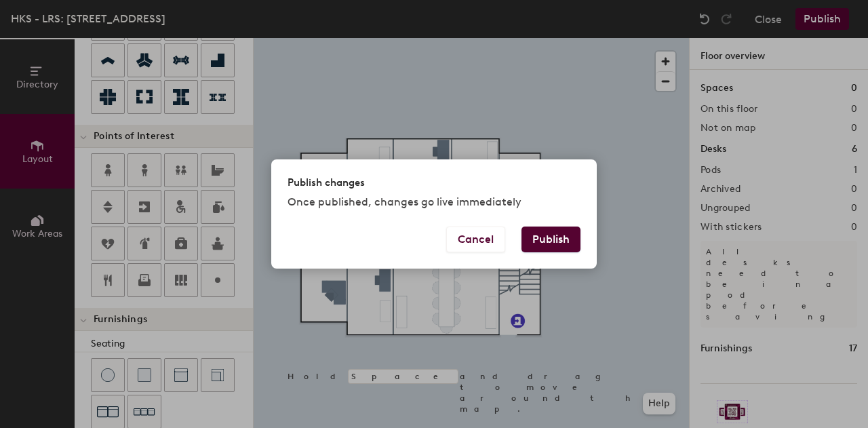
click at [554, 242] on button "Publish" at bounding box center [550, 239] width 59 height 26
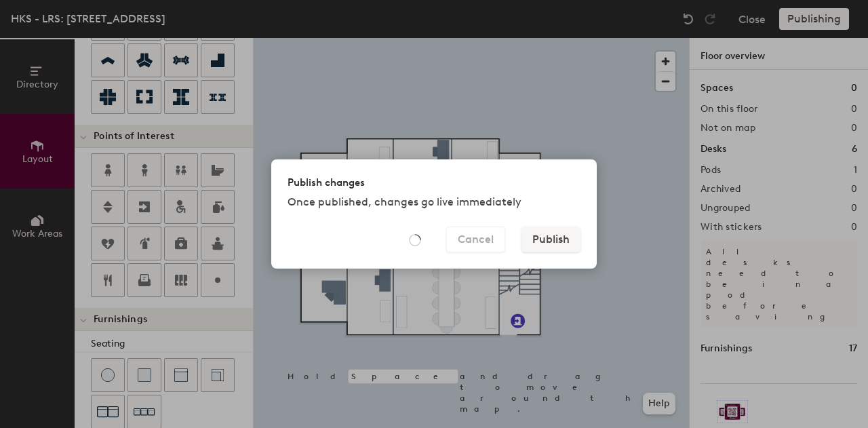
type input "20"
